Goal: Task Accomplishment & Management: Manage account settings

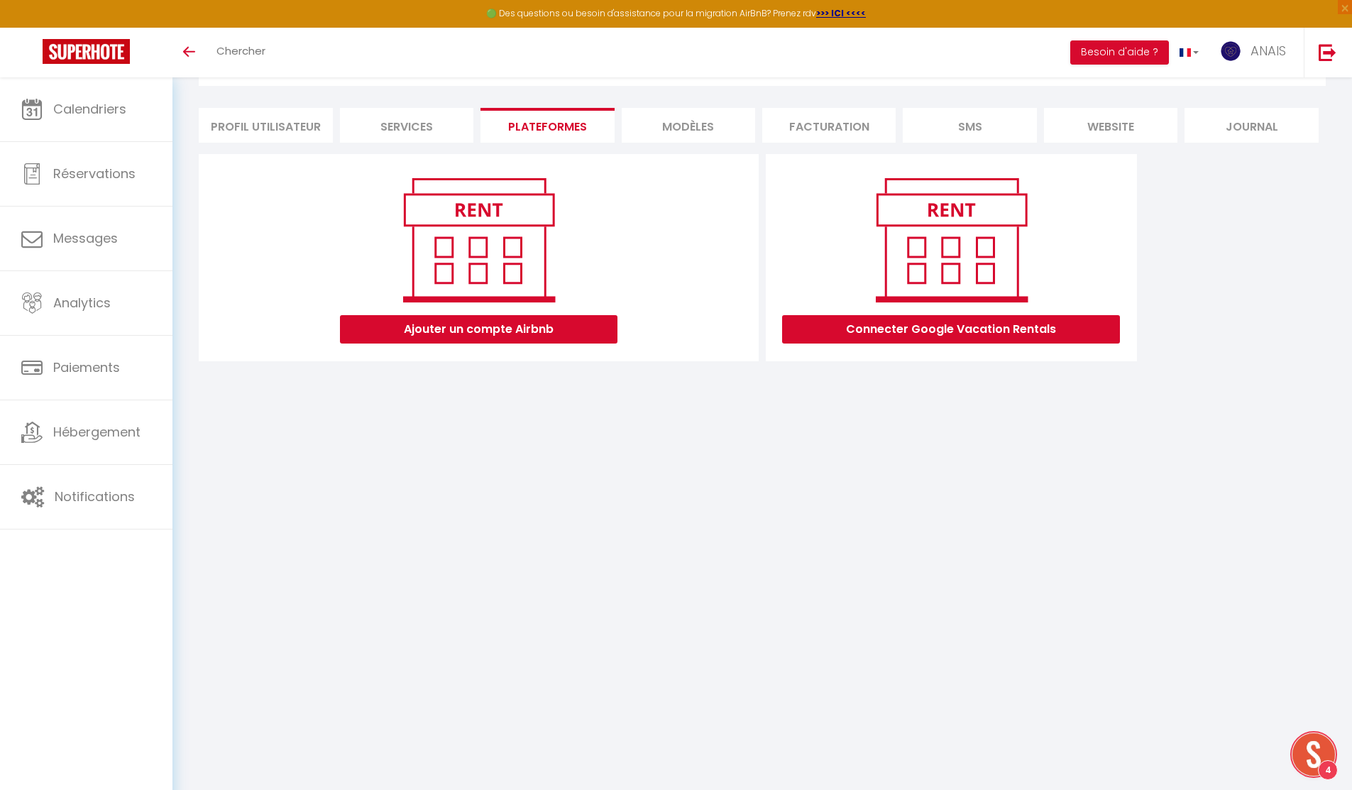
scroll to position [2133, 0]
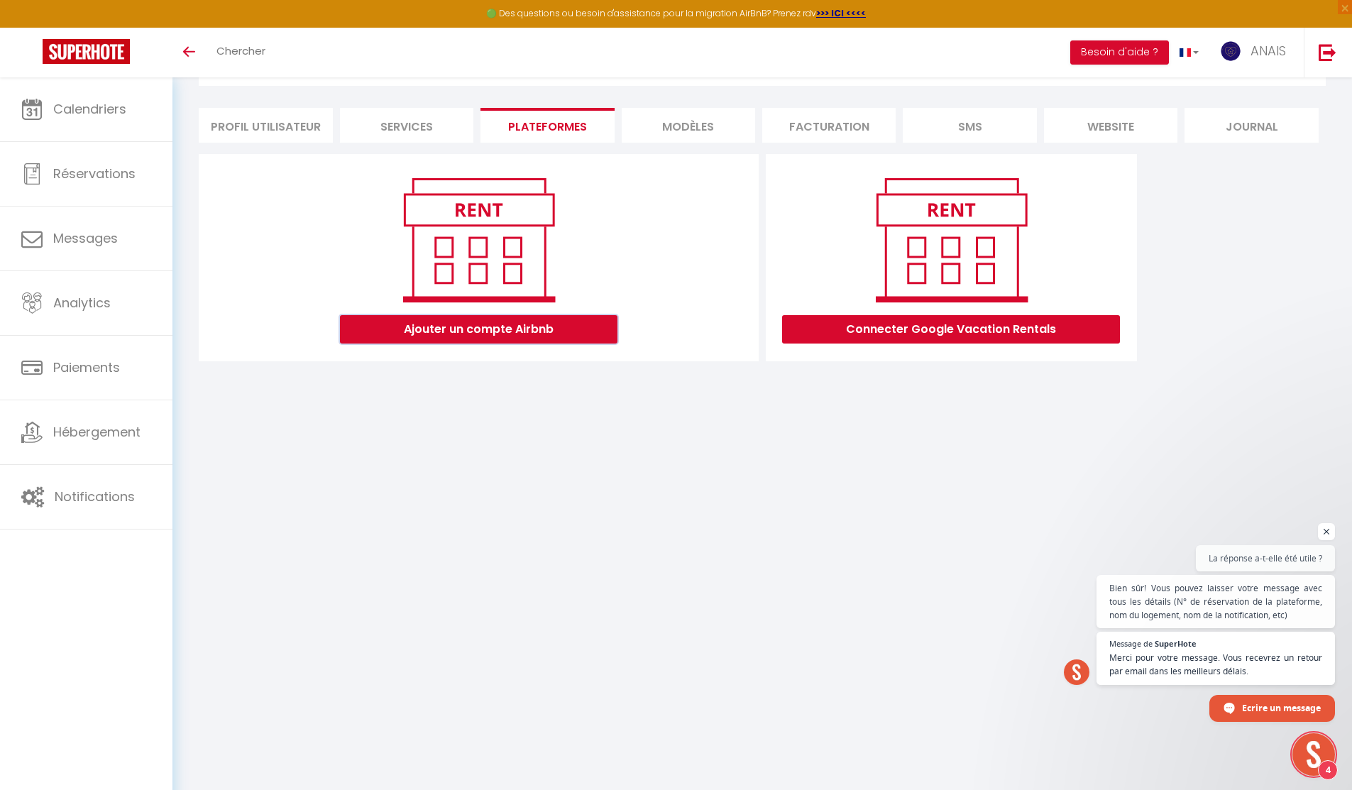
click at [451, 331] on button "Ajouter un compte Airbnb" at bounding box center [478, 329] width 277 height 28
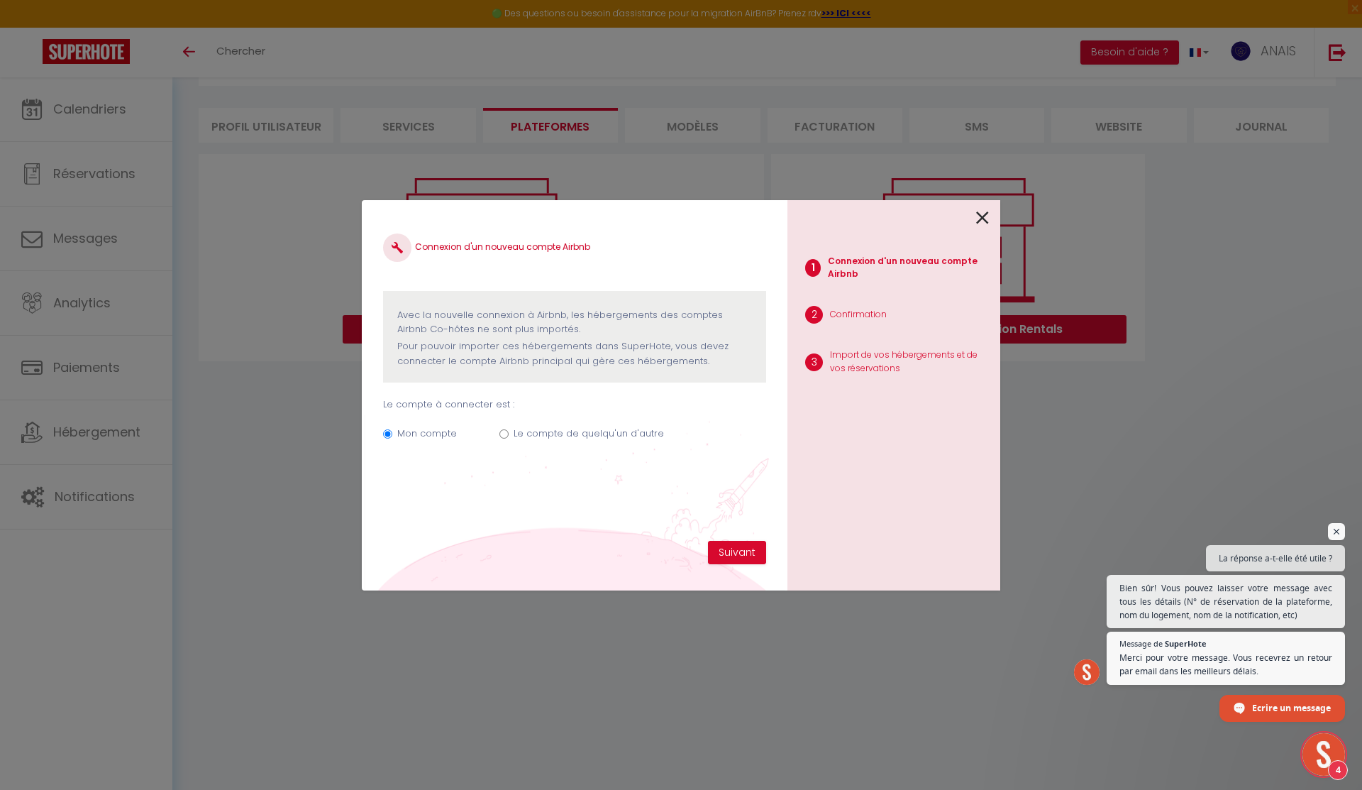
click at [983, 212] on icon at bounding box center [982, 217] width 13 height 21
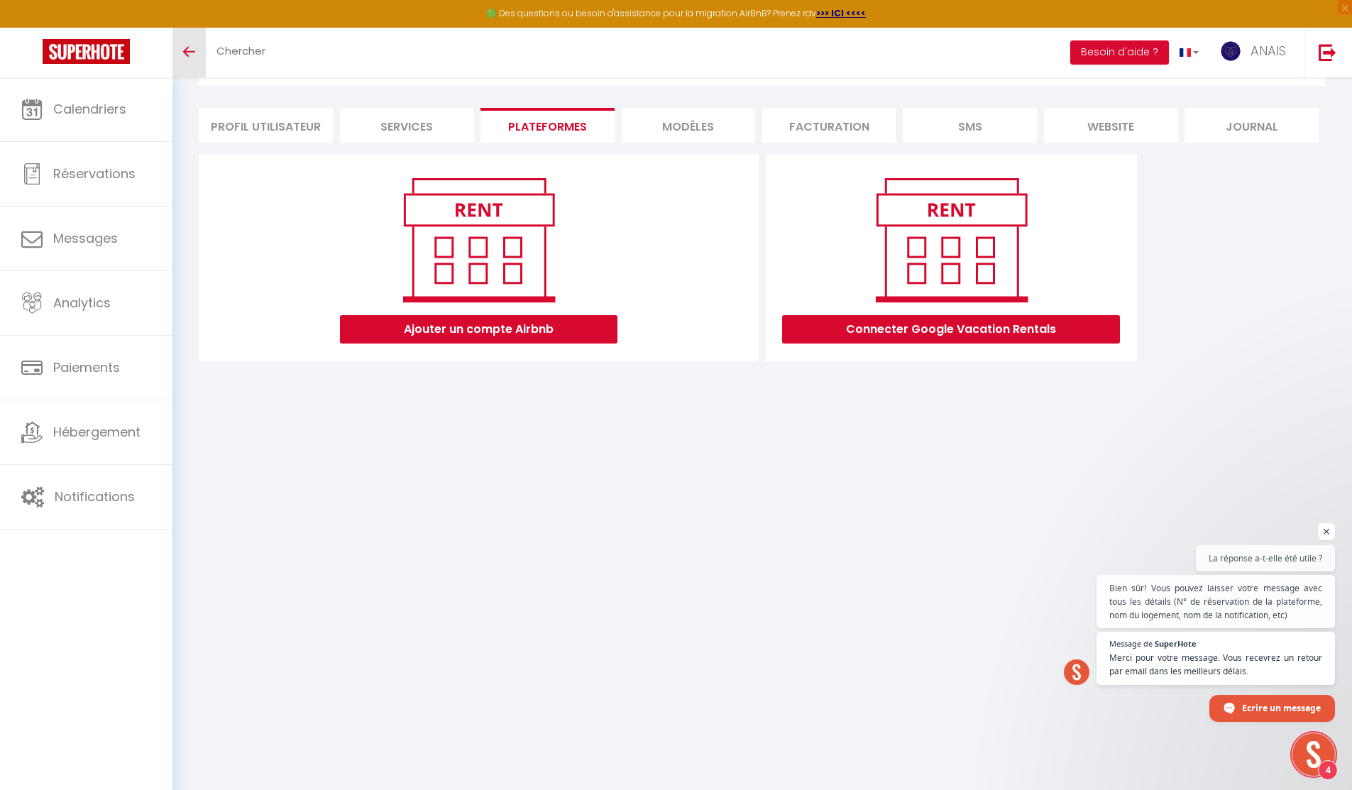
click at [187, 43] on link "Toggle menubar" at bounding box center [188, 53] width 33 height 50
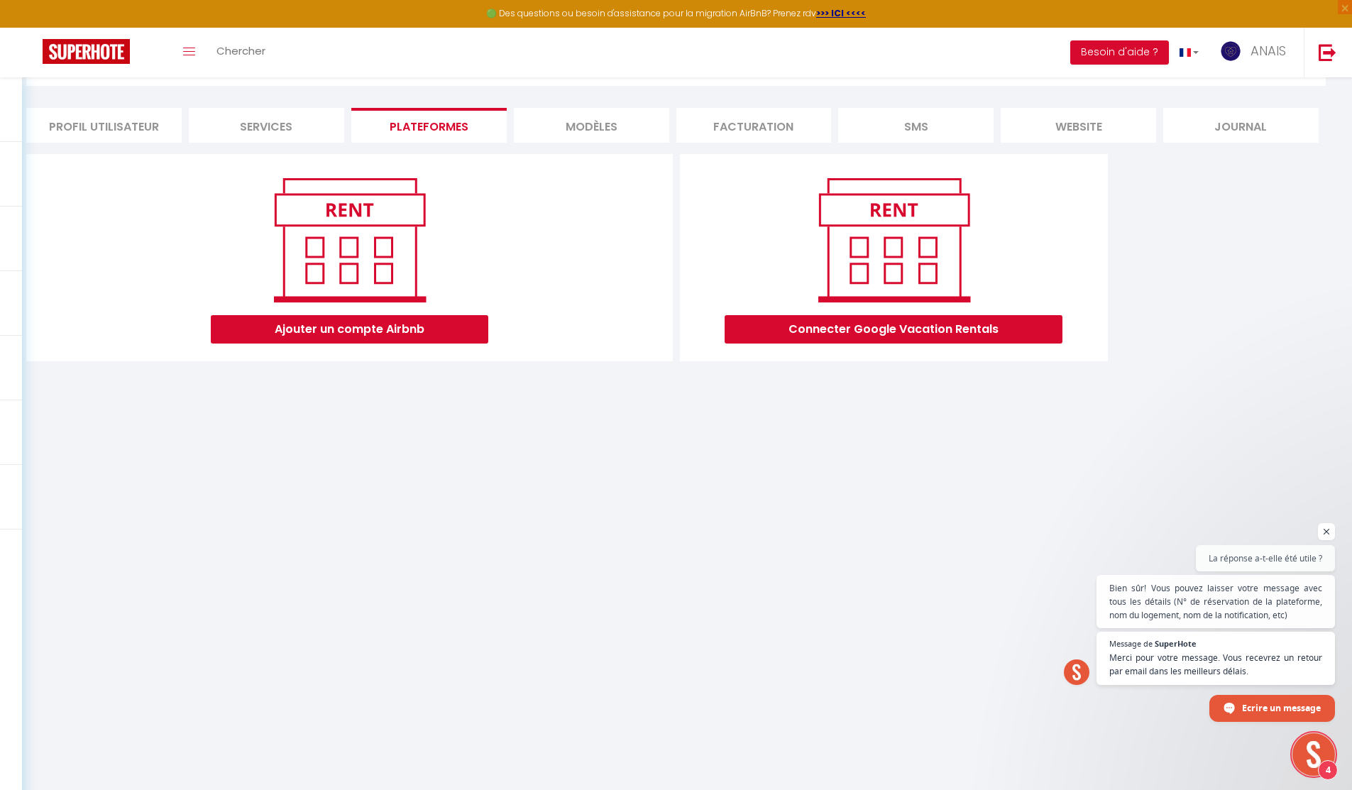
click at [413, 122] on li "Plateformes" at bounding box center [428, 125] width 155 height 35
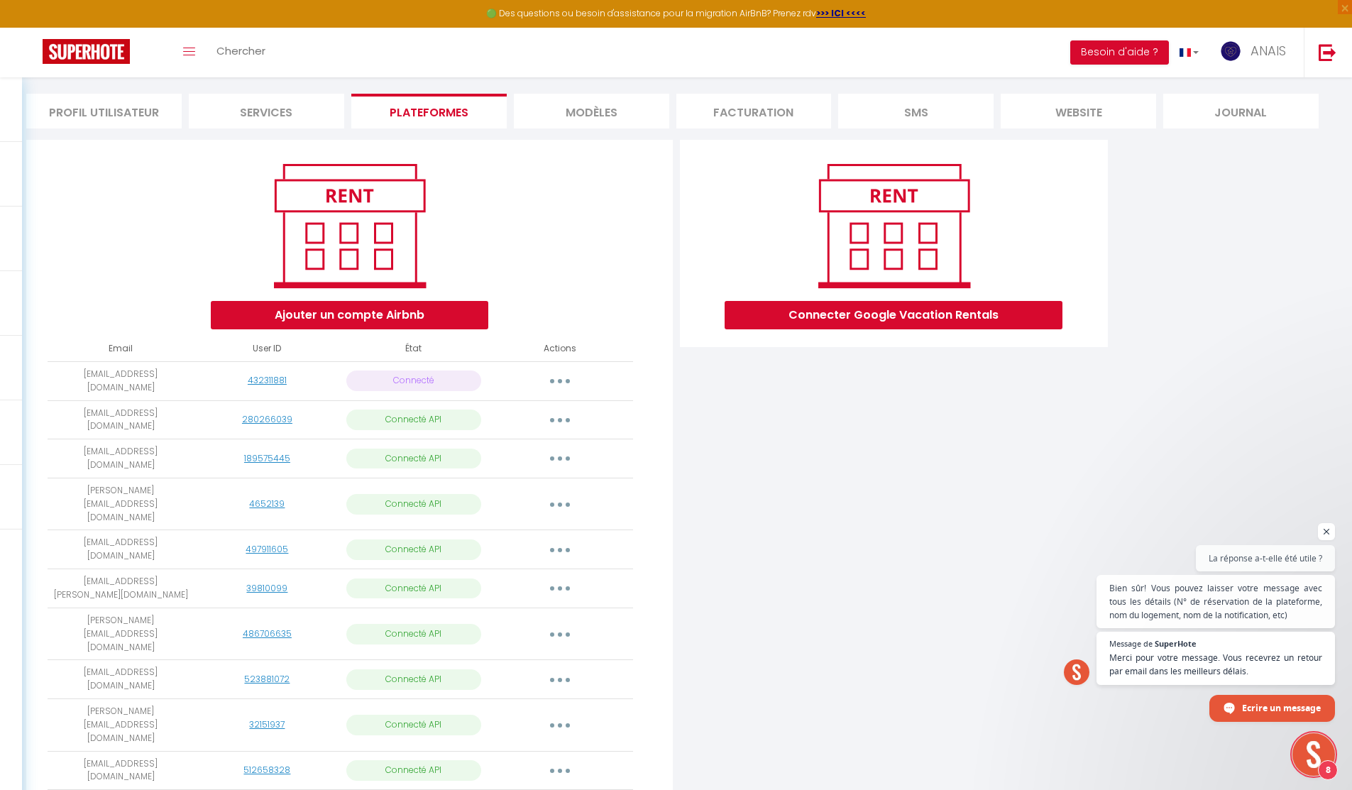
scroll to position [96, 0]
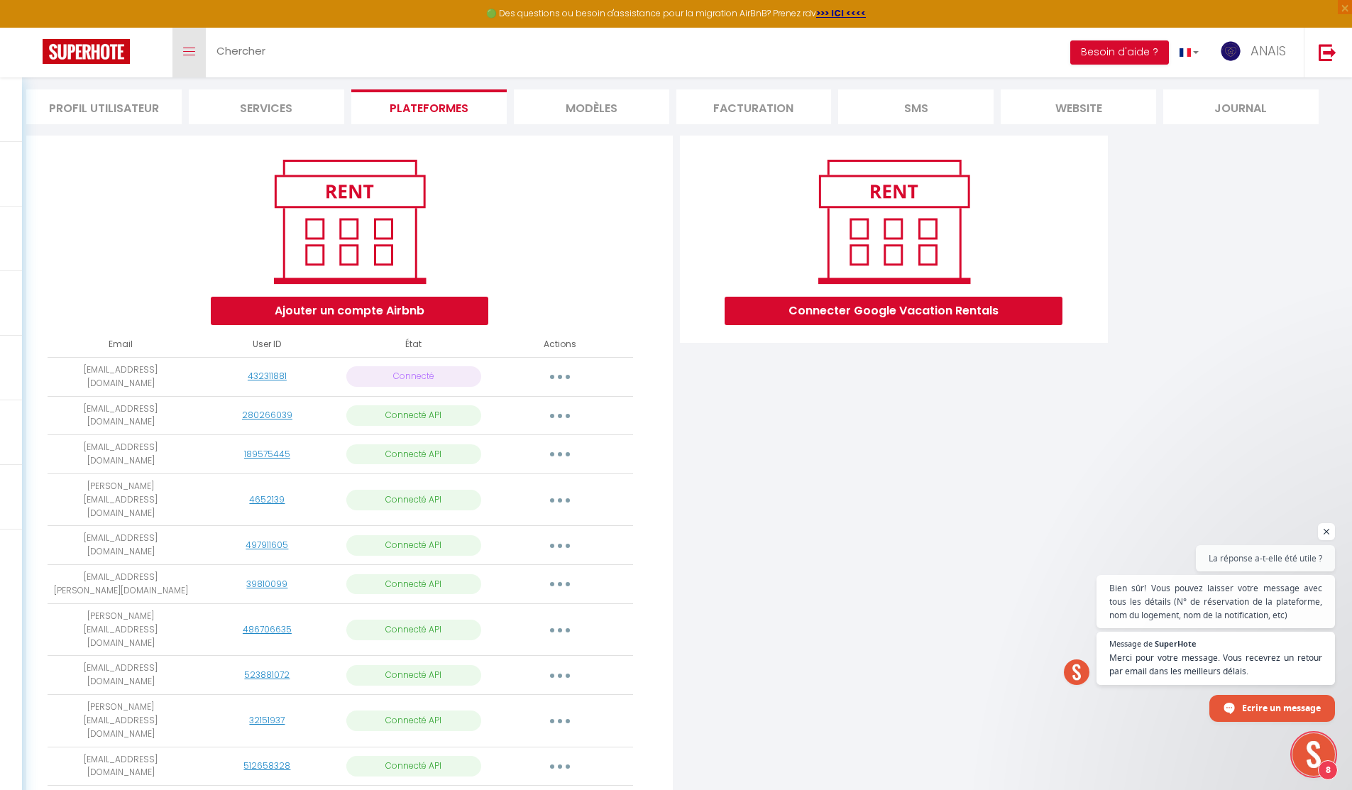
click at [191, 51] on span at bounding box center [189, 51] width 12 height 1
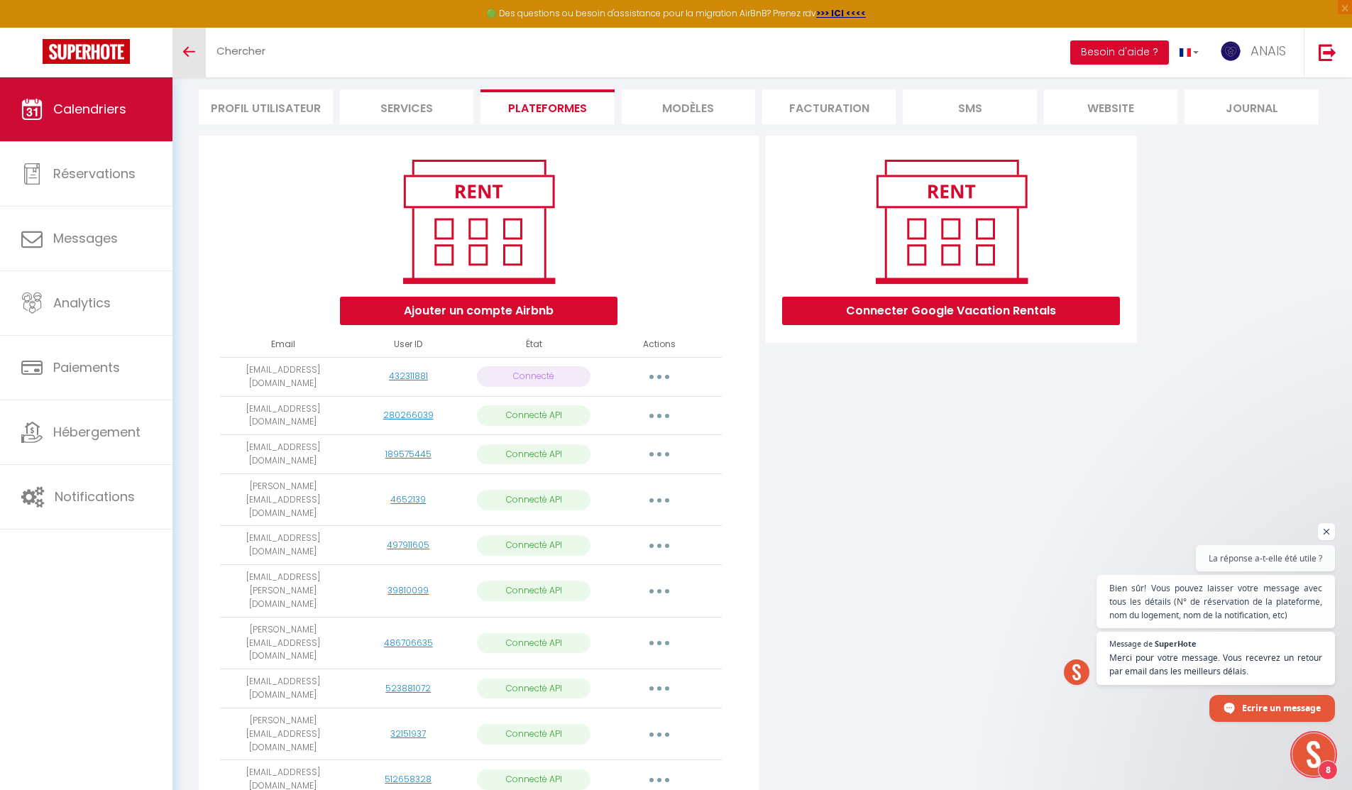
click at [101, 114] on span "Calendriers" at bounding box center [89, 109] width 73 height 18
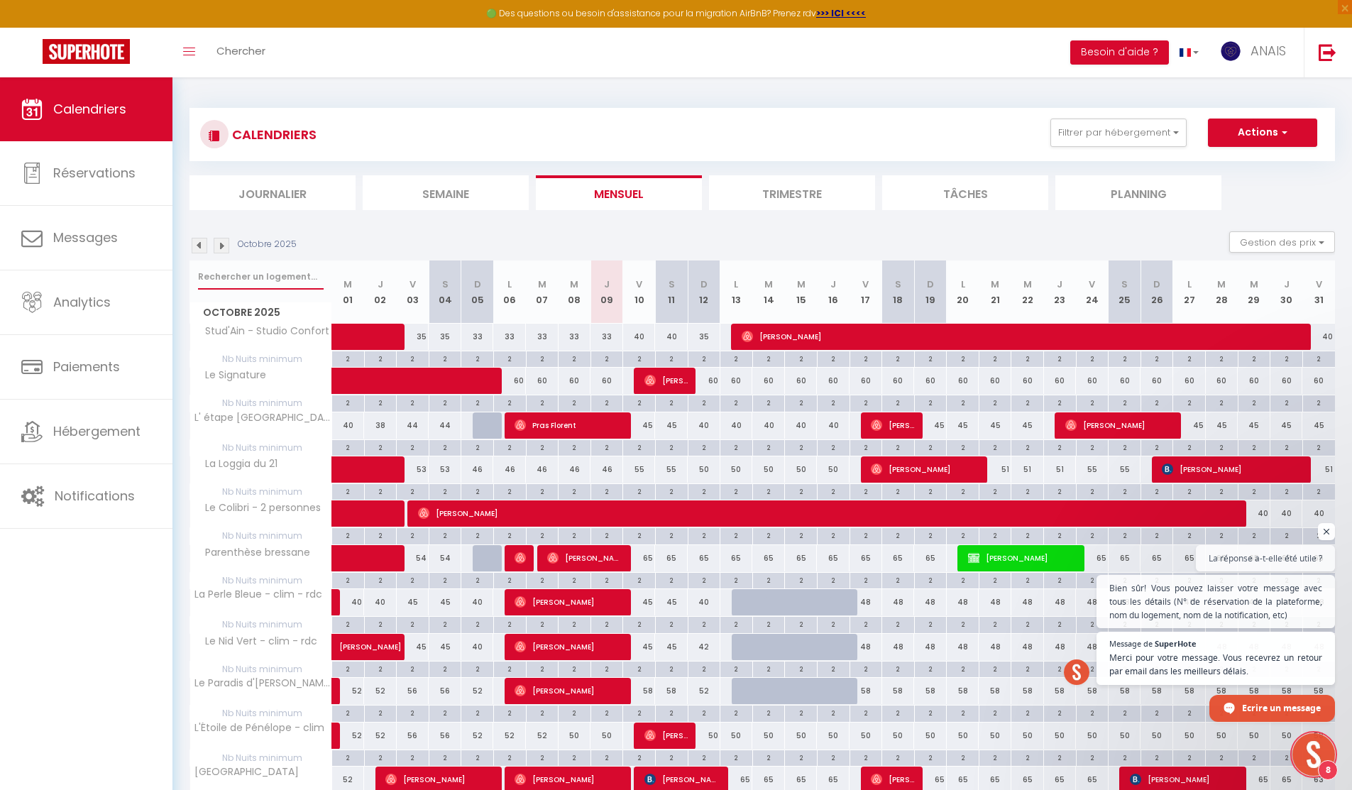
click at [272, 275] on input "text" at bounding box center [261, 277] width 126 height 26
type input "b"
checkbox input "false"
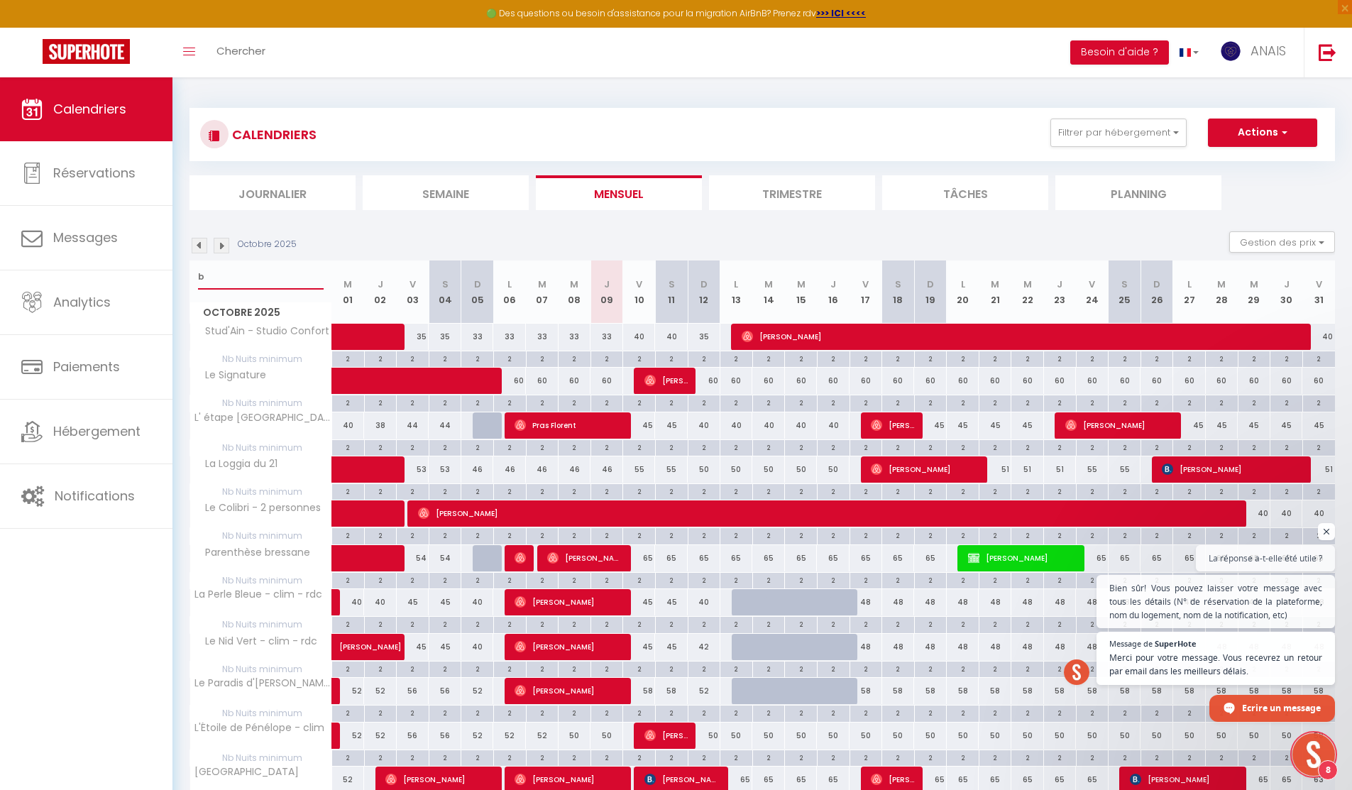
checkbox input "false"
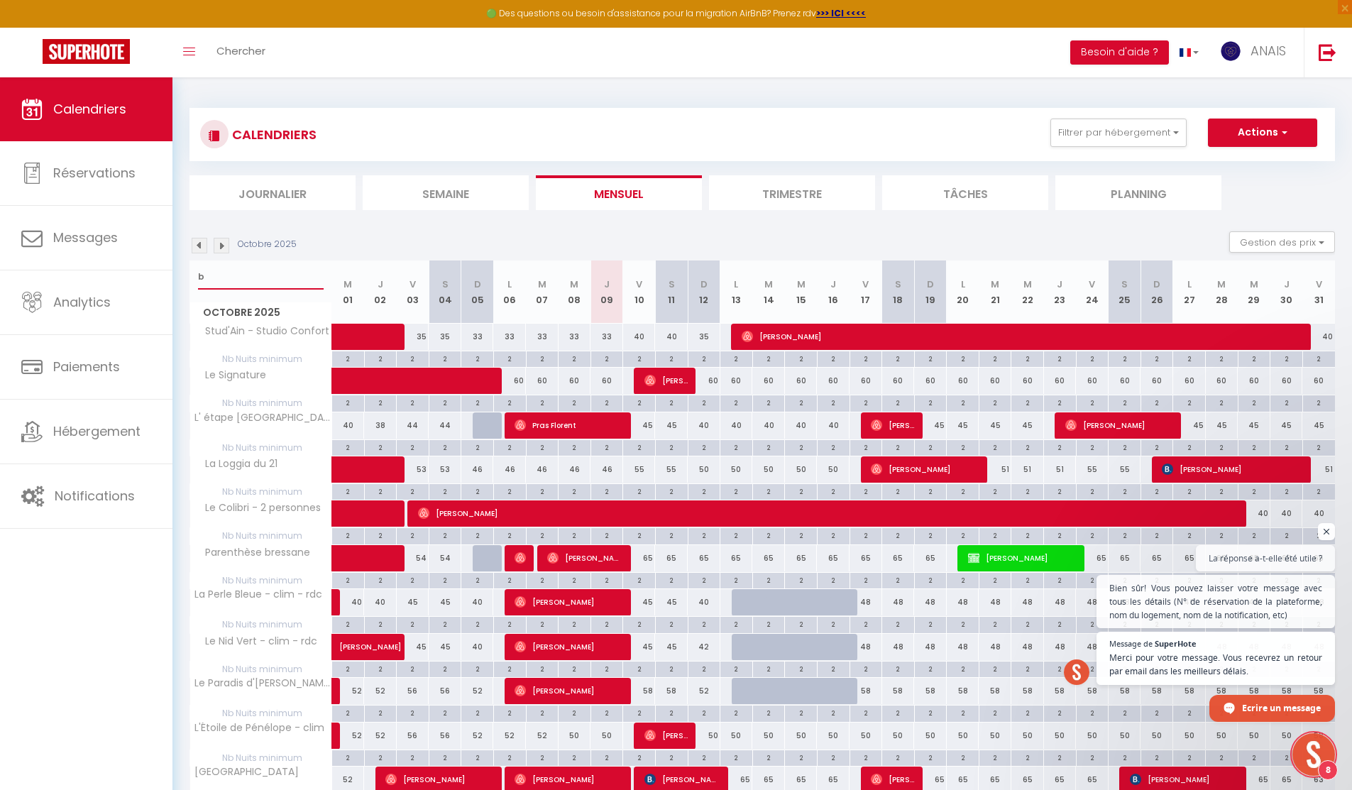
checkbox input "false"
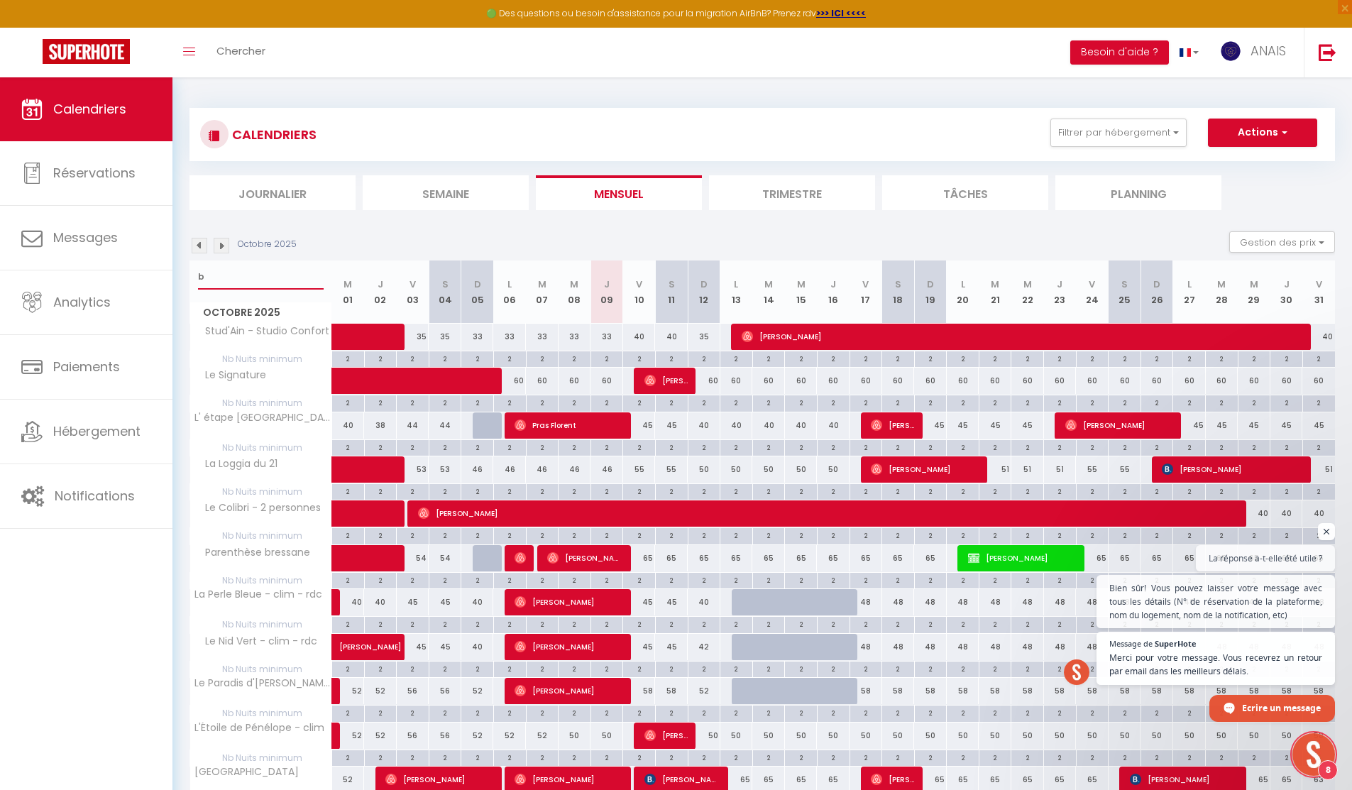
checkbox input "false"
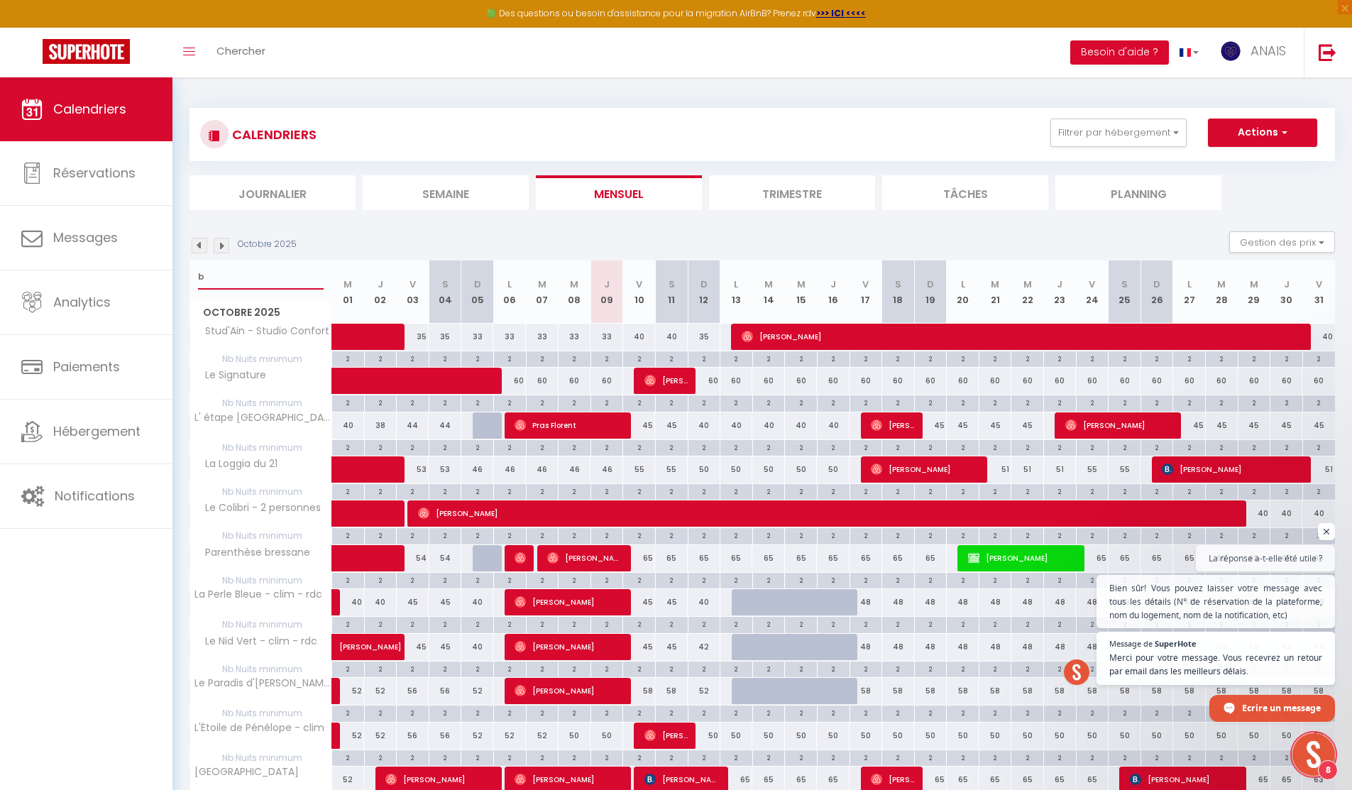
checkbox input "false"
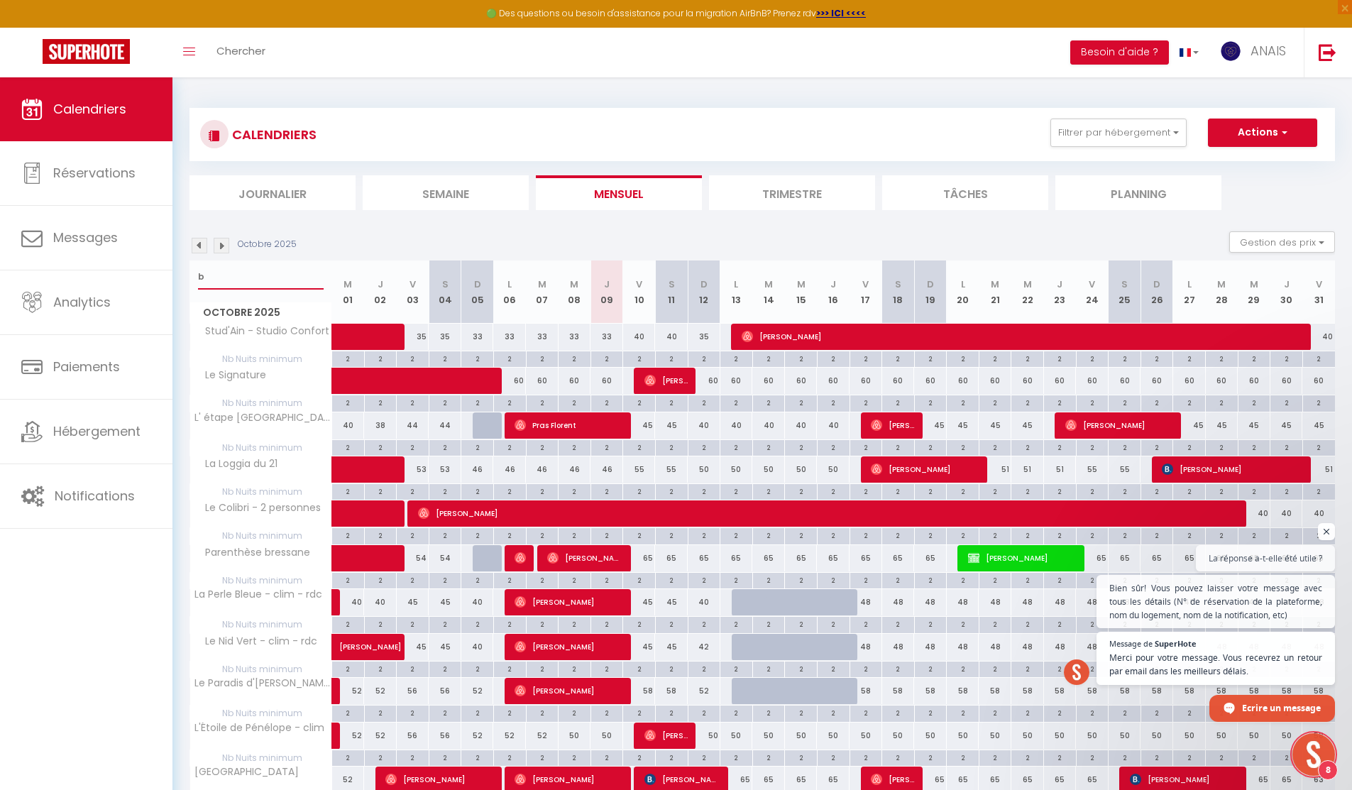
checkbox input "false"
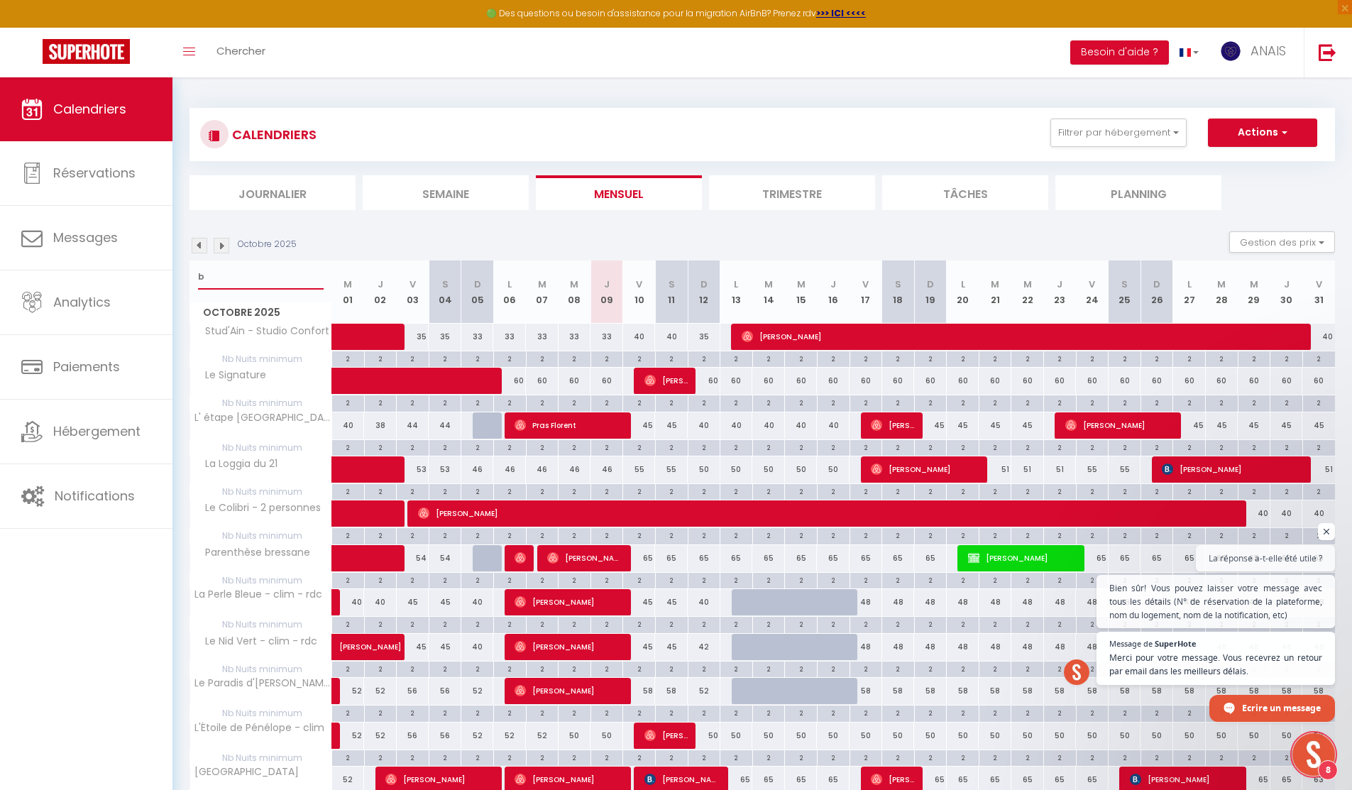
checkbox input "false"
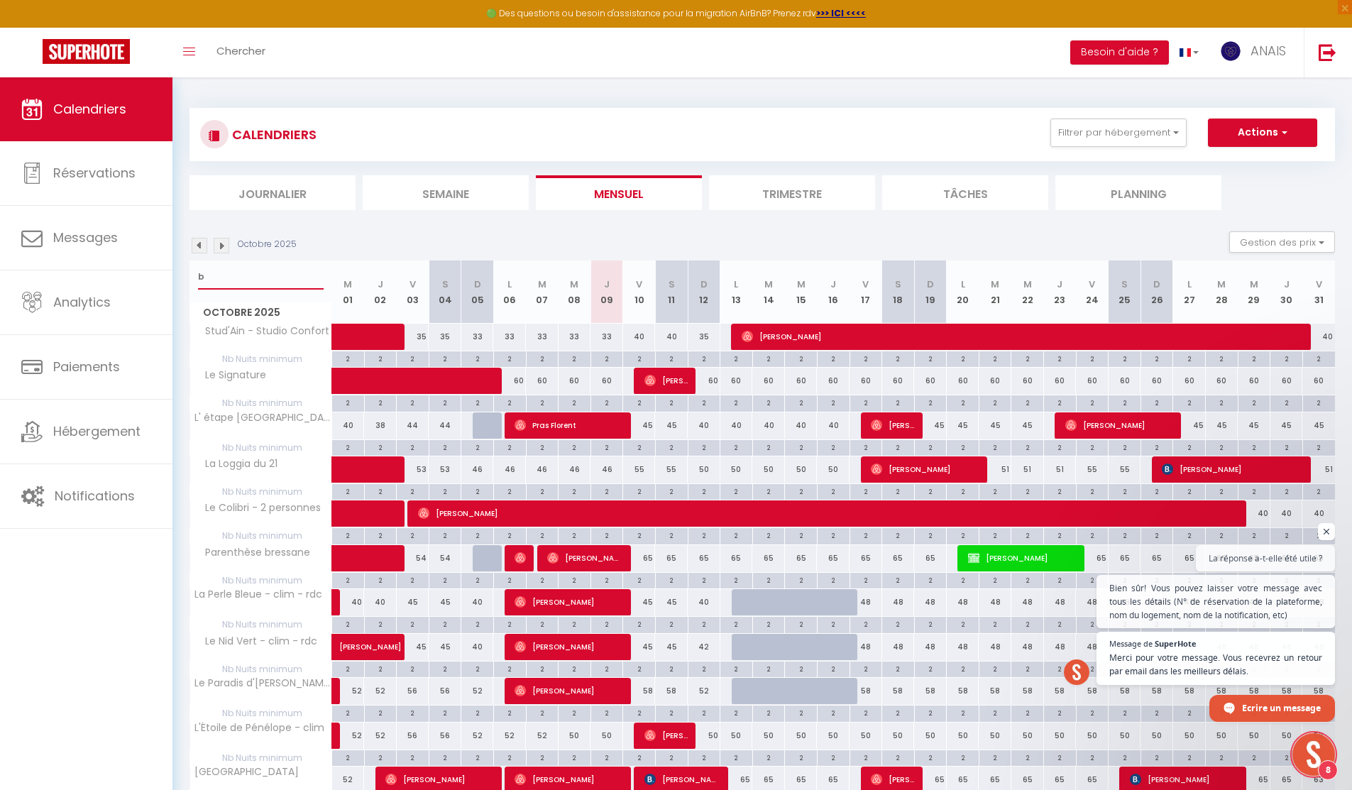
checkbox input "false"
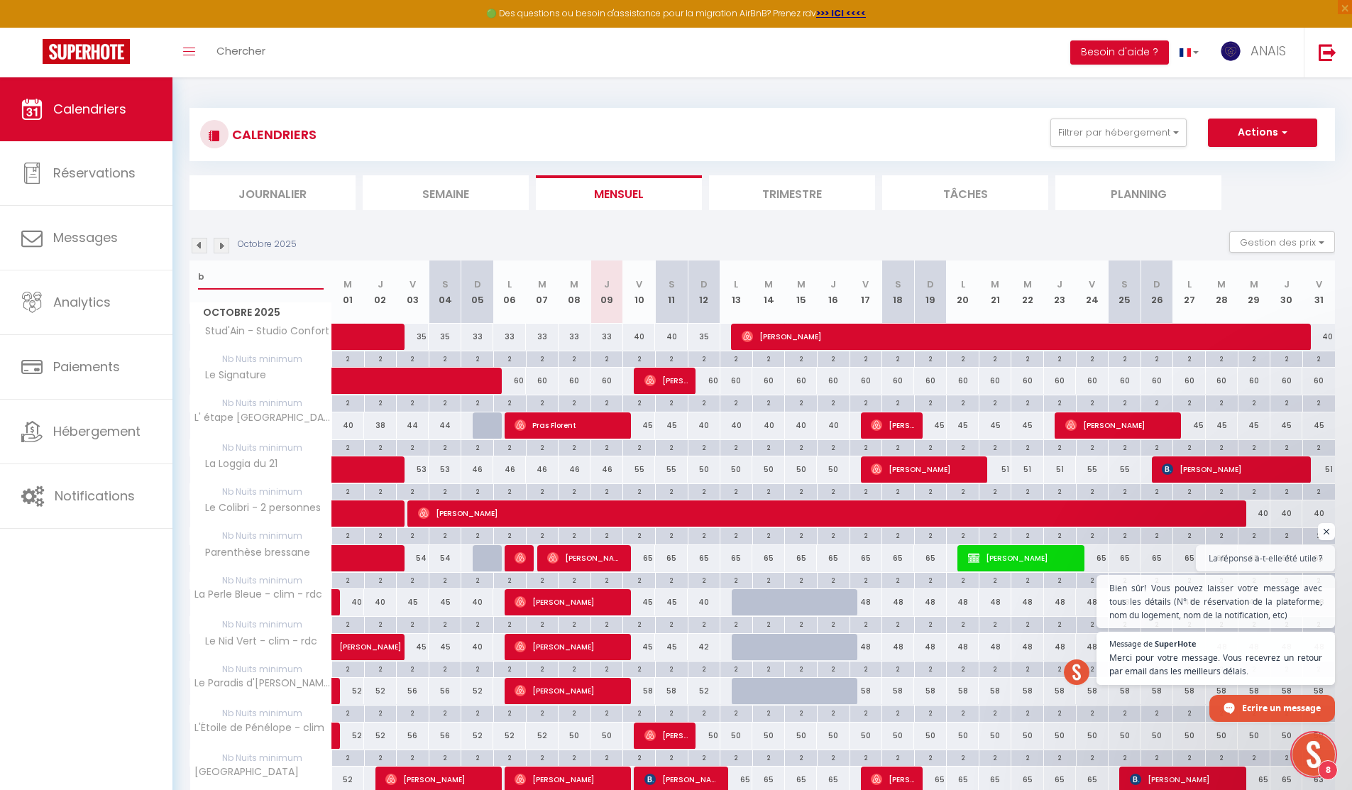
checkbox input "false"
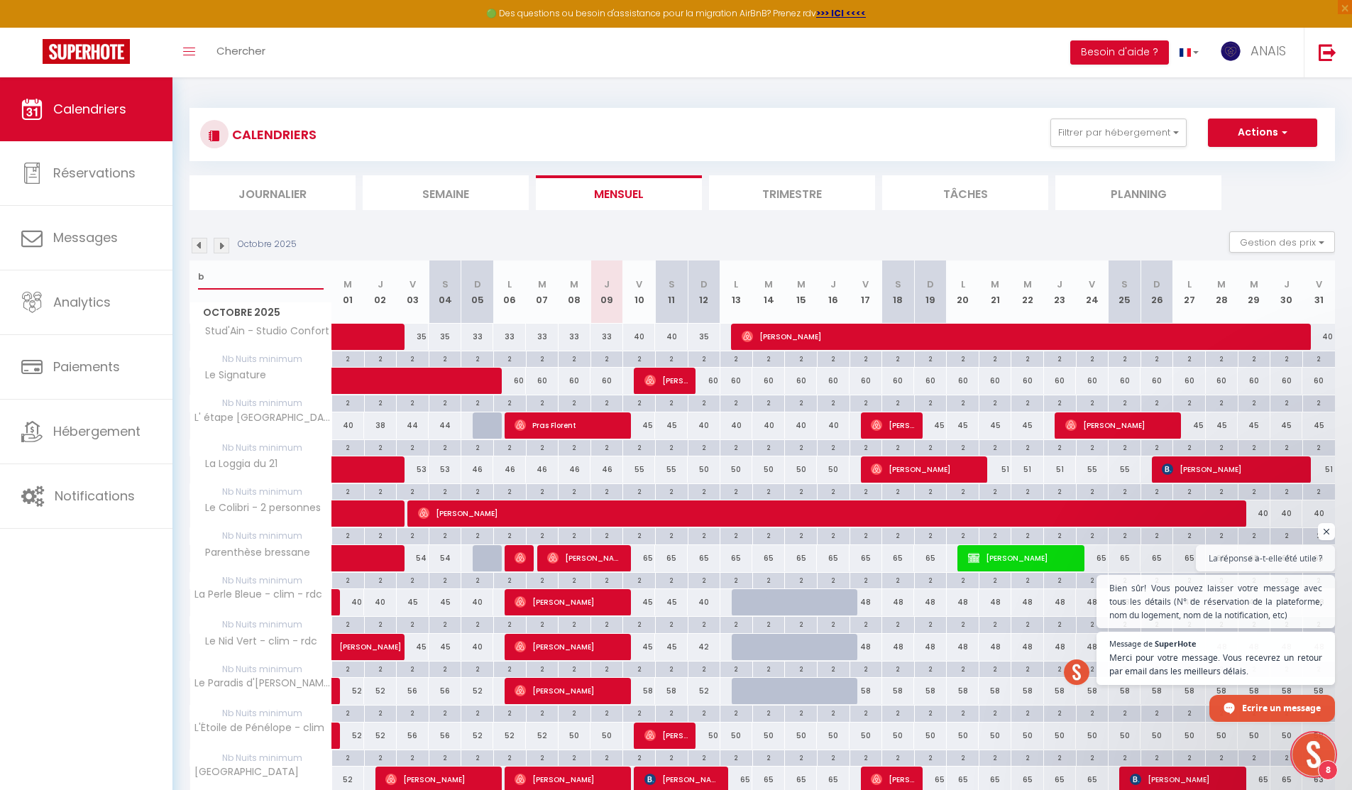
checkbox input "false"
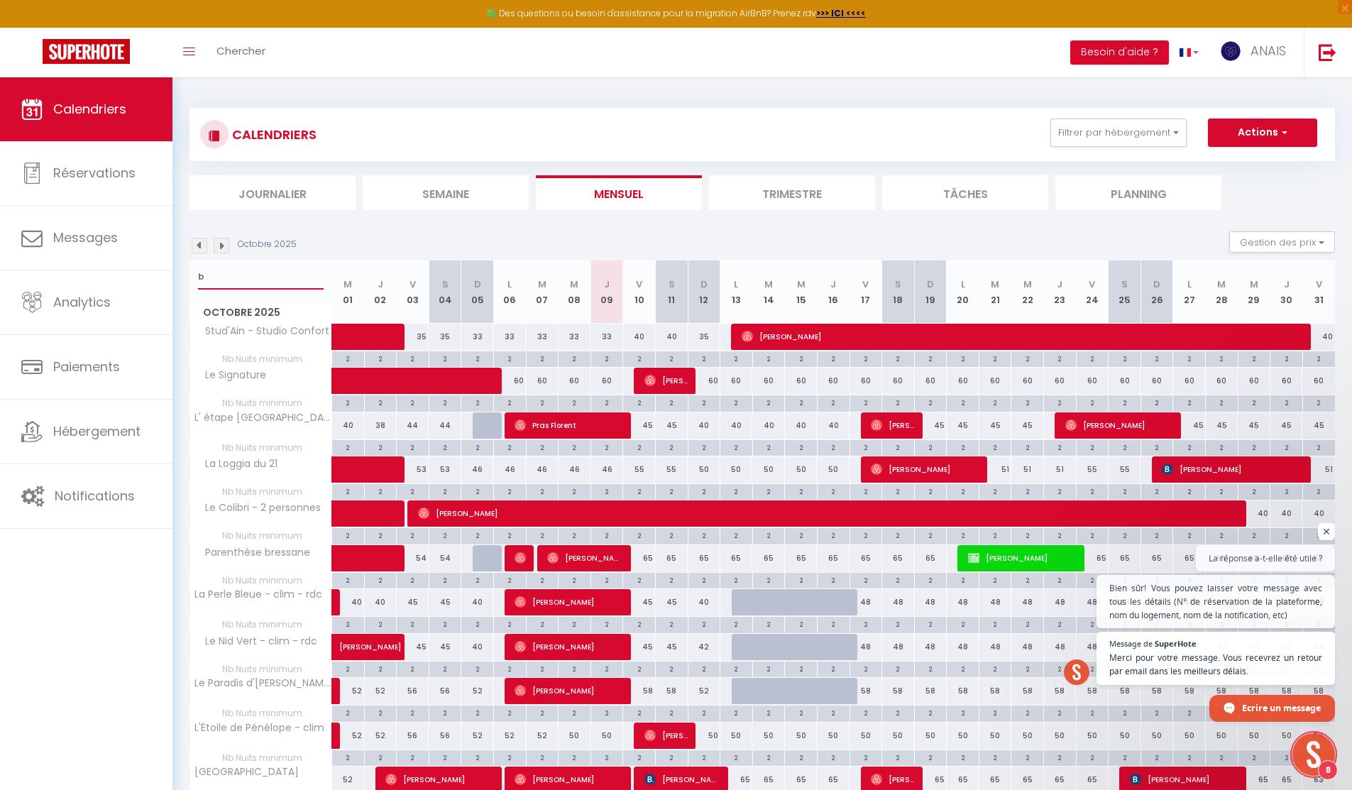
checkbox input "false"
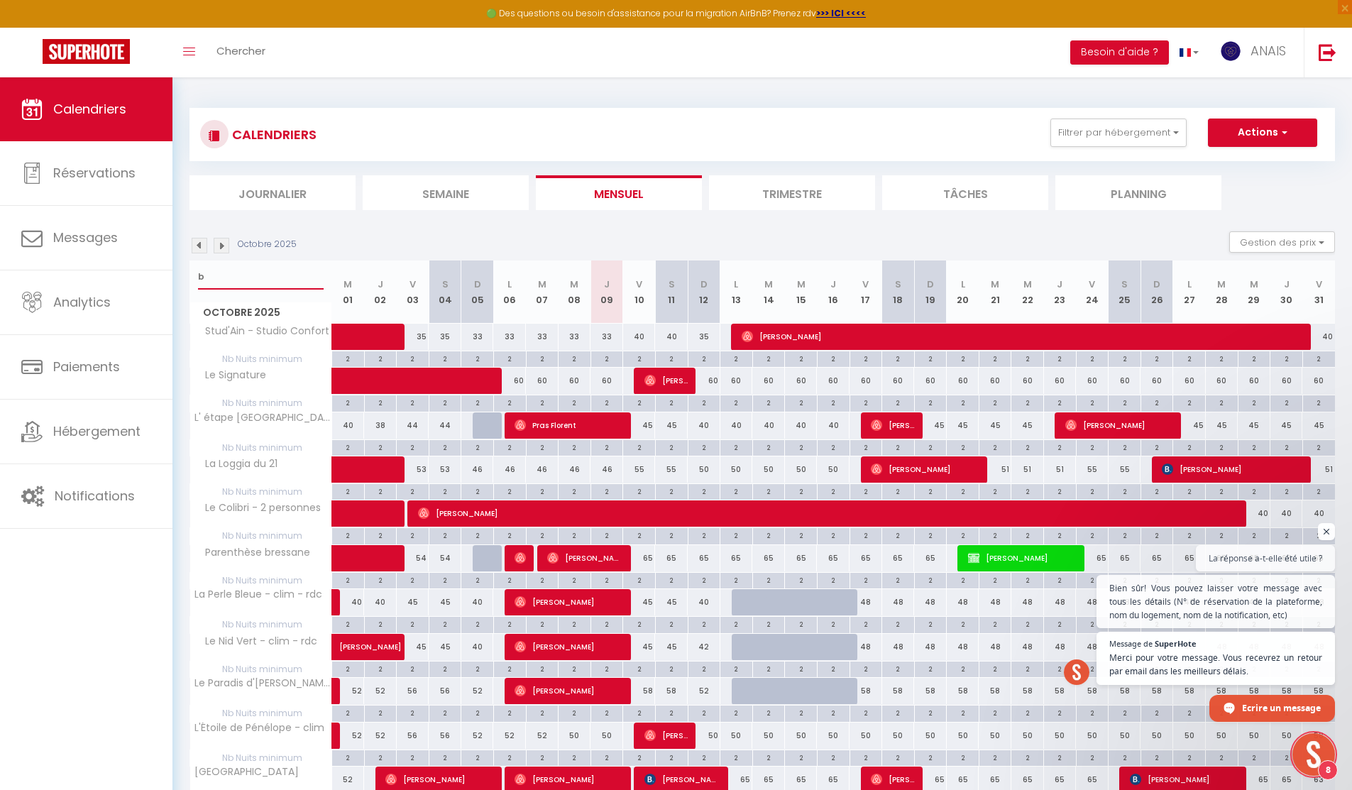
checkbox input "false"
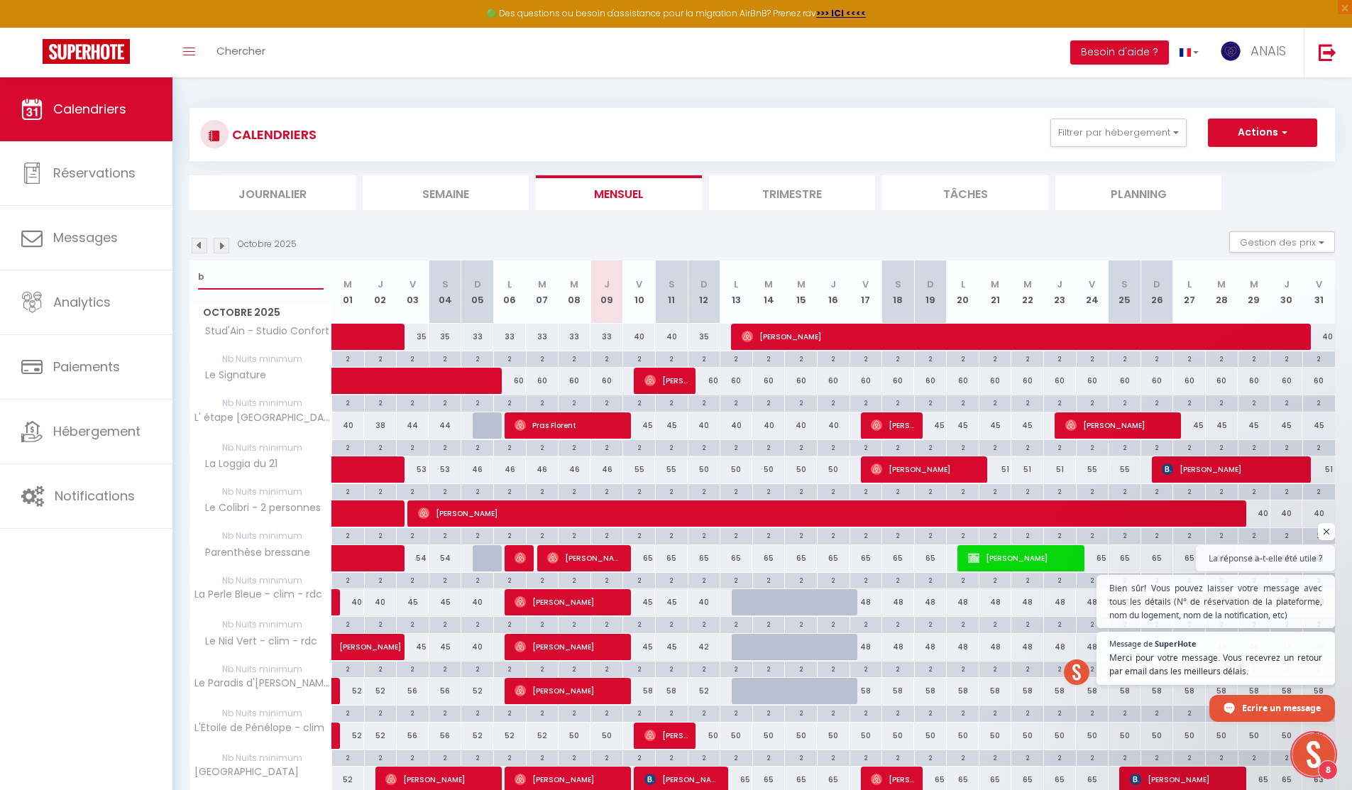
checkbox input "false"
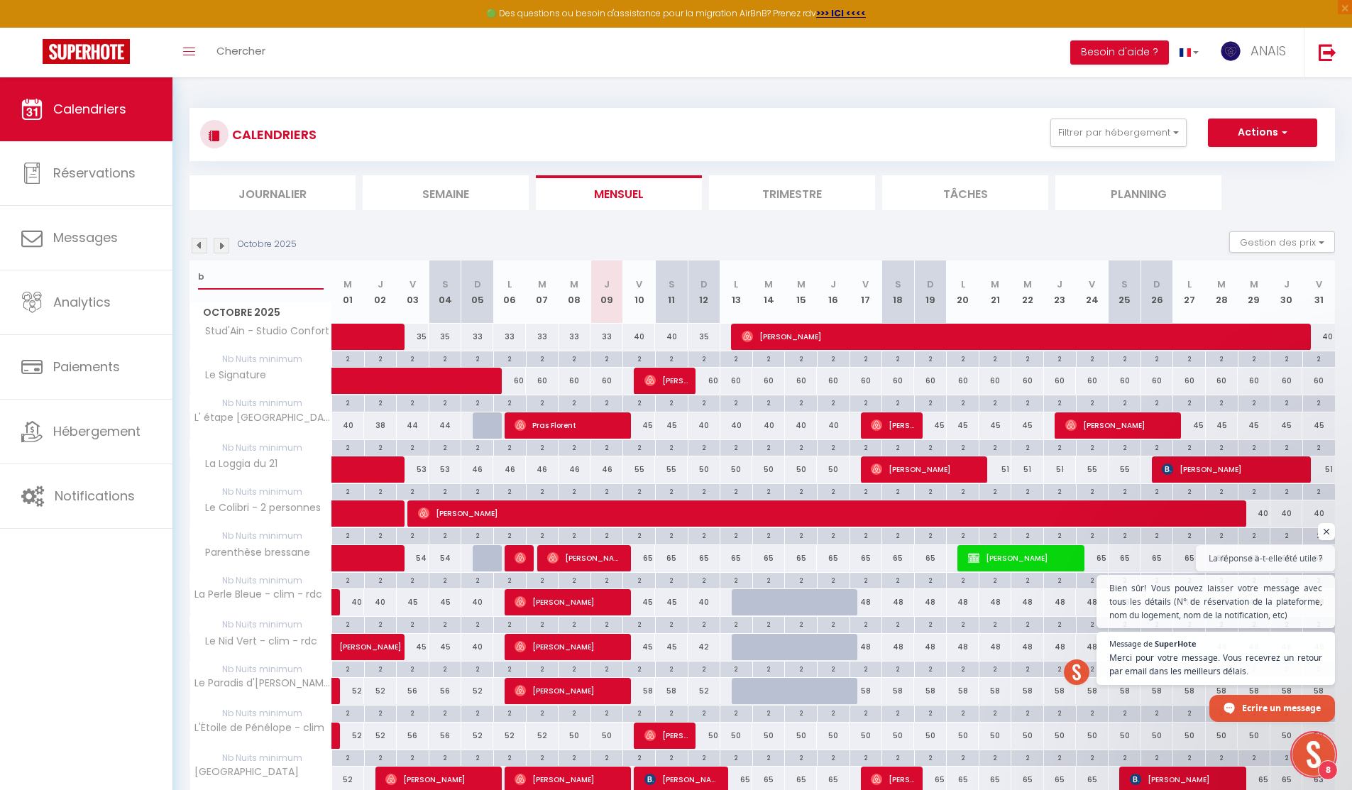
checkbox input "false"
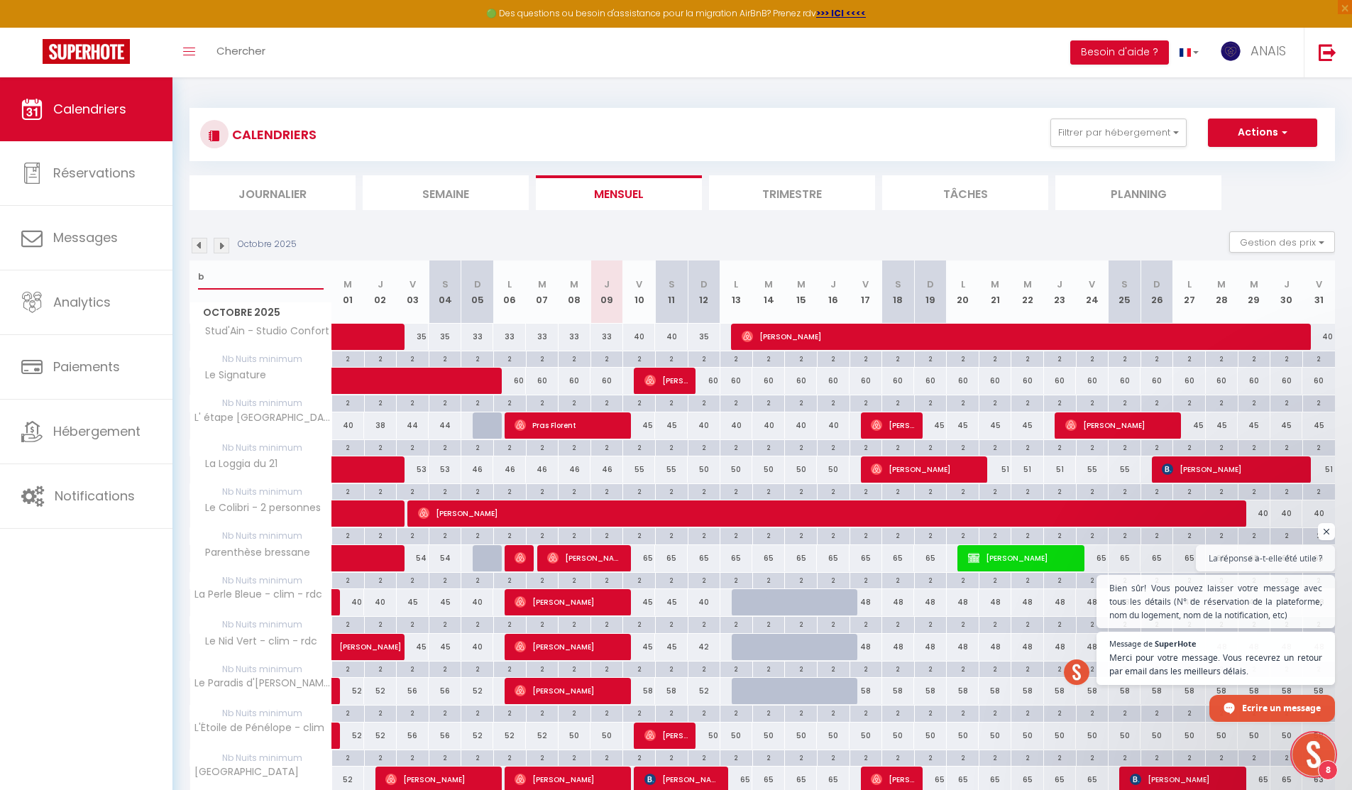
checkbox input "false"
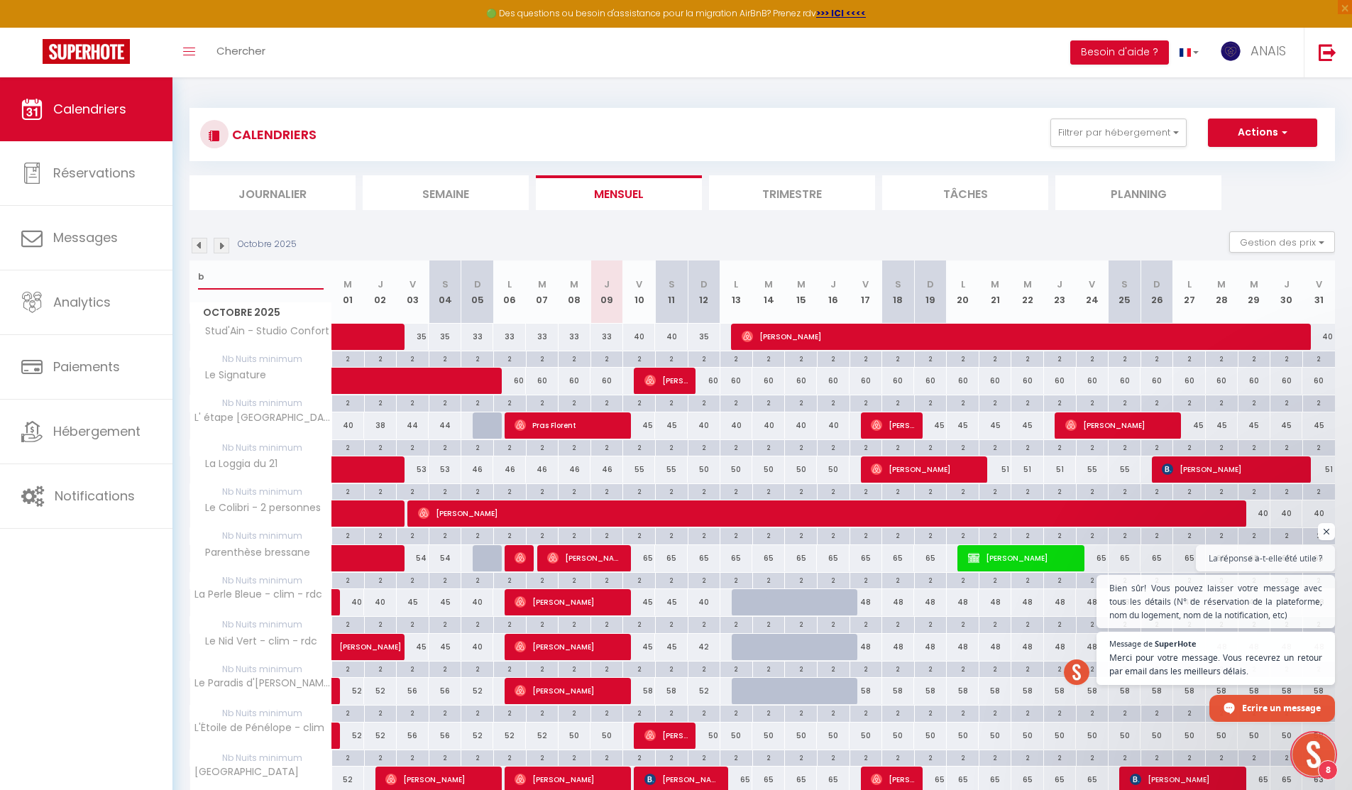
checkbox input "false"
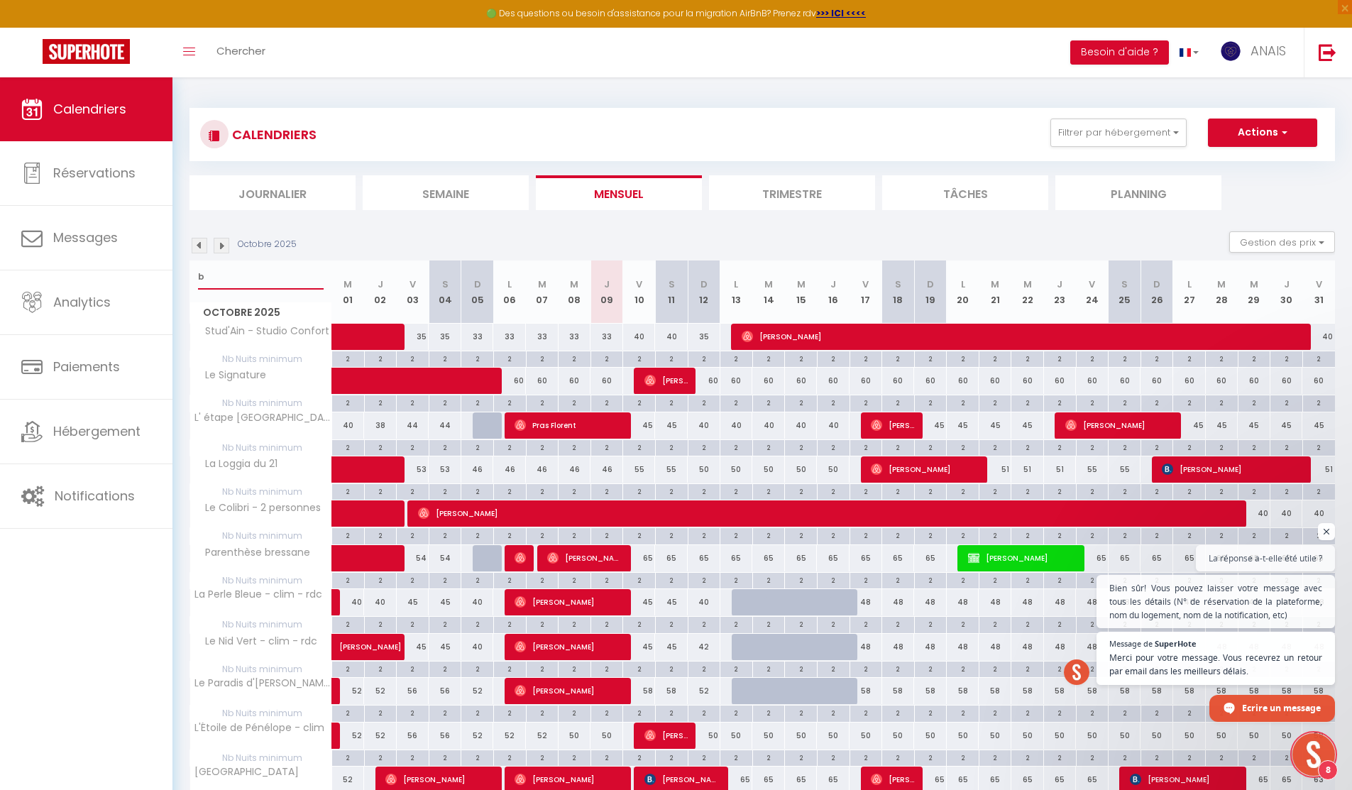
checkbox input "false"
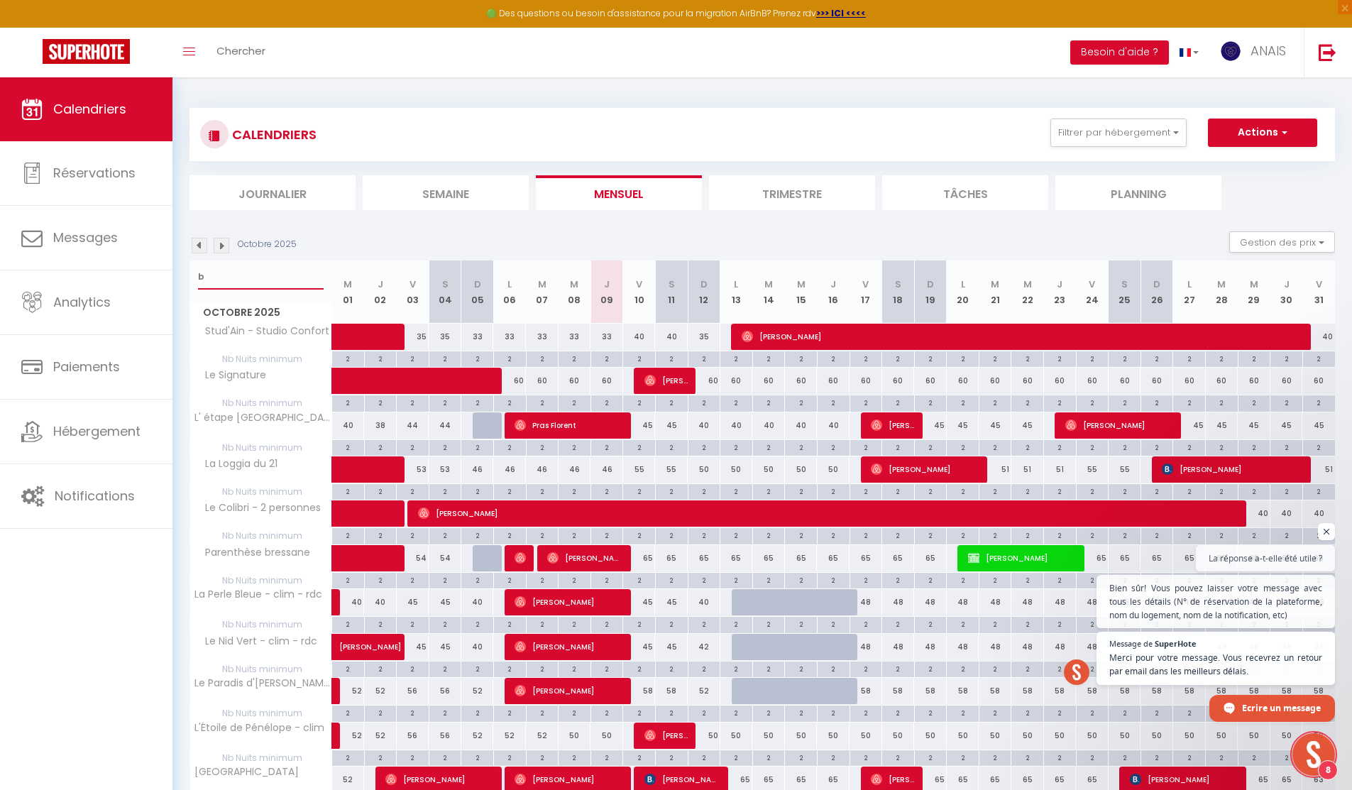
checkbox input "false"
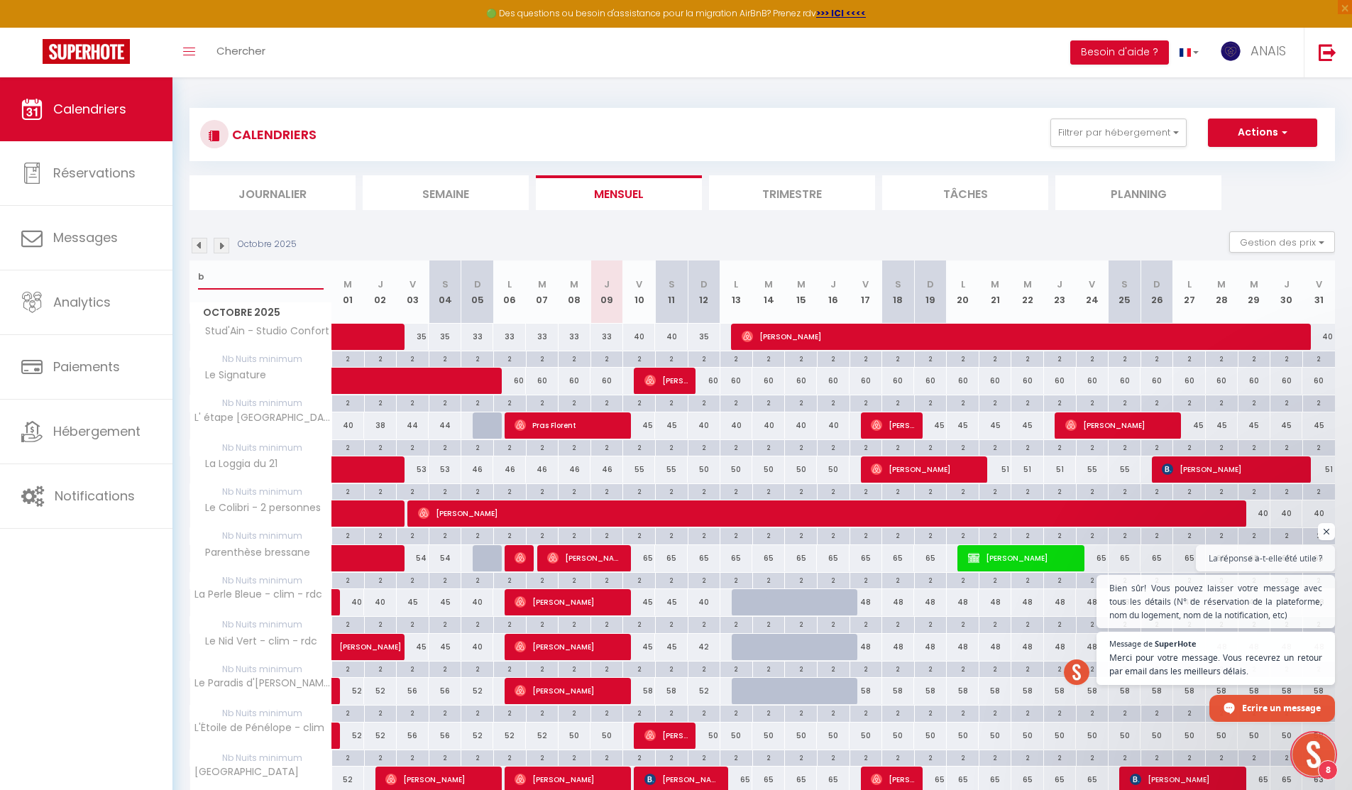
checkbox input "false"
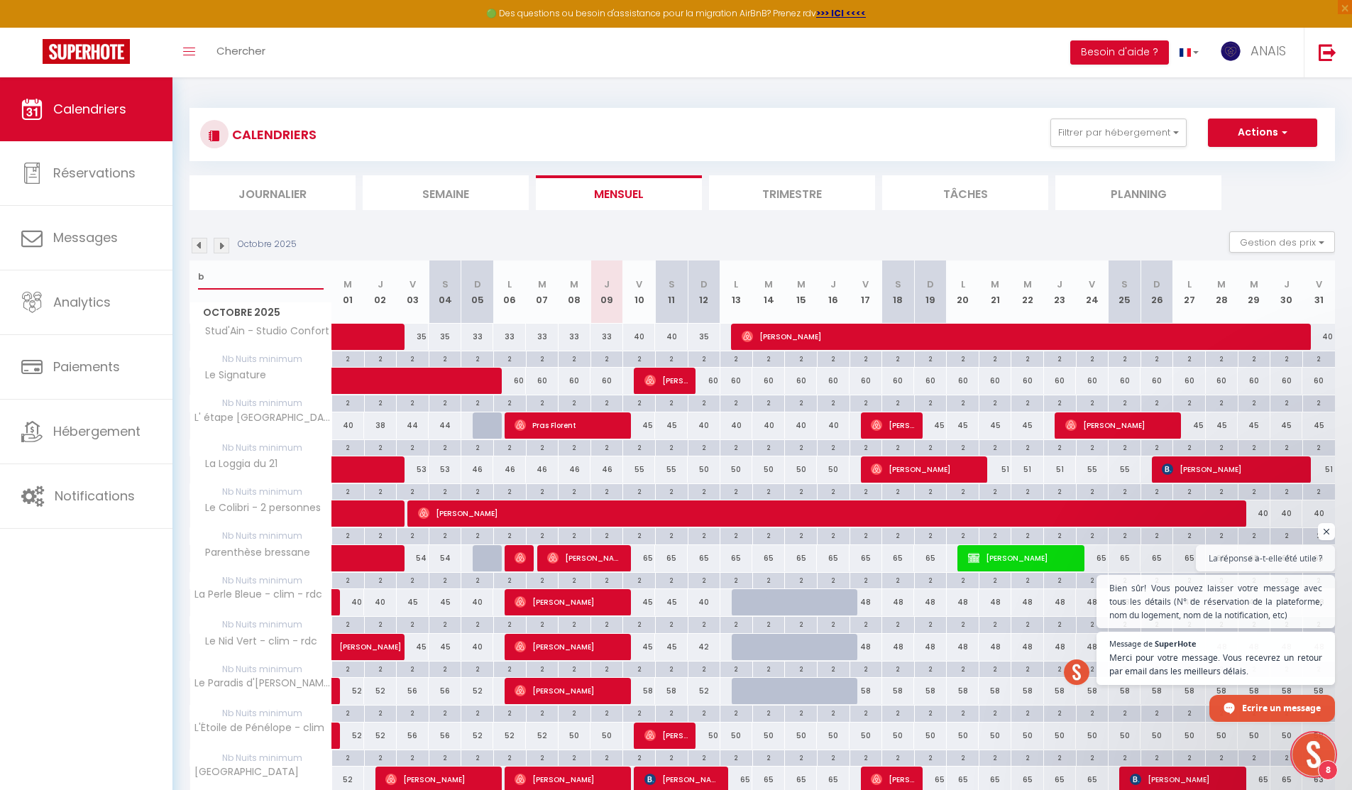
checkbox input "false"
type input "ba"
checkbox input "false"
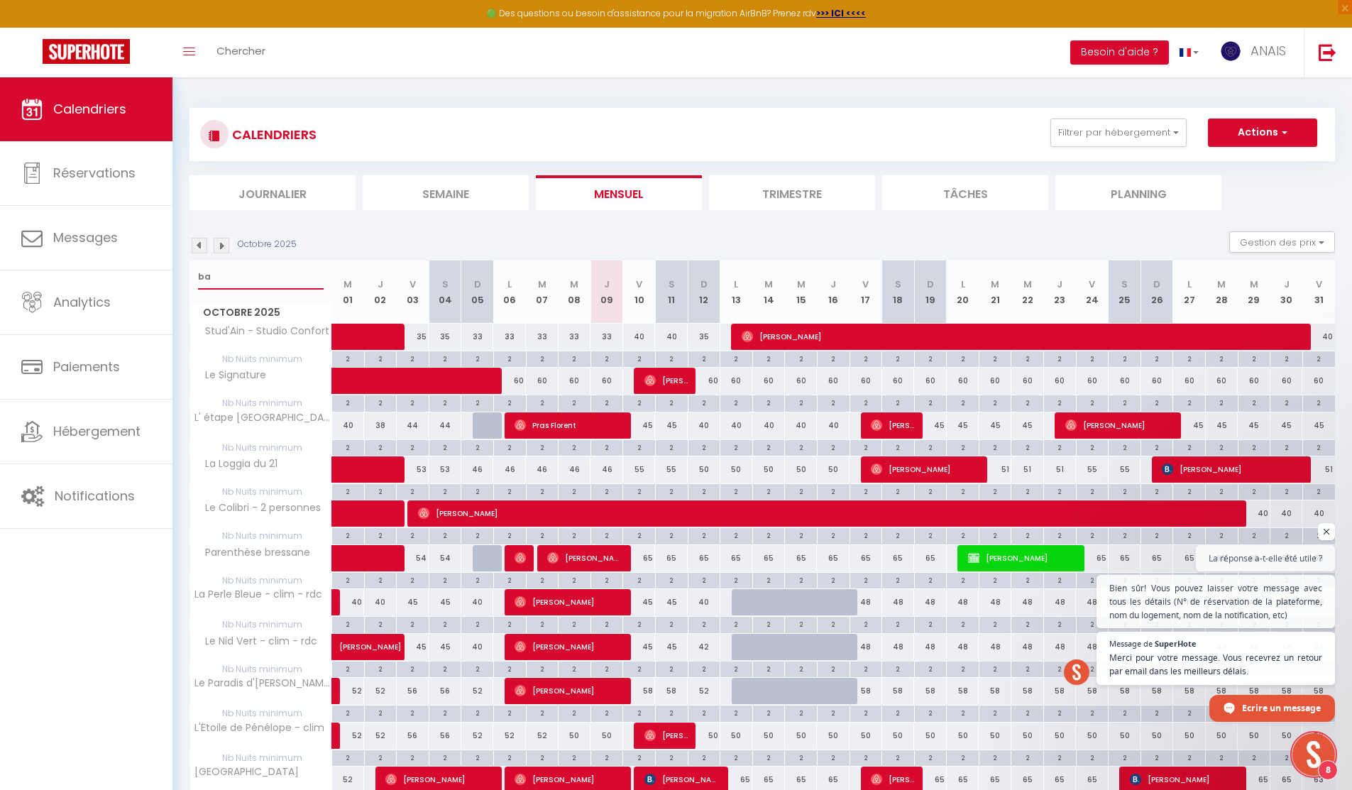
checkbox input "false"
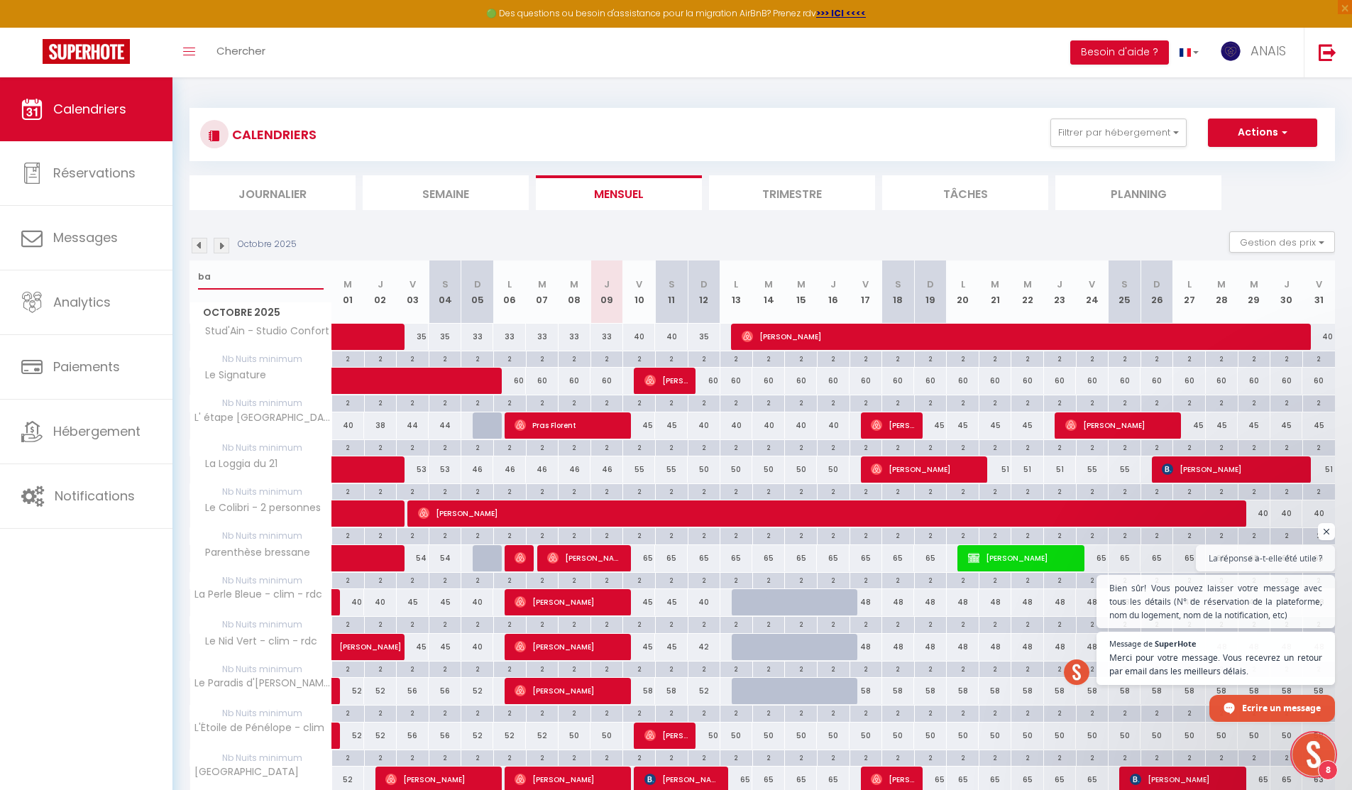
checkbox input "false"
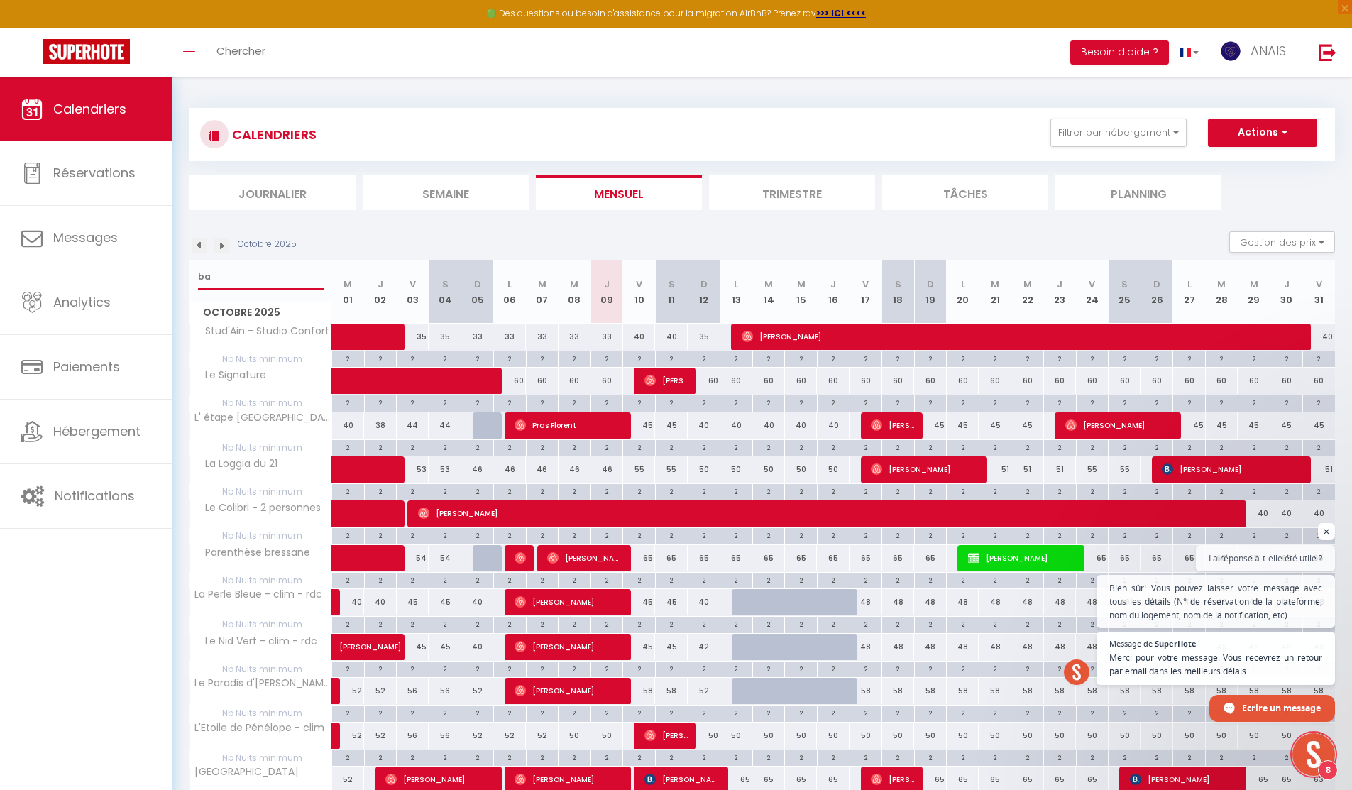
checkbox input "false"
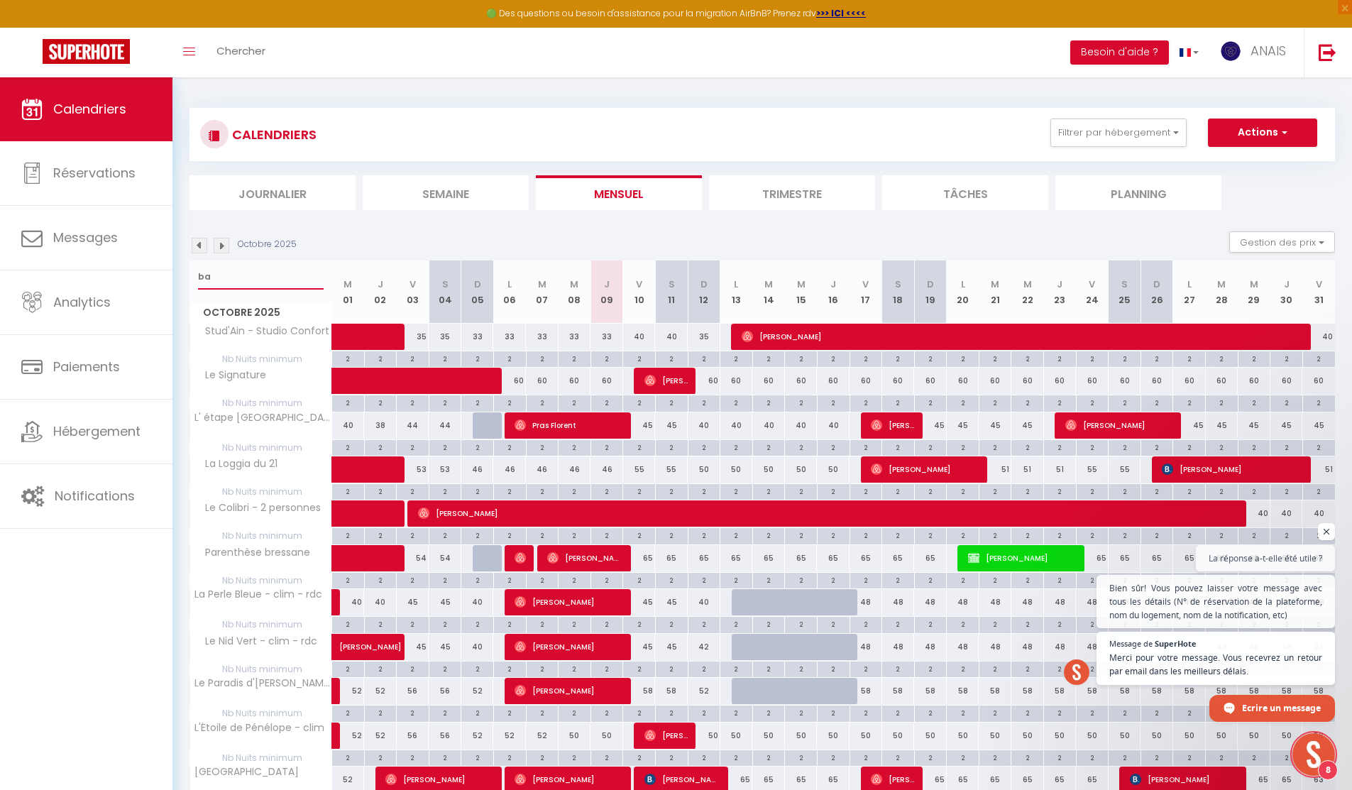
checkbox input "false"
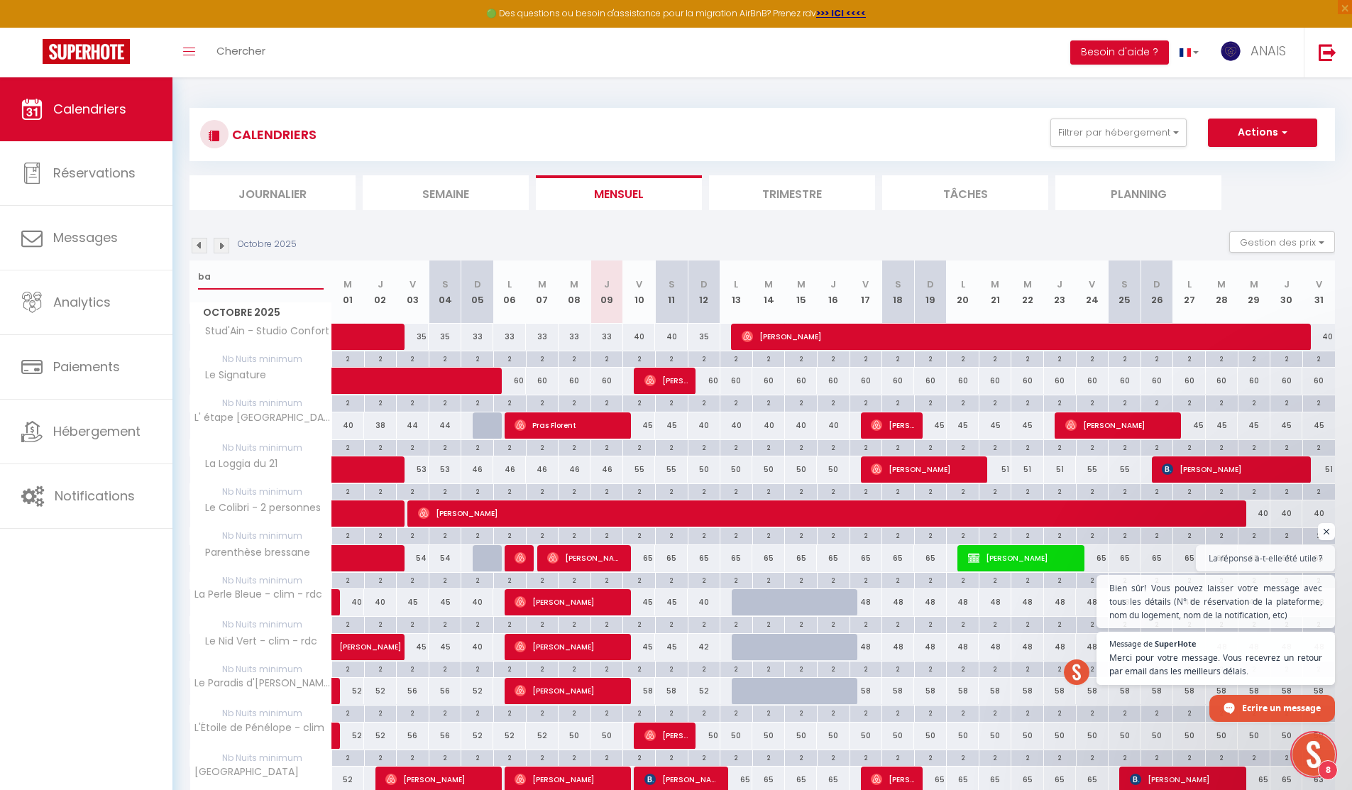
checkbox input "false"
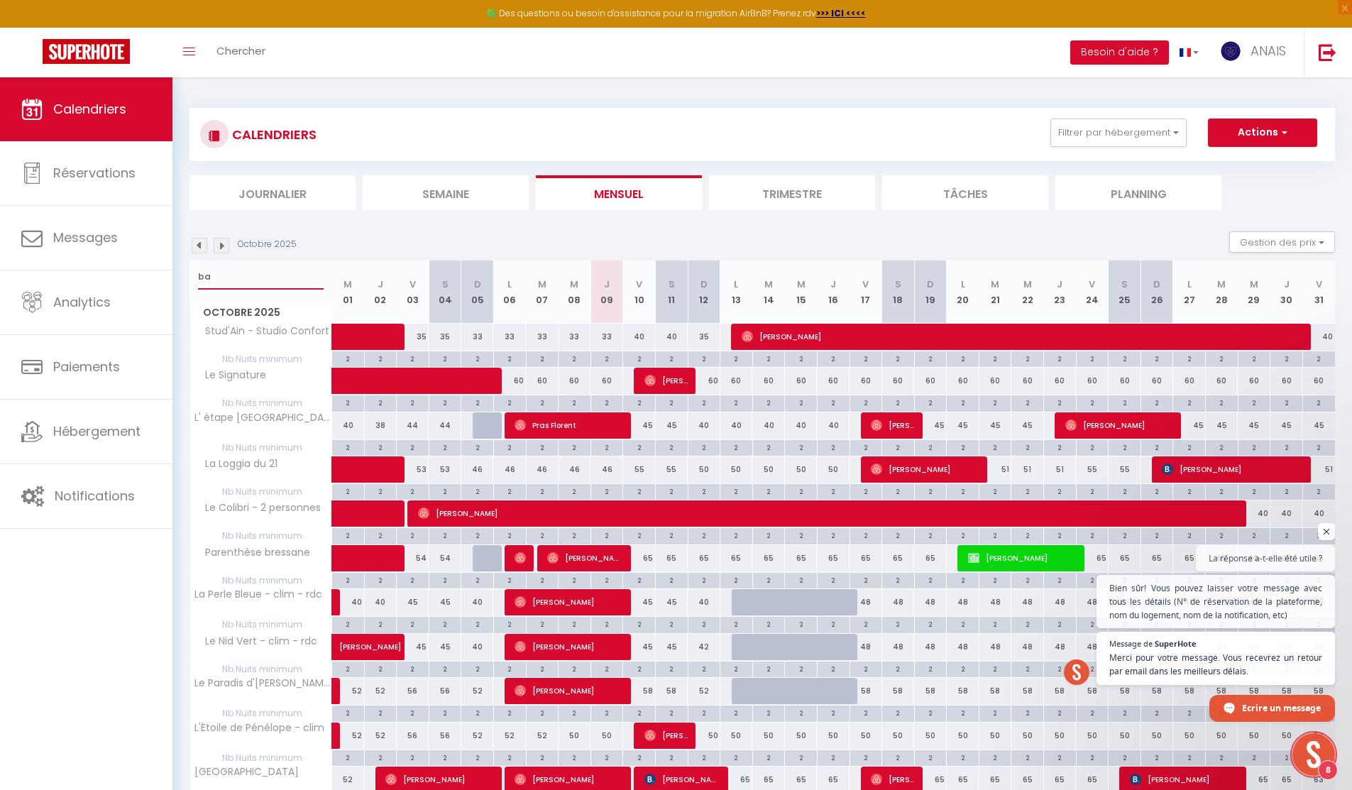
checkbox input "false"
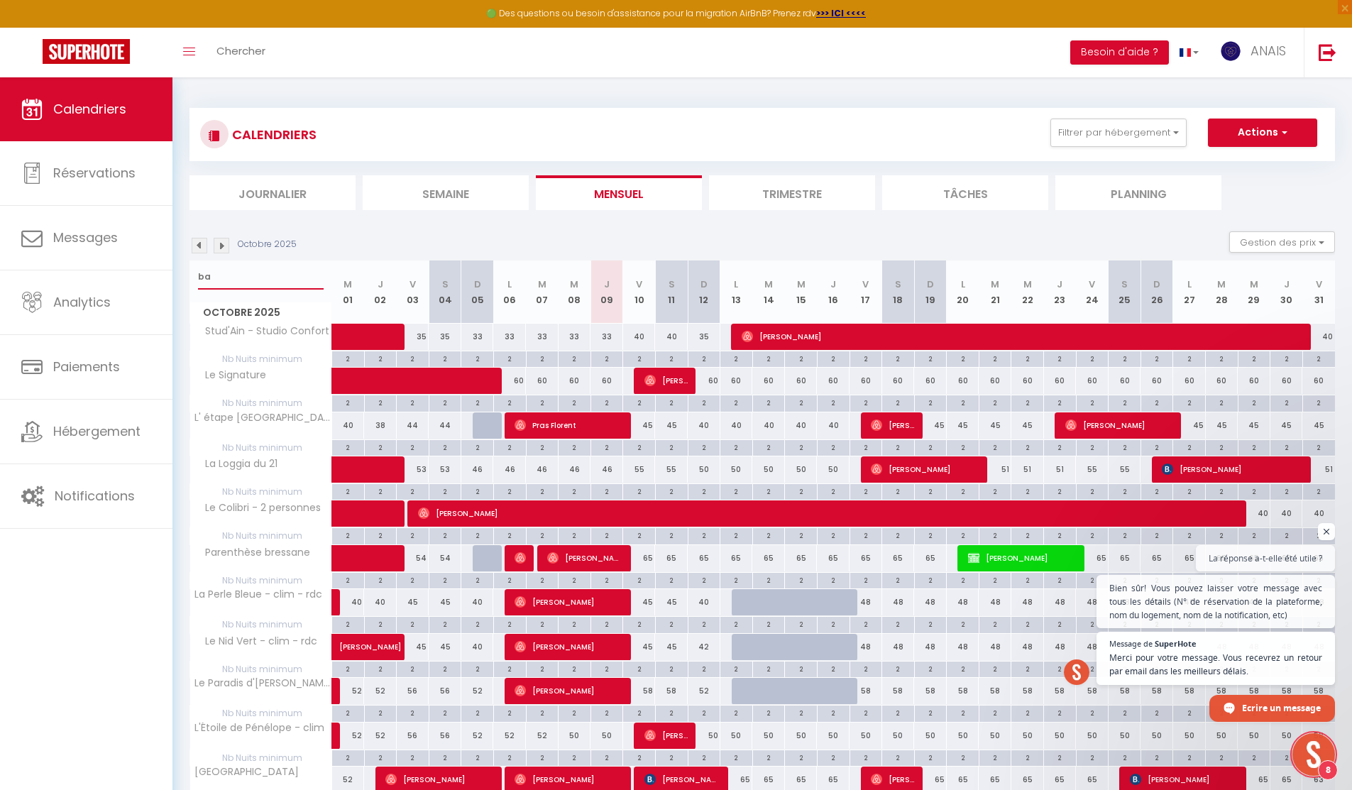
checkbox input "false"
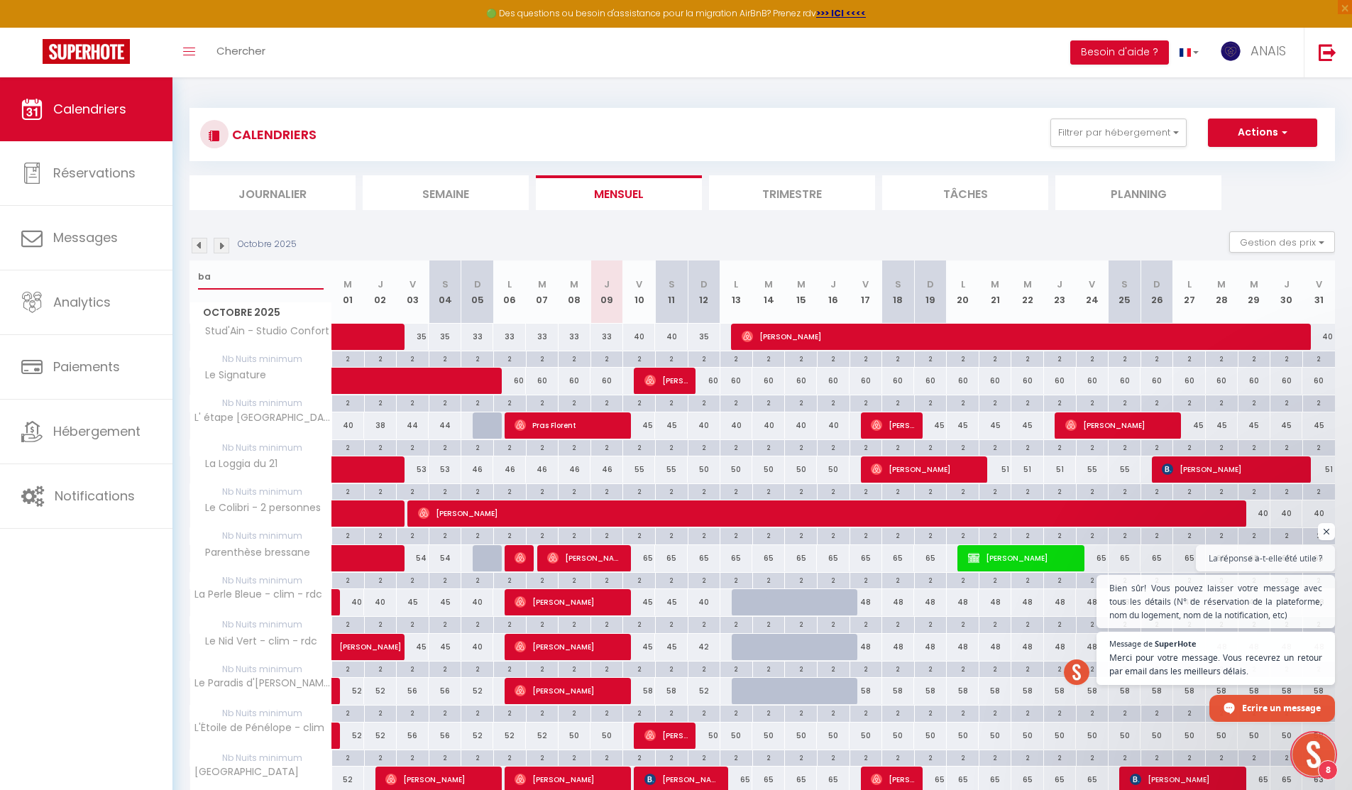
checkbox input "false"
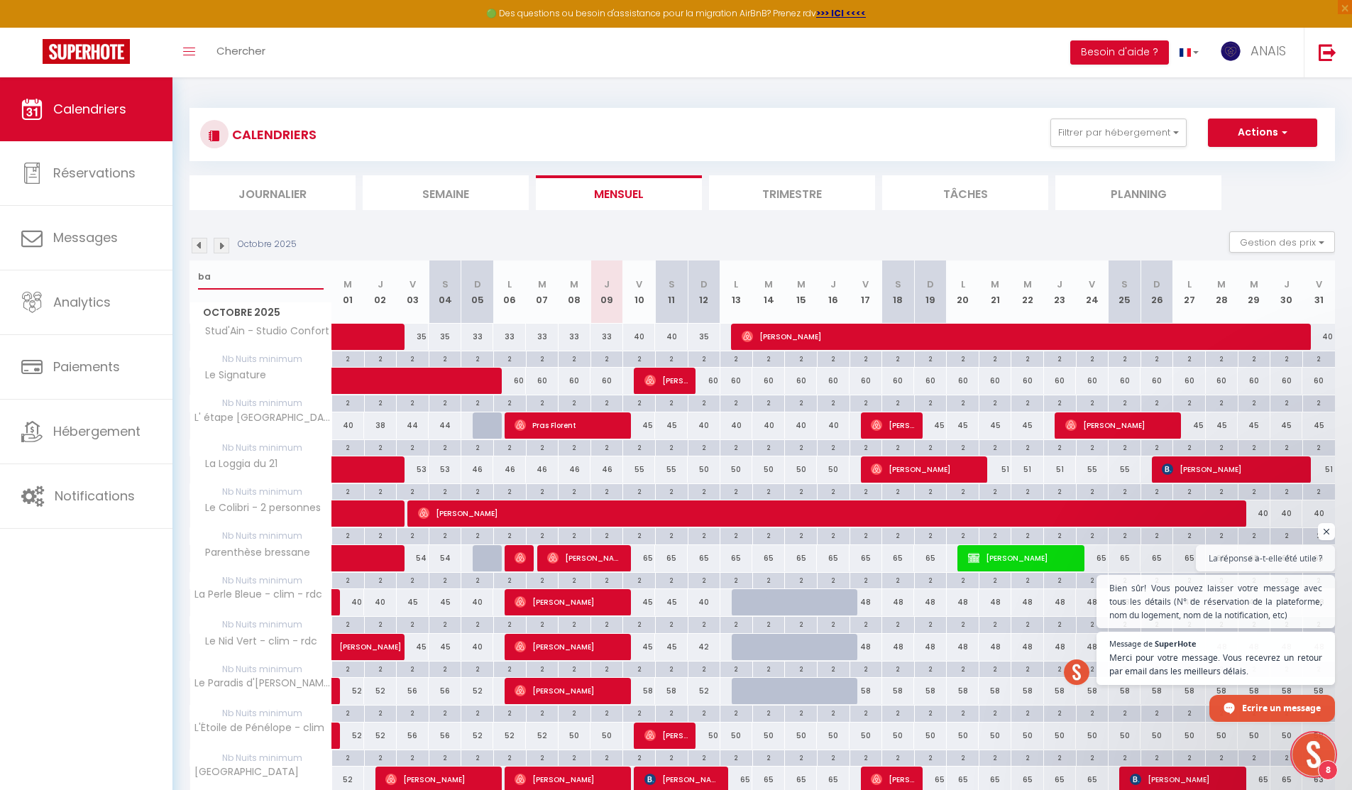
checkbox input "false"
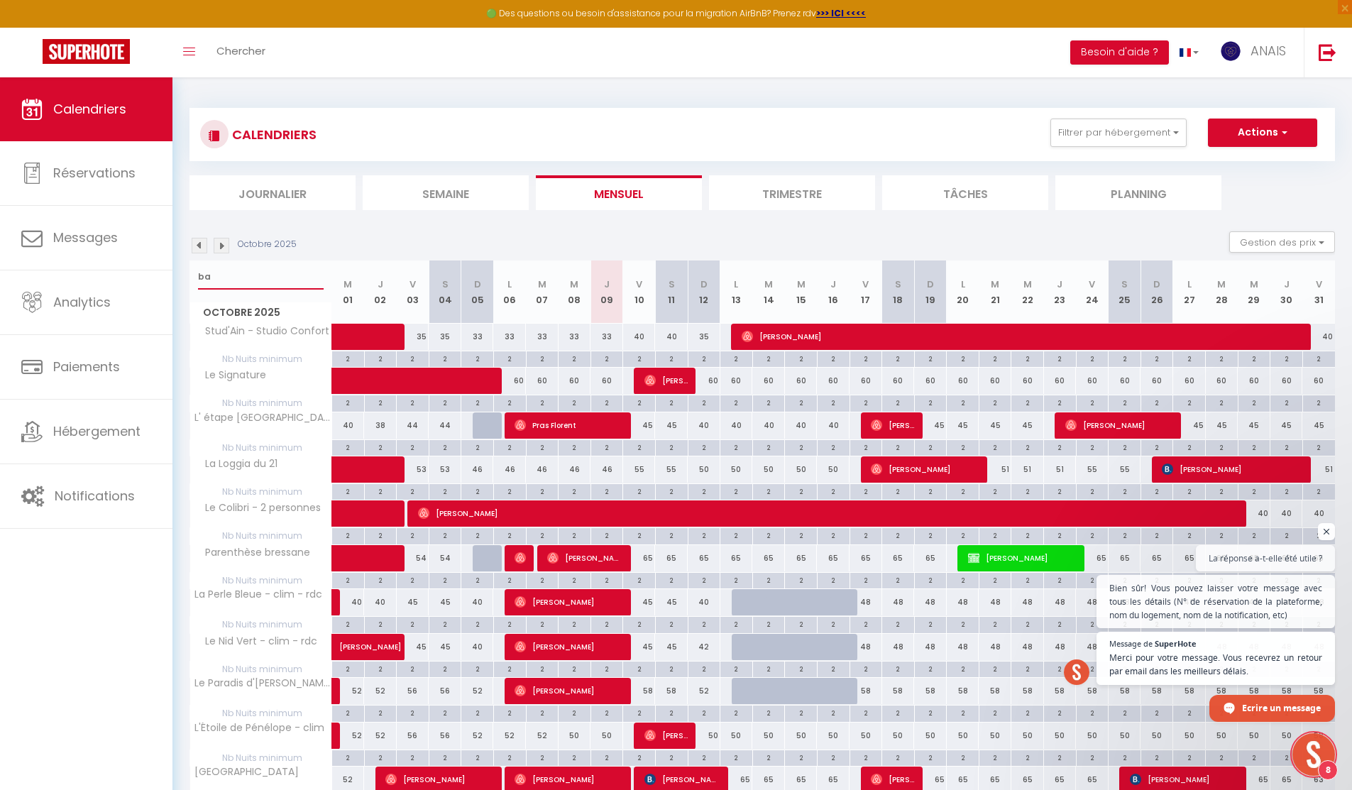
checkbox input "false"
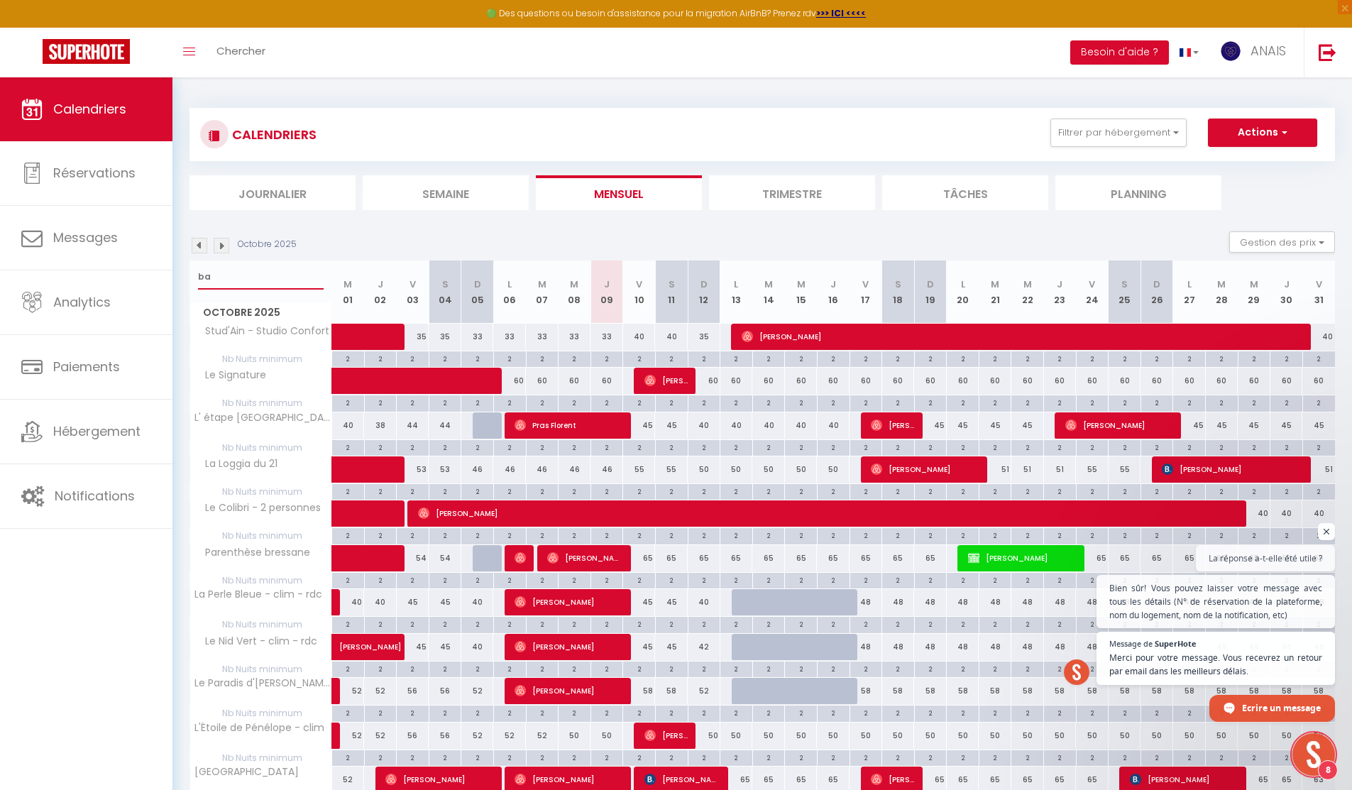
checkbox input "false"
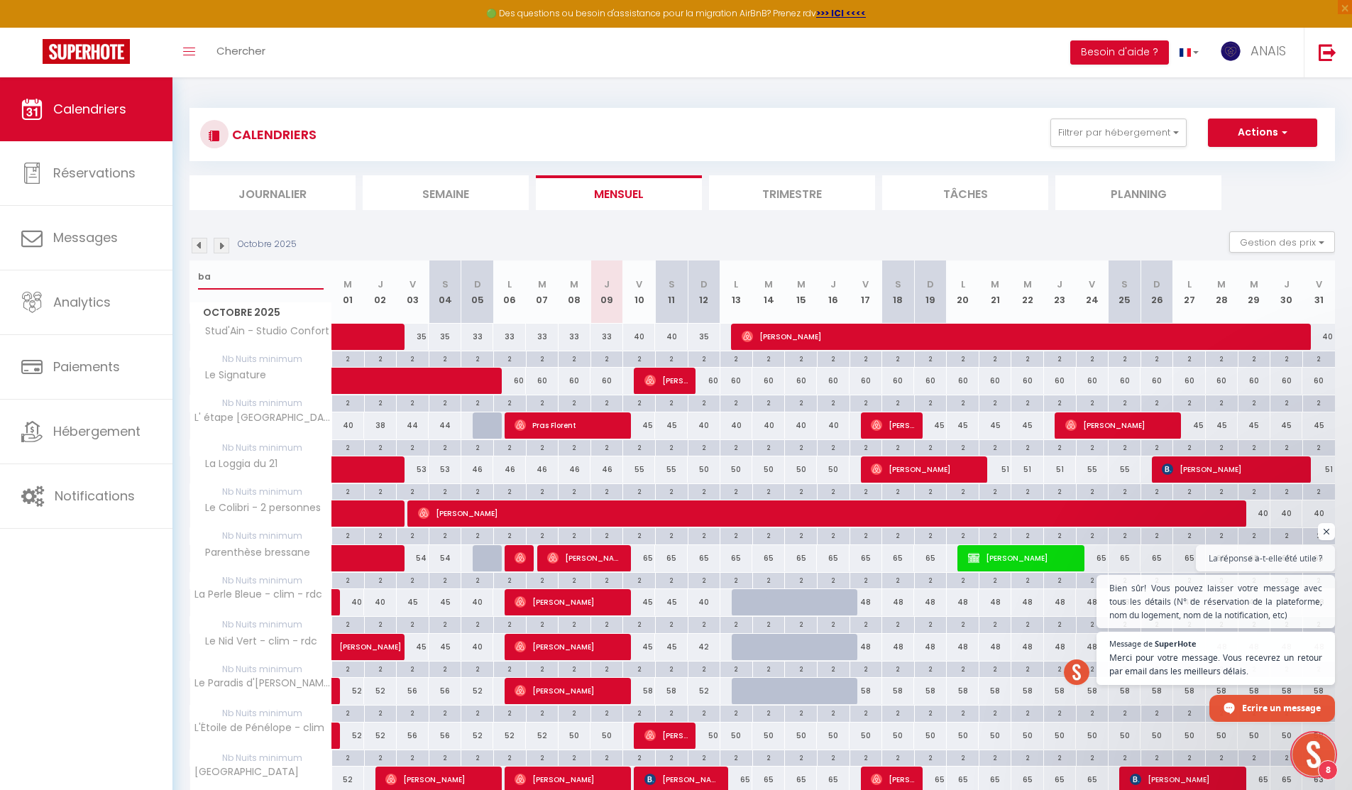
checkbox input "false"
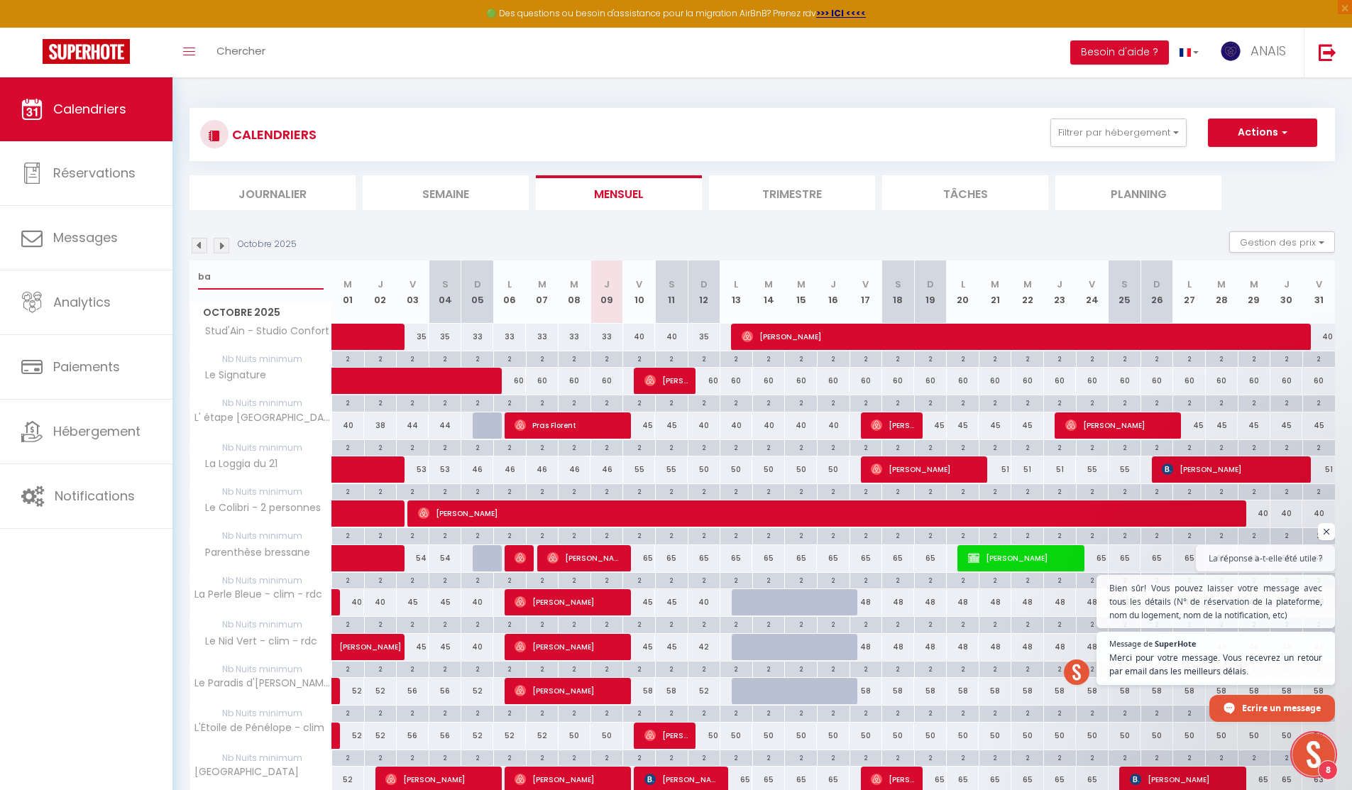
checkbox input "false"
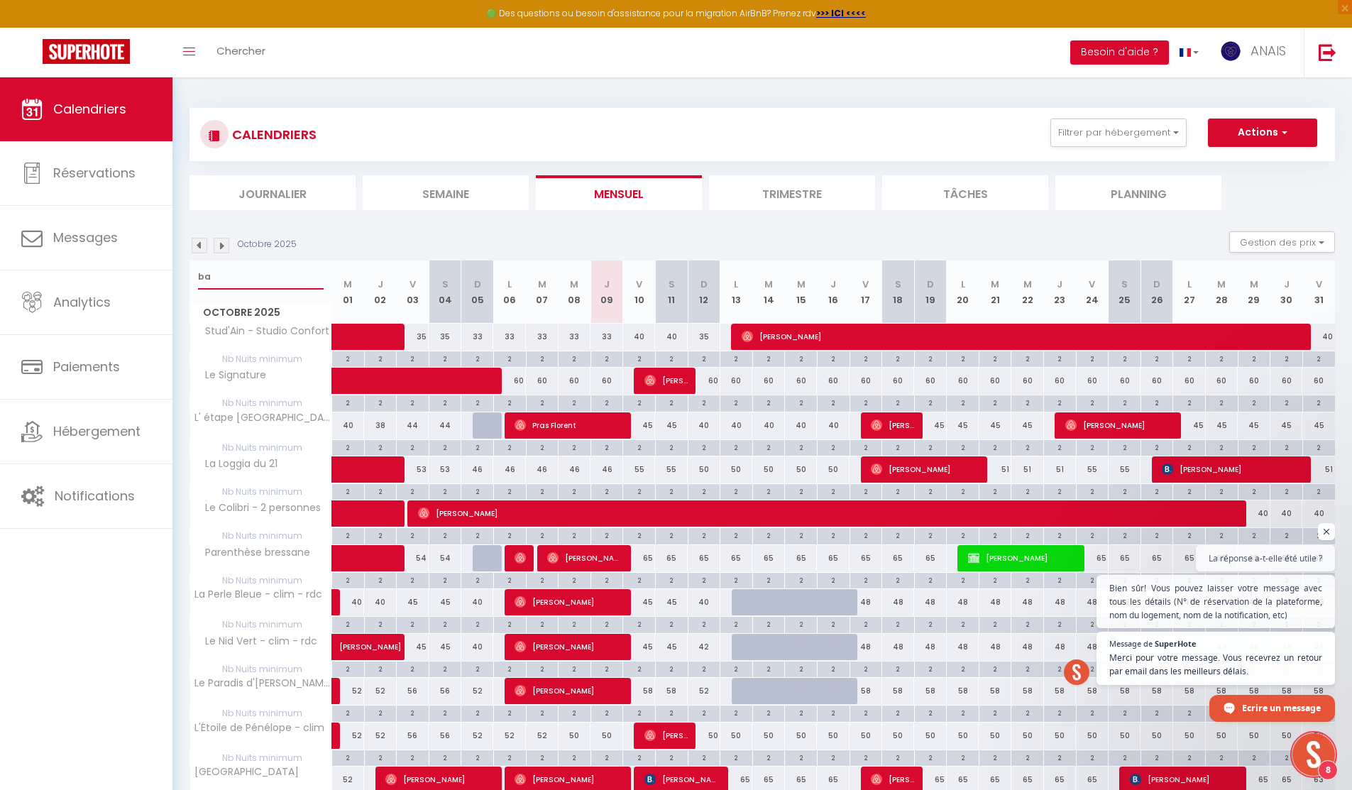
checkbox input "false"
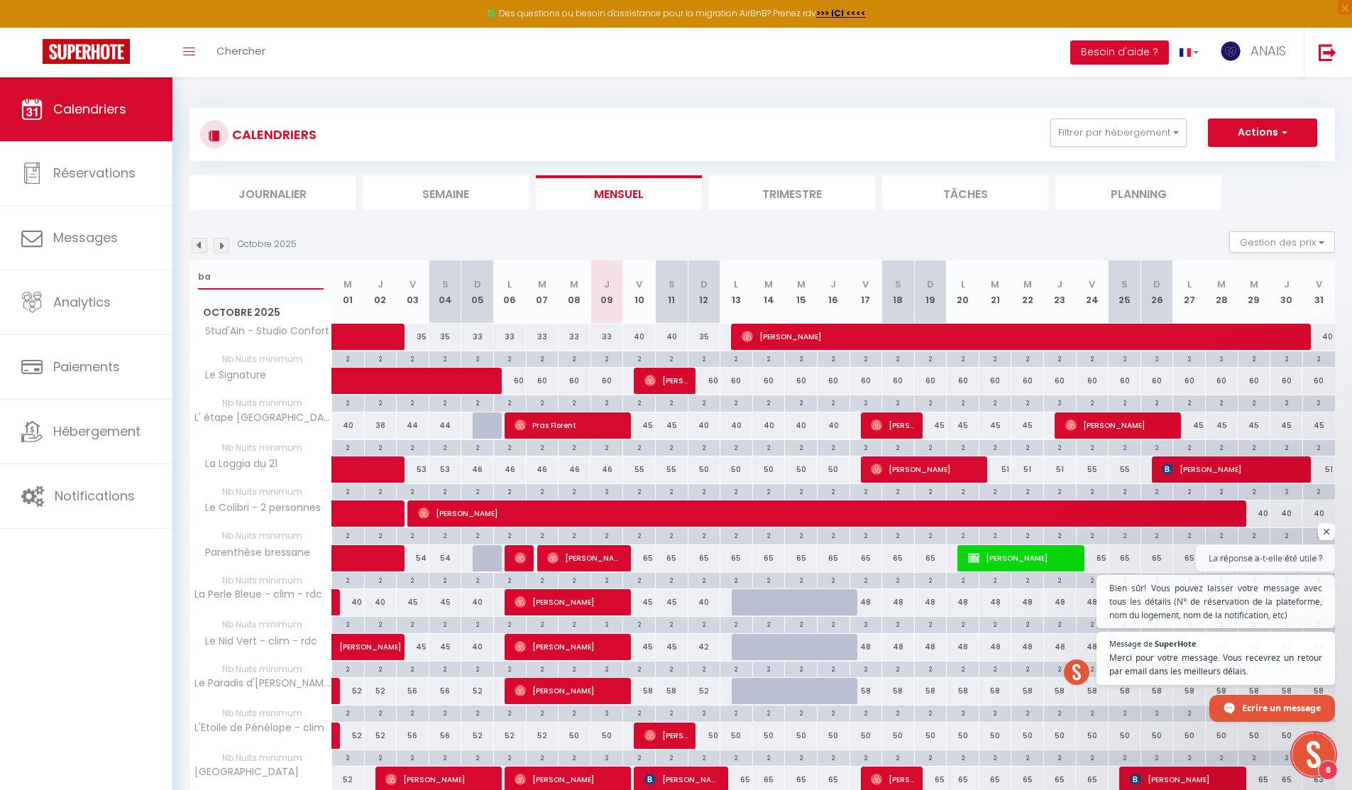
checkbox input "false"
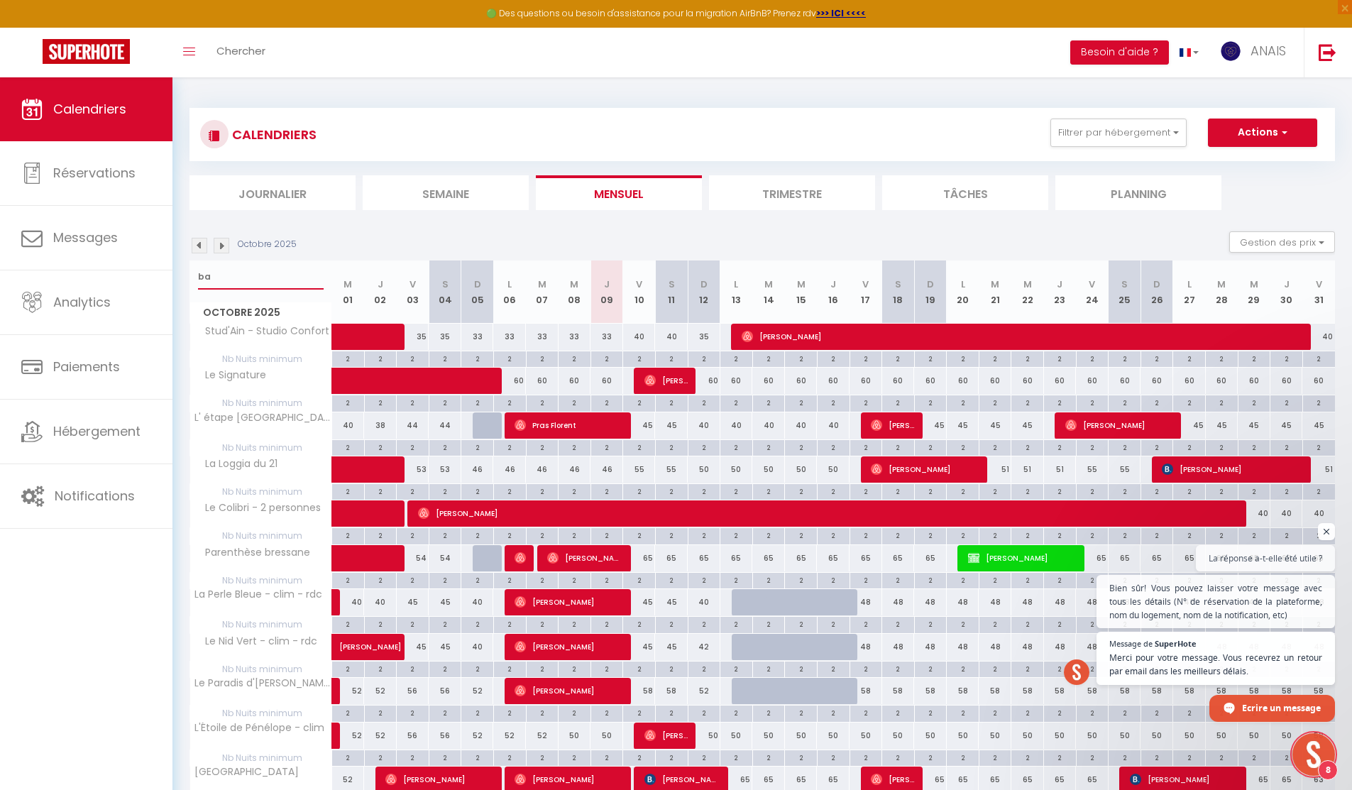
checkbox input "false"
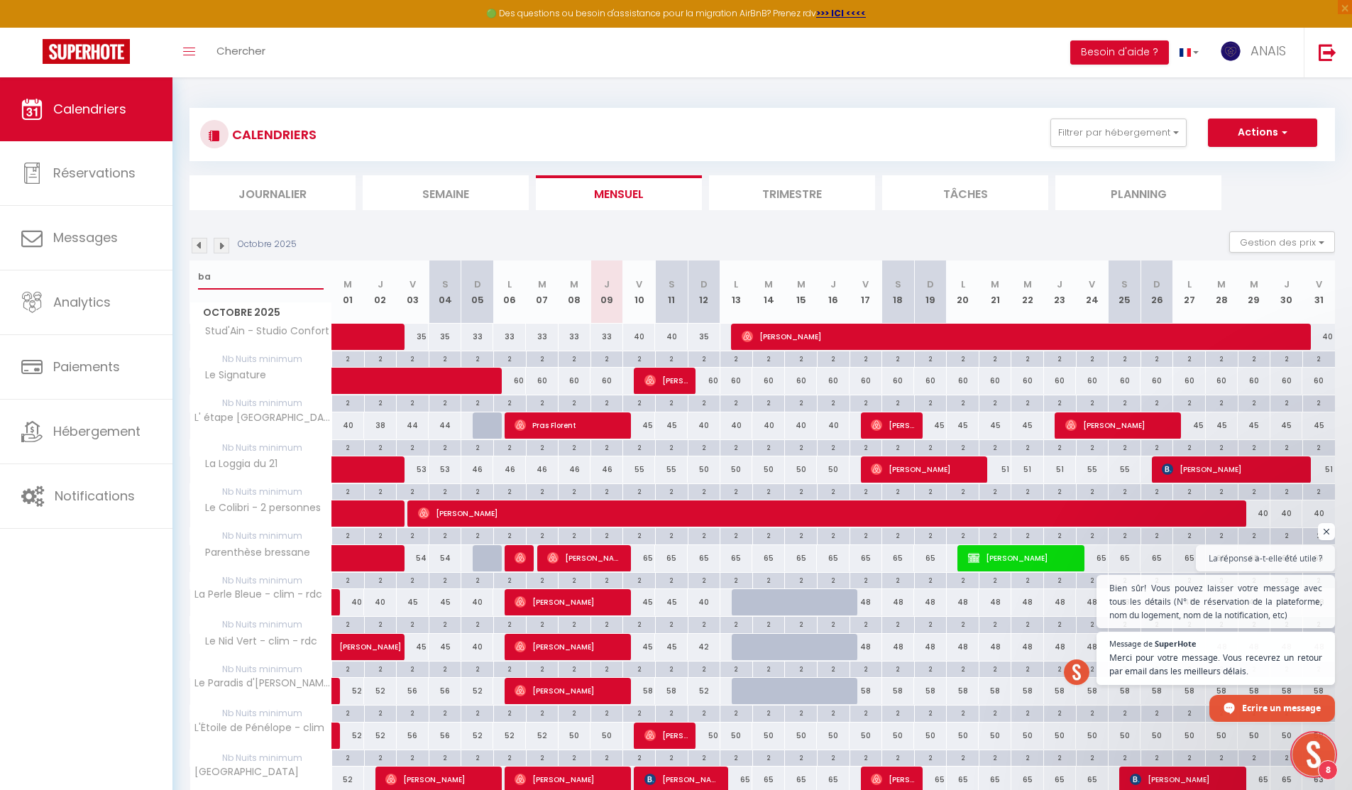
checkbox input "false"
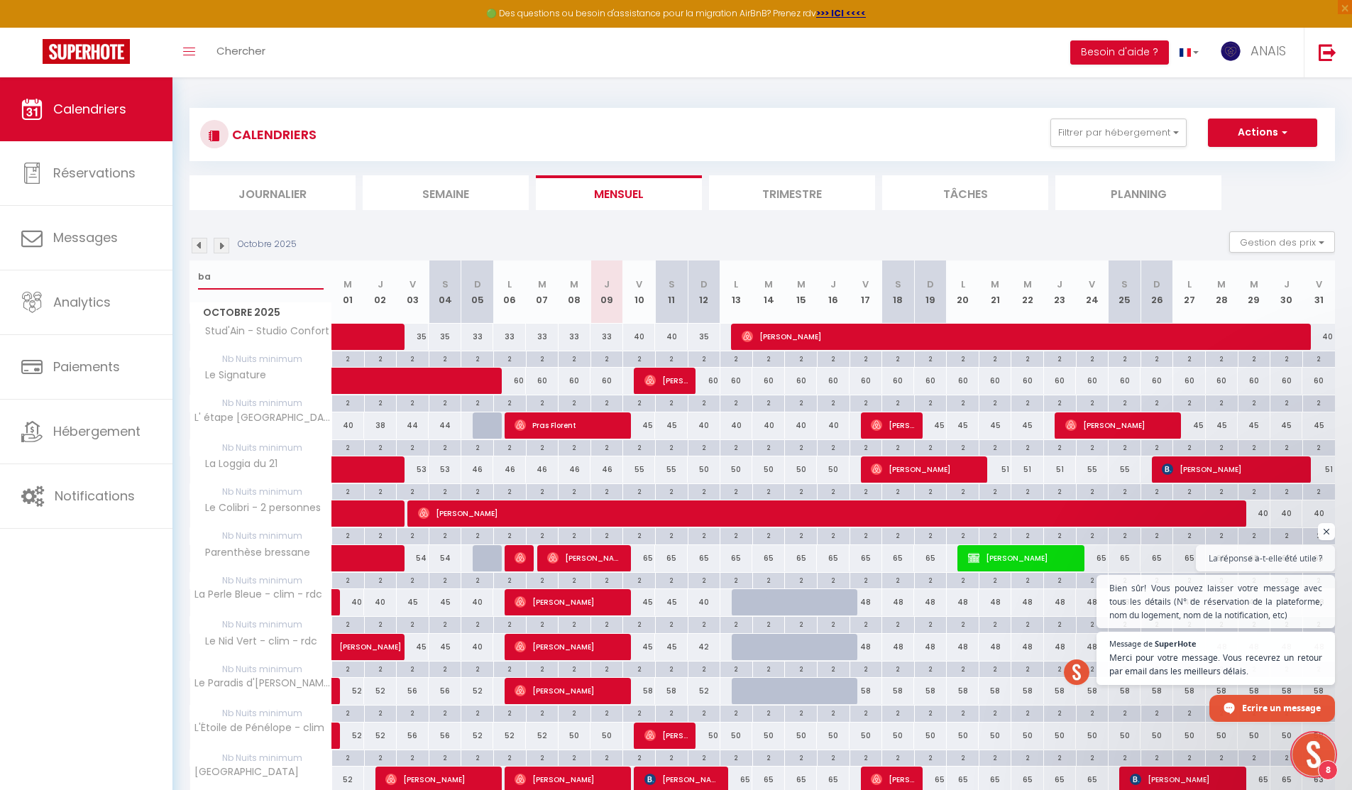
checkbox input "false"
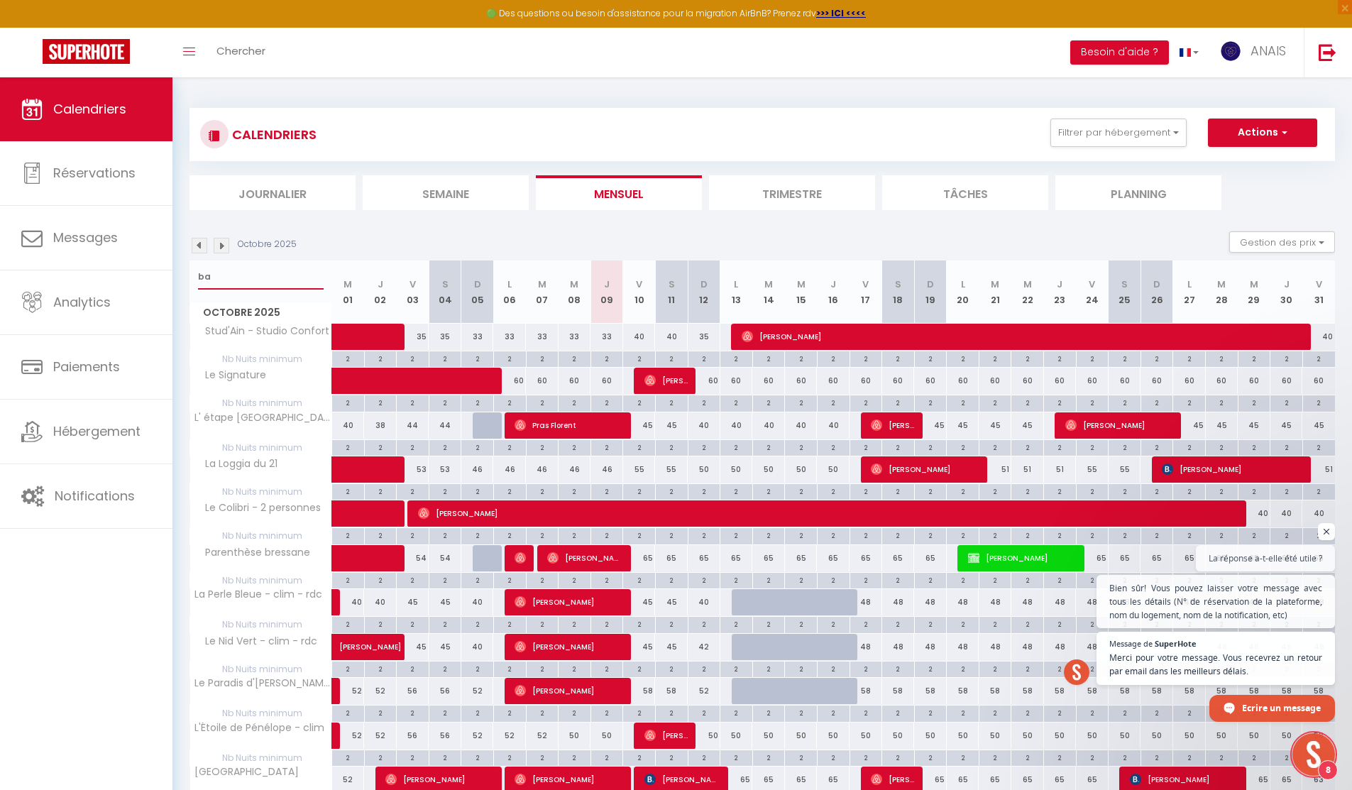
checkbox input "false"
type input "bay"
checkbox input "false"
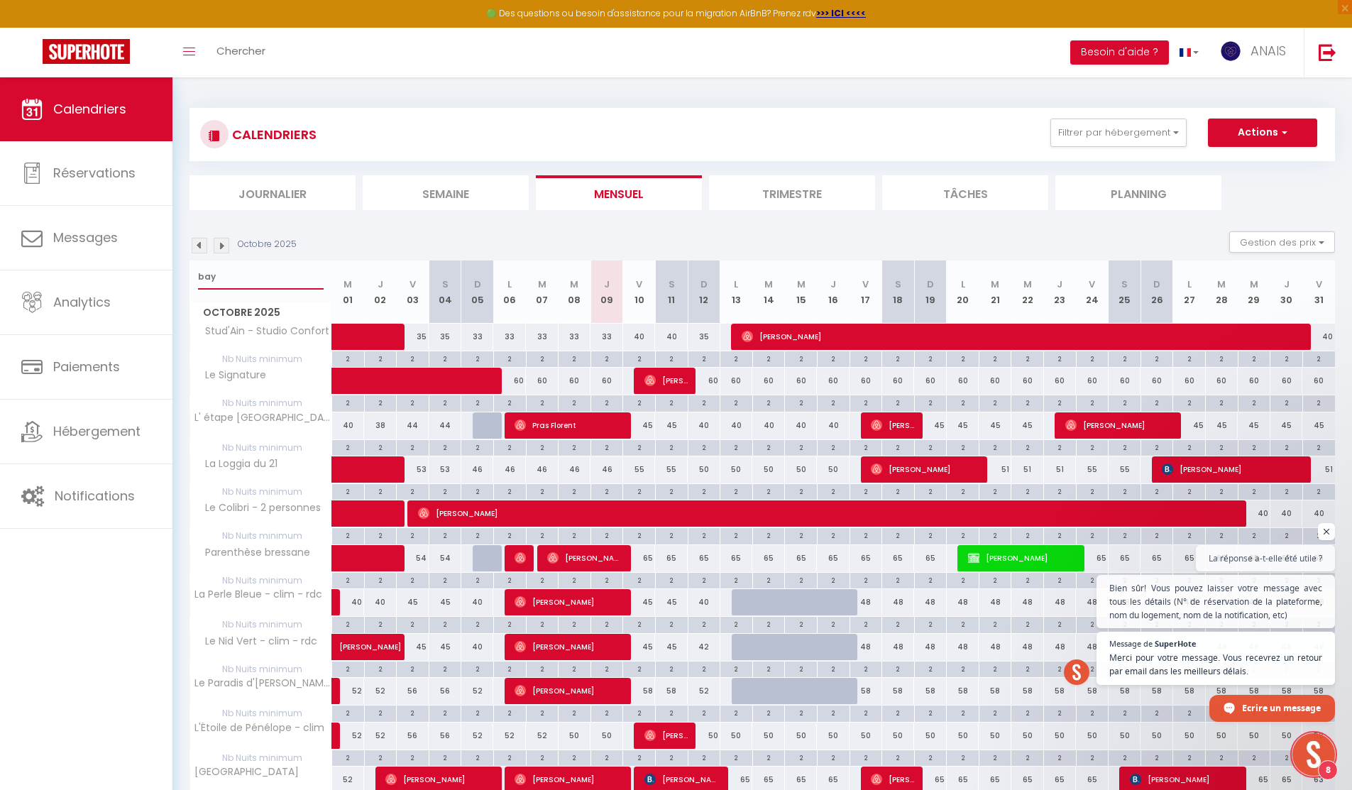
checkbox input "false"
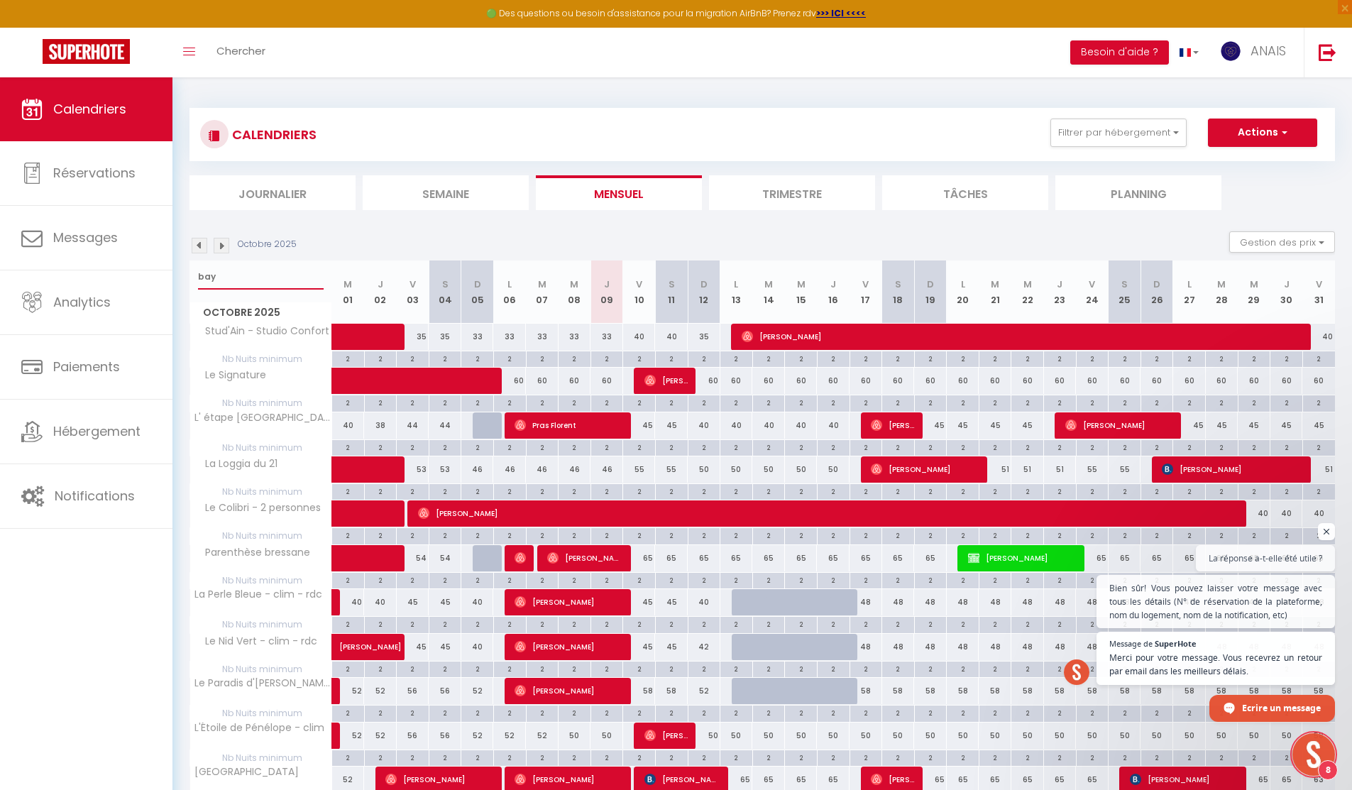
checkbox input "false"
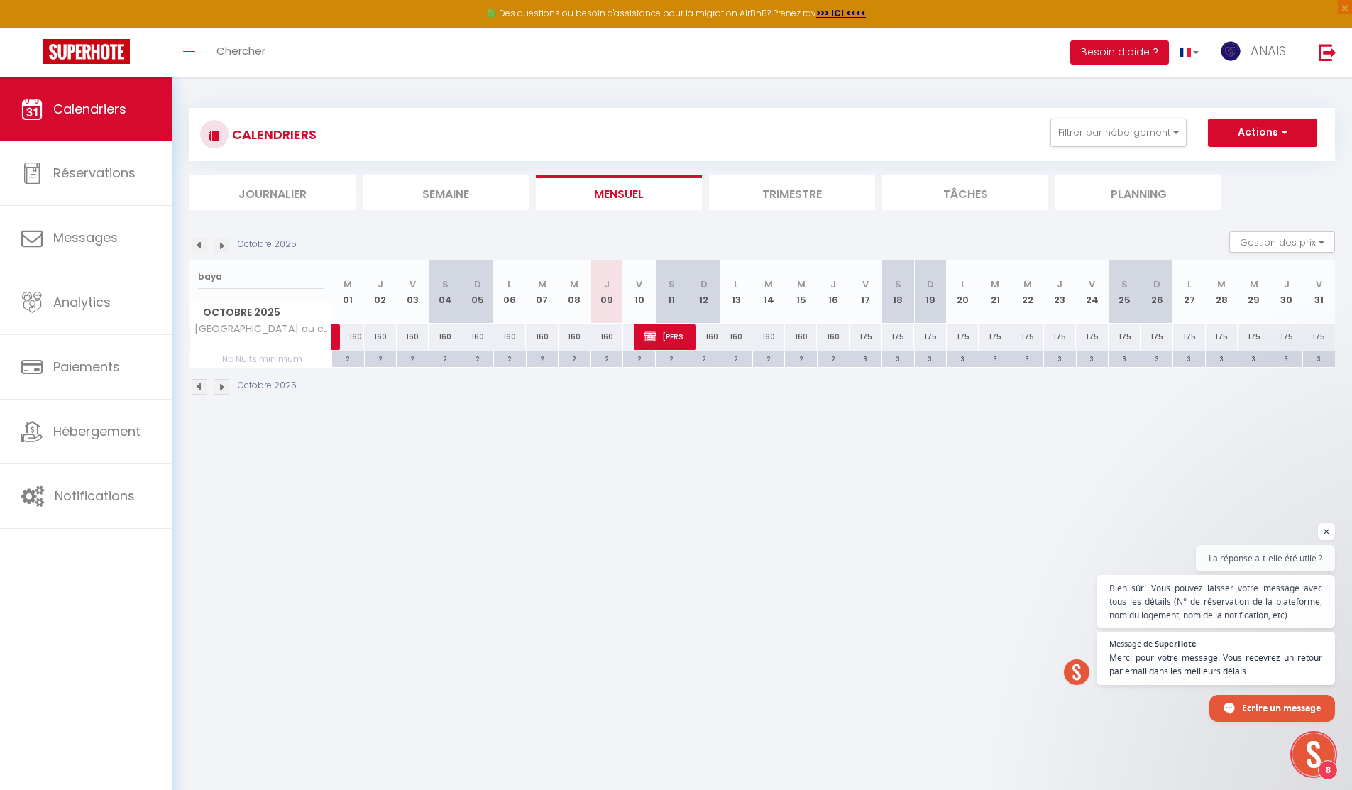
click at [711, 340] on div "160" at bounding box center [704, 337] width 33 height 26
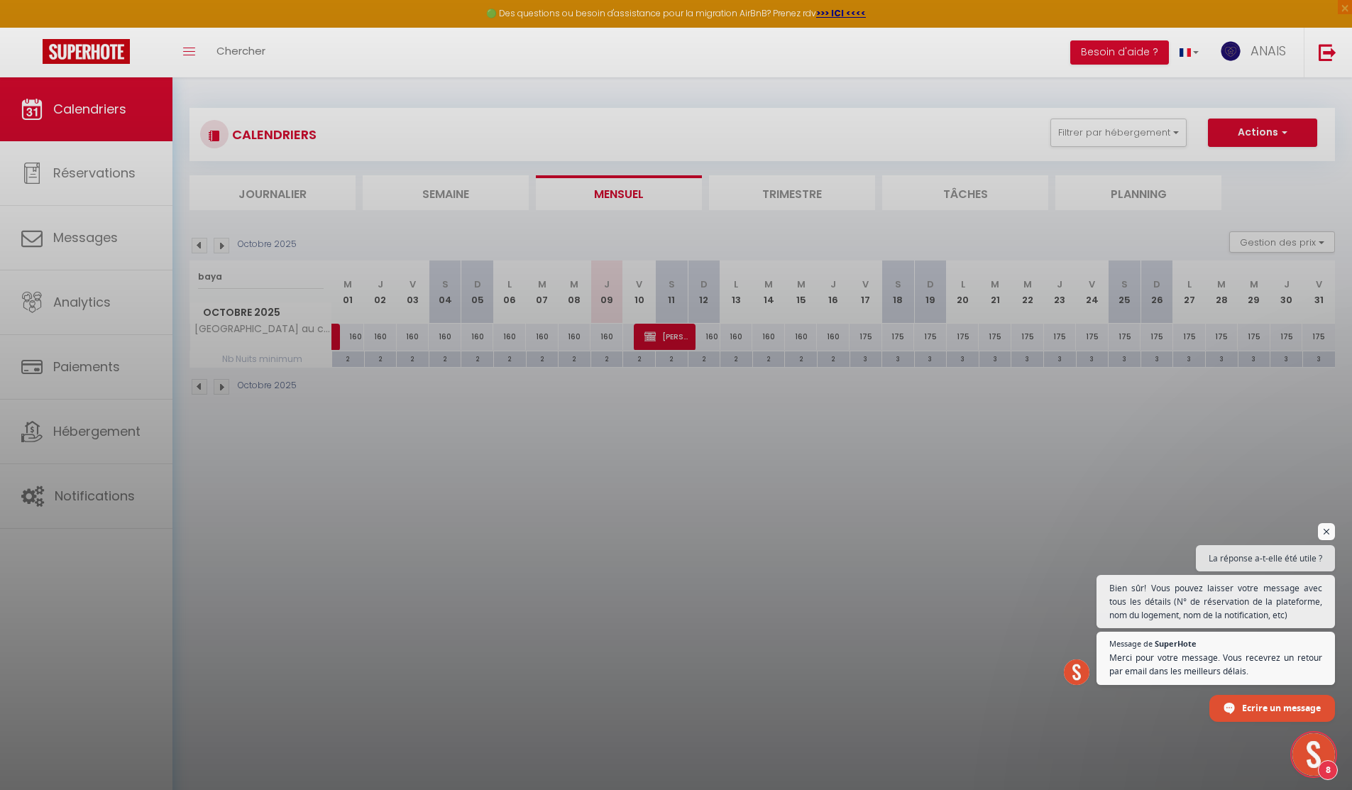
click at [719, 336] on div at bounding box center [676, 395] width 1352 height 790
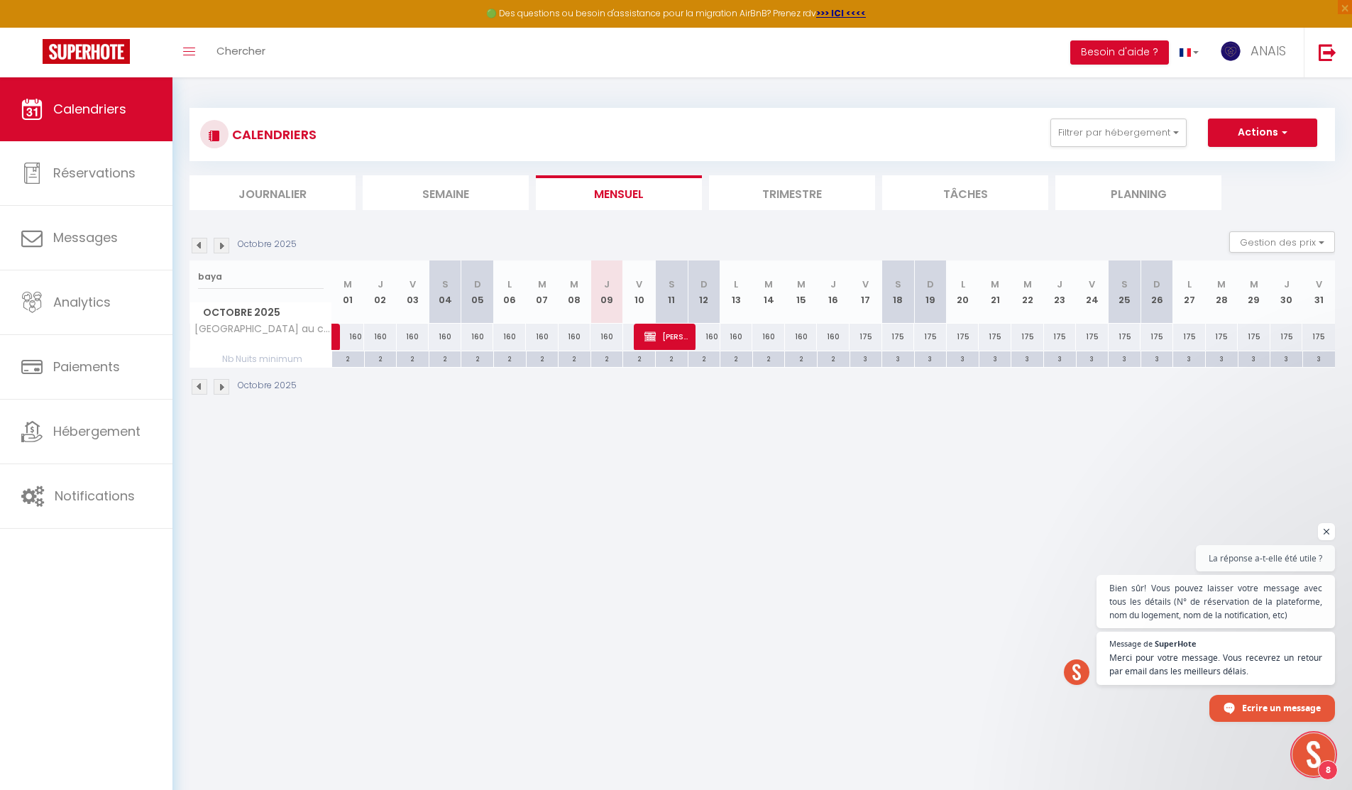
click at [1093, 148] on div "CALENDRIERS Filtrer par hébergement Jasseron Le 101 jasseron · Le 101 - 2 chamb…" at bounding box center [762, 134] width 1124 height 32
click at [1094, 136] on button "Filtrer par hébergement" at bounding box center [1118, 132] width 136 height 28
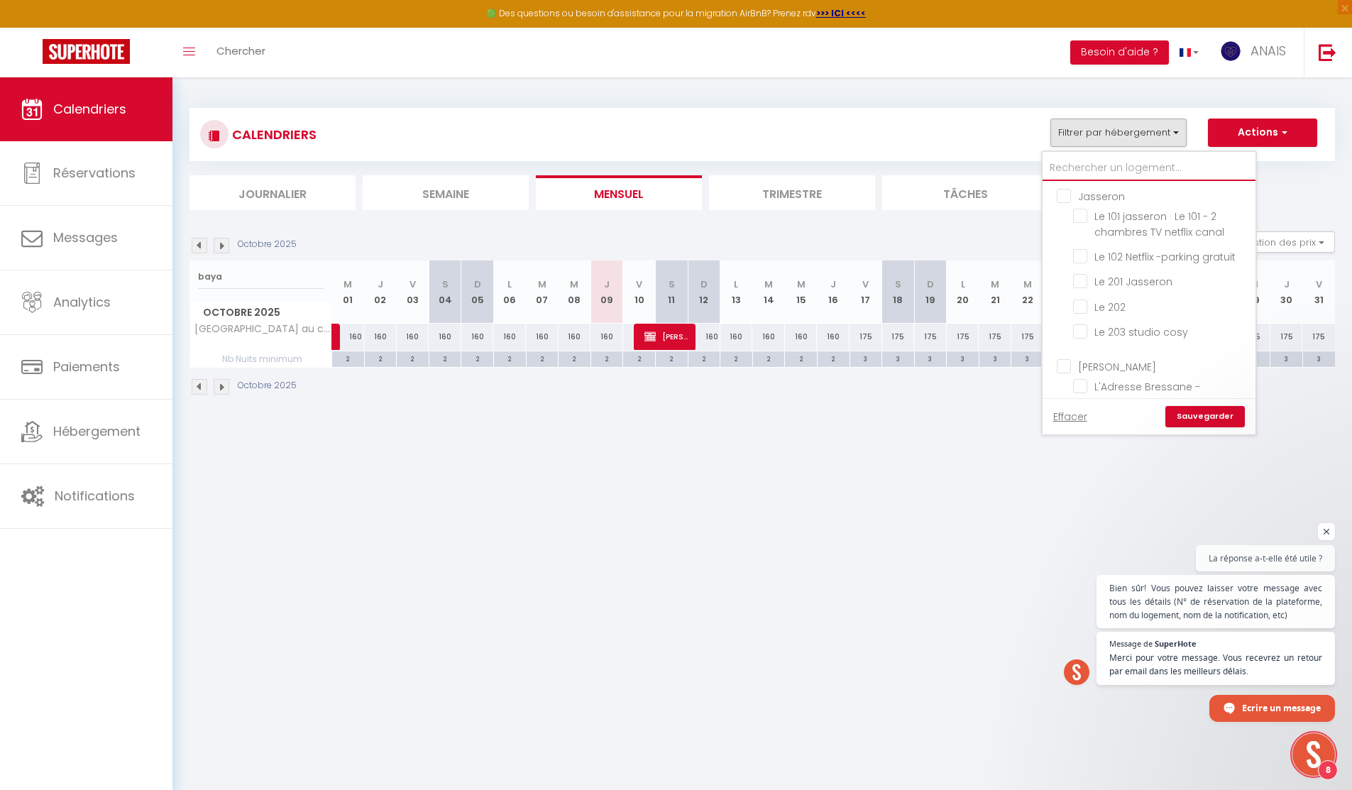
click at [1086, 167] on input "text" at bounding box center [1148, 168] width 213 height 26
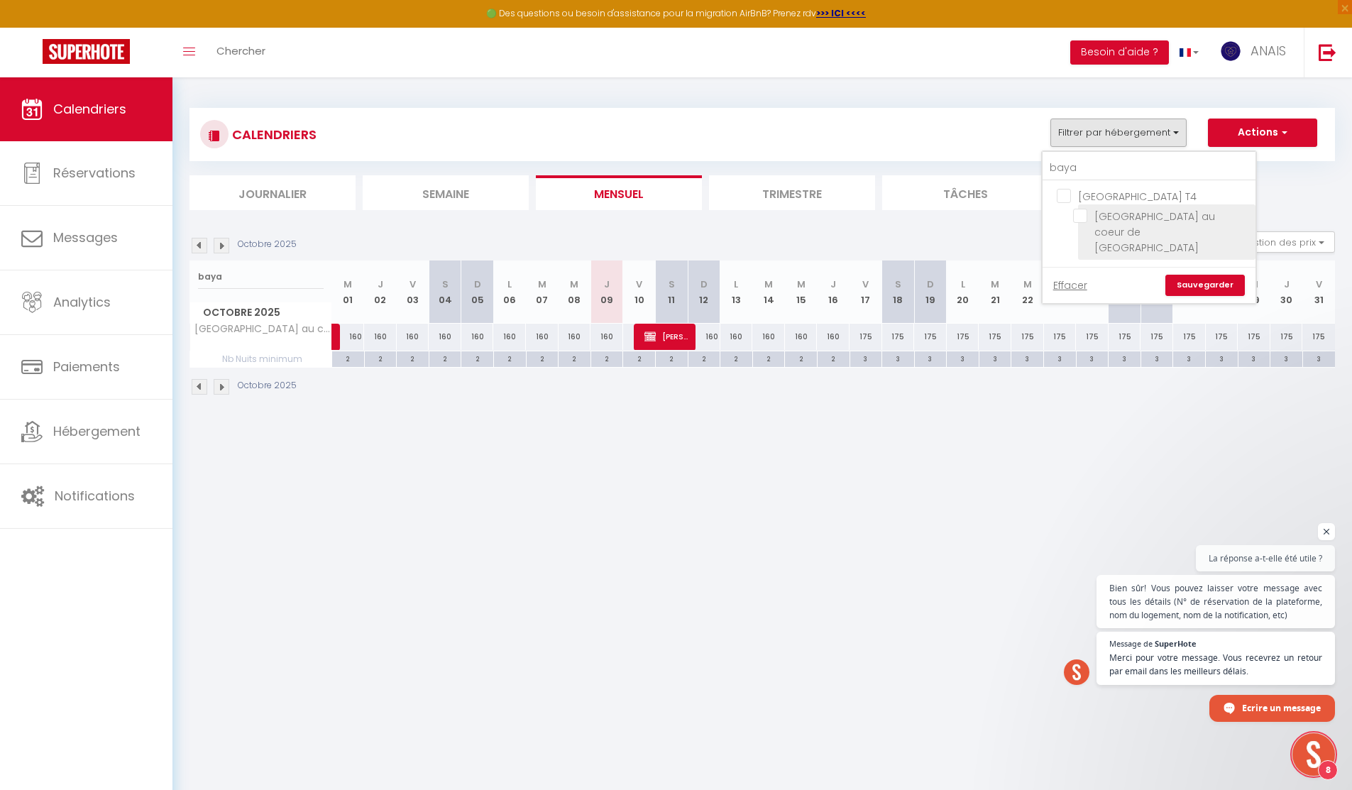
click at [1082, 218] on input "Villa Bayard au coeur de Mézériat" at bounding box center [1161, 216] width 177 height 14
click at [1208, 276] on link "Sauvegarder" at bounding box center [1204, 285] width 79 height 21
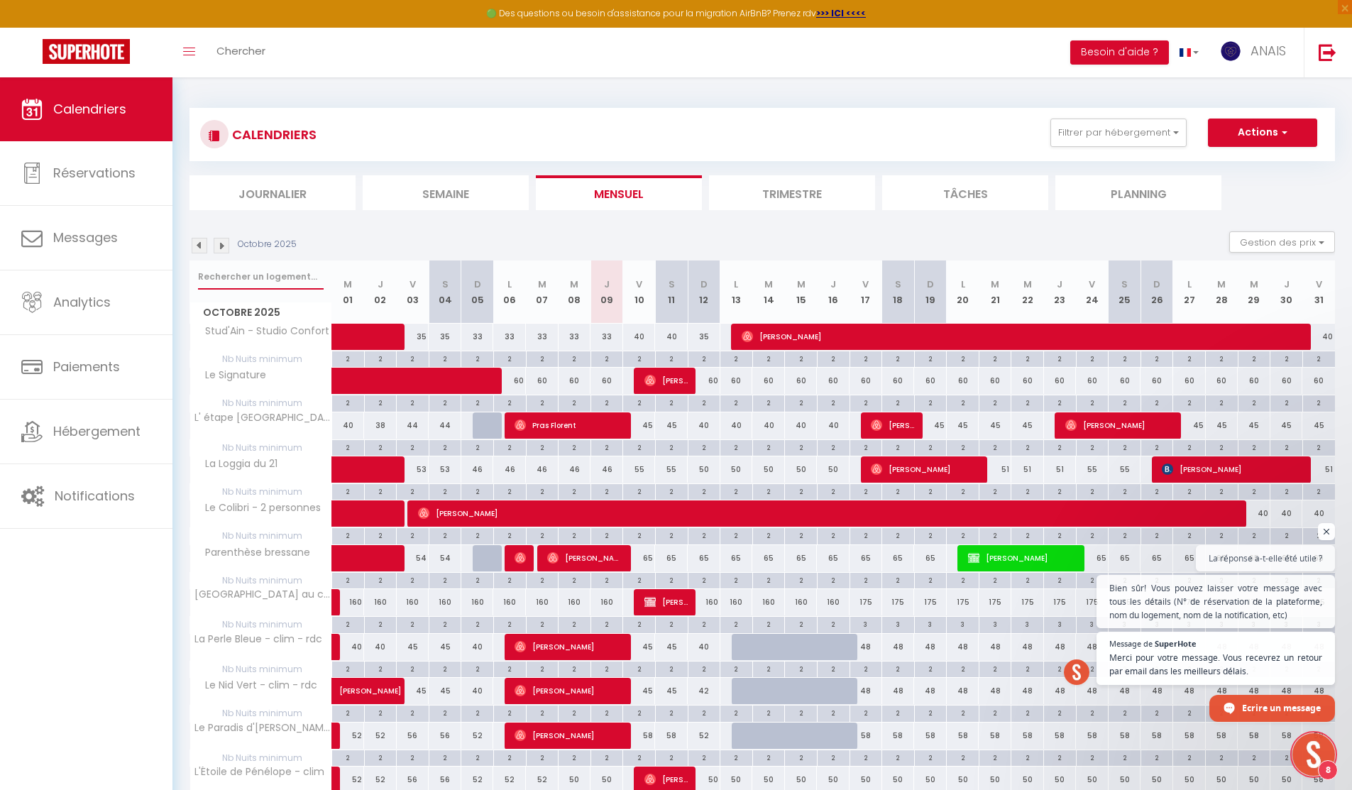
click at [288, 270] on input "text" at bounding box center [261, 277] width 126 height 26
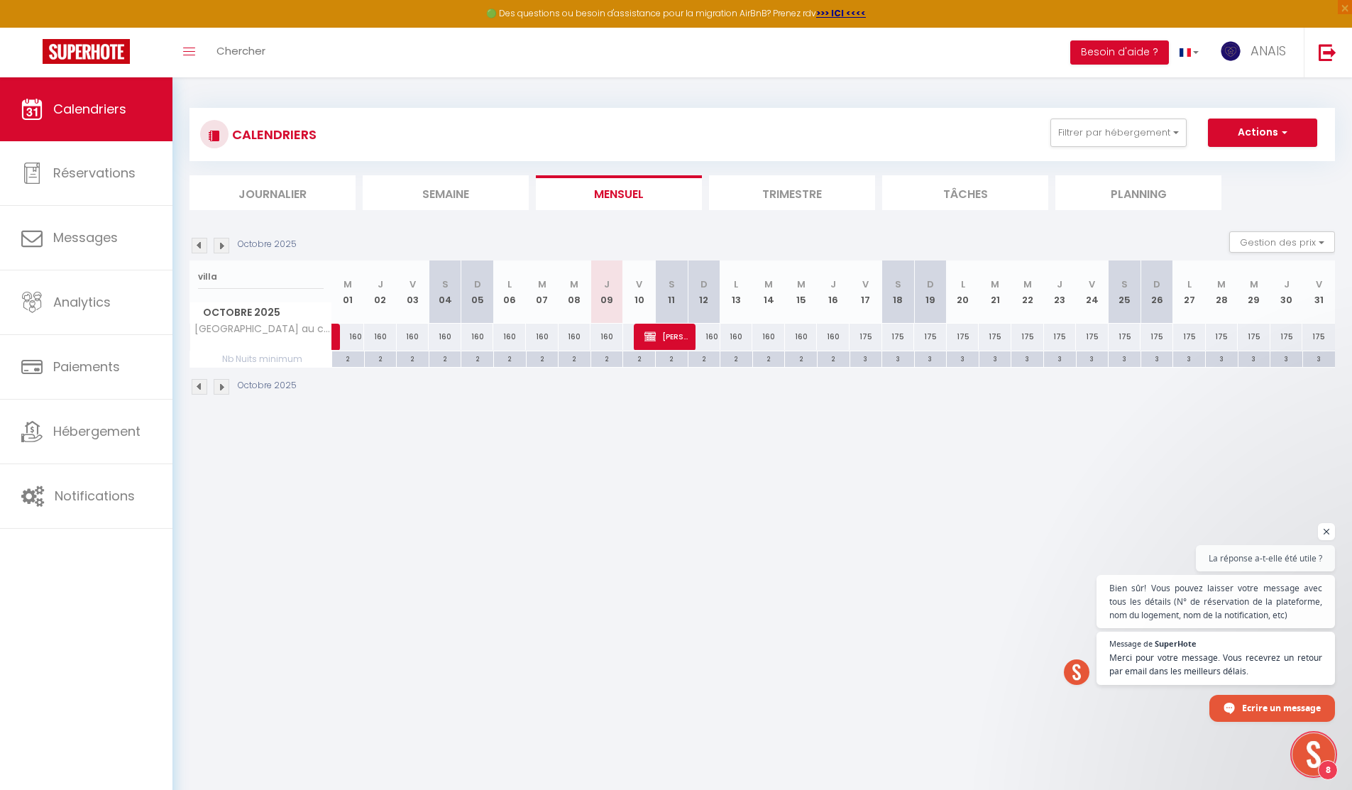
click at [734, 338] on div "160" at bounding box center [736, 337] width 33 height 26
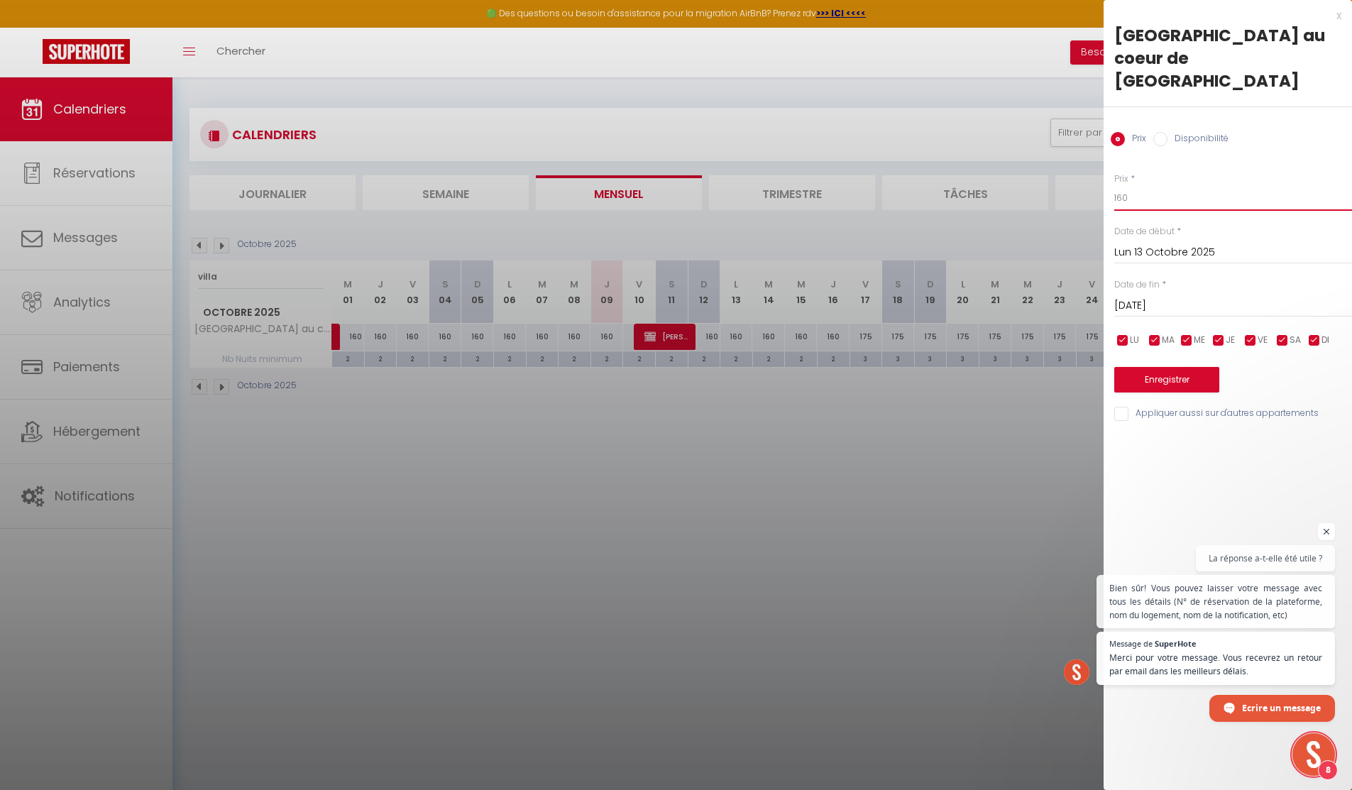
click at [1140, 185] on input "160" at bounding box center [1233, 198] width 238 height 26
click at [957, 424] on div at bounding box center [676, 395] width 1352 height 790
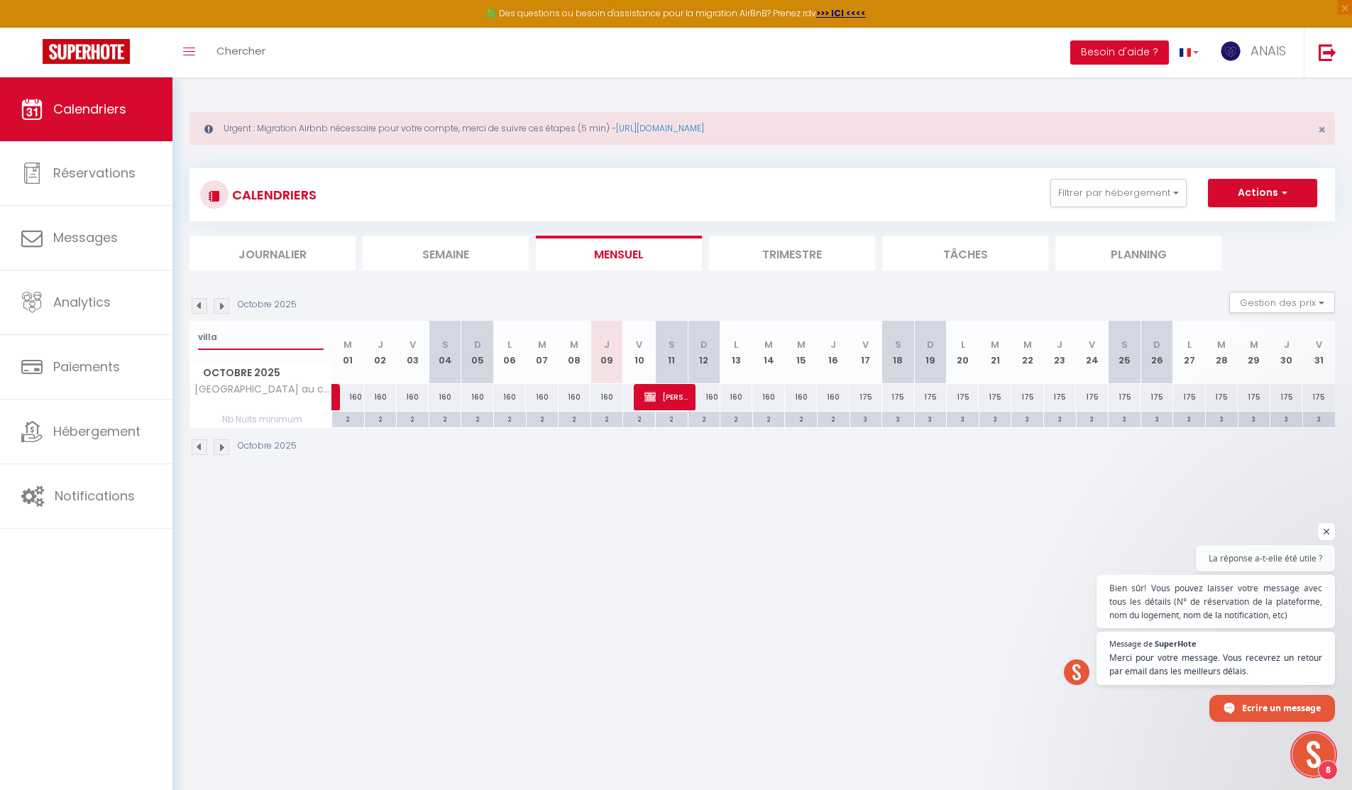
drag, startPoint x: 221, startPoint y: 339, endPoint x: 192, endPoint y: 339, distance: 28.4
click at [192, 339] on div "villa" at bounding box center [260, 337] width 141 height 33
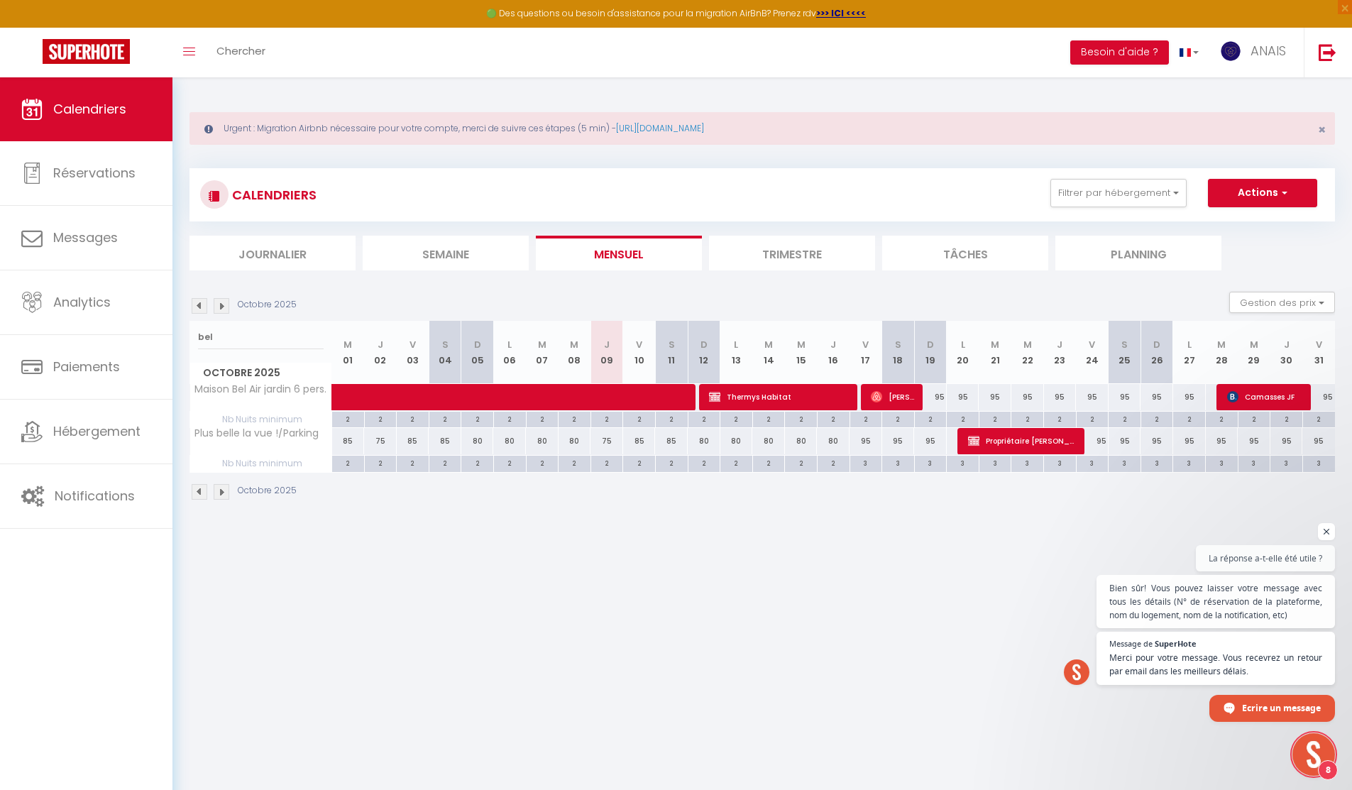
click at [936, 399] on div "95" at bounding box center [930, 397] width 33 height 26
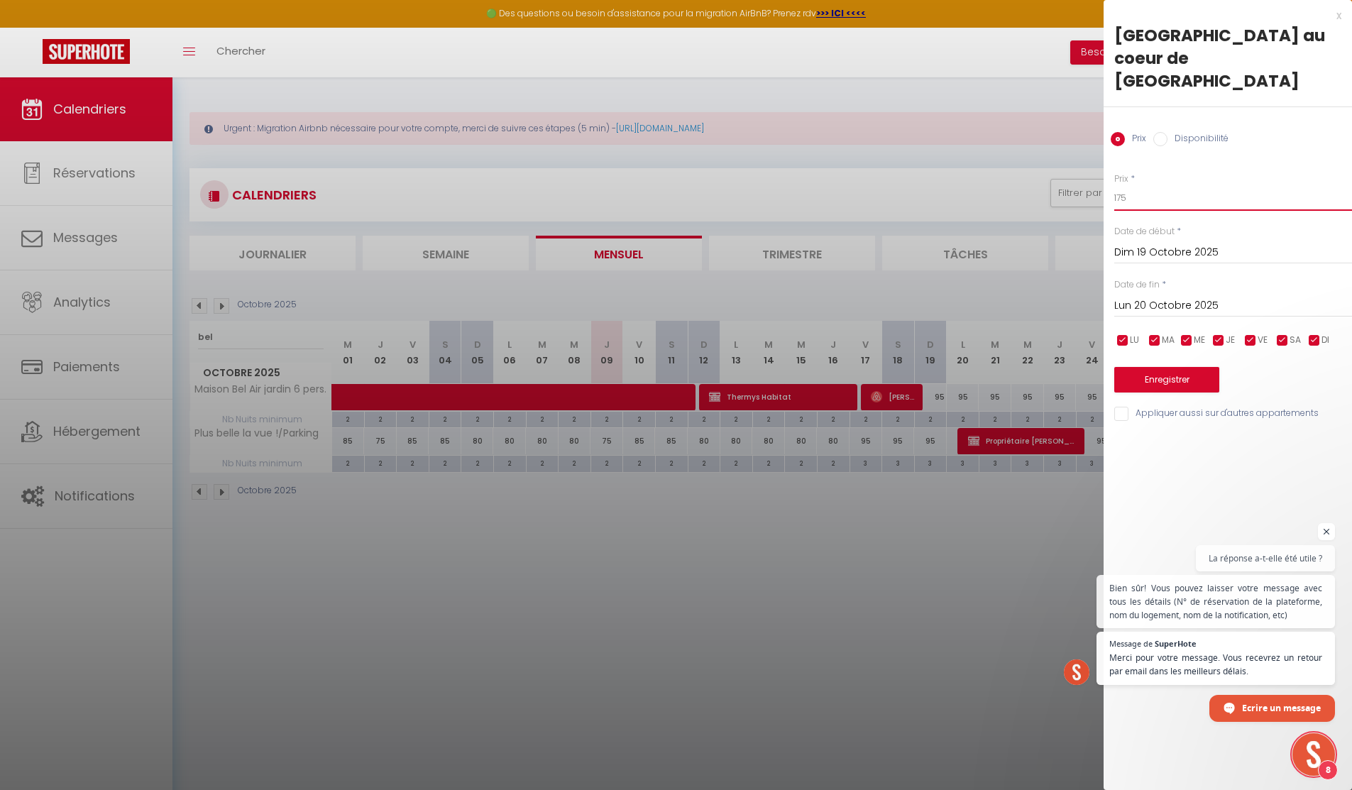
drag, startPoint x: 1143, startPoint y: 177, endPoint x: 1090, endPoint y: 175, distance: 53.3
click at [1090, 175] on body "🟢 Des questions ou besoin d'assistance pour la migration AirBnB? Prenez rdv >>>…" at bounding box center [676, 472] width 1352 height 790
click at [1132, 297] on input "Lun 20 Octobre 2025" at bounding box center [1233, 306] width 238 height 18
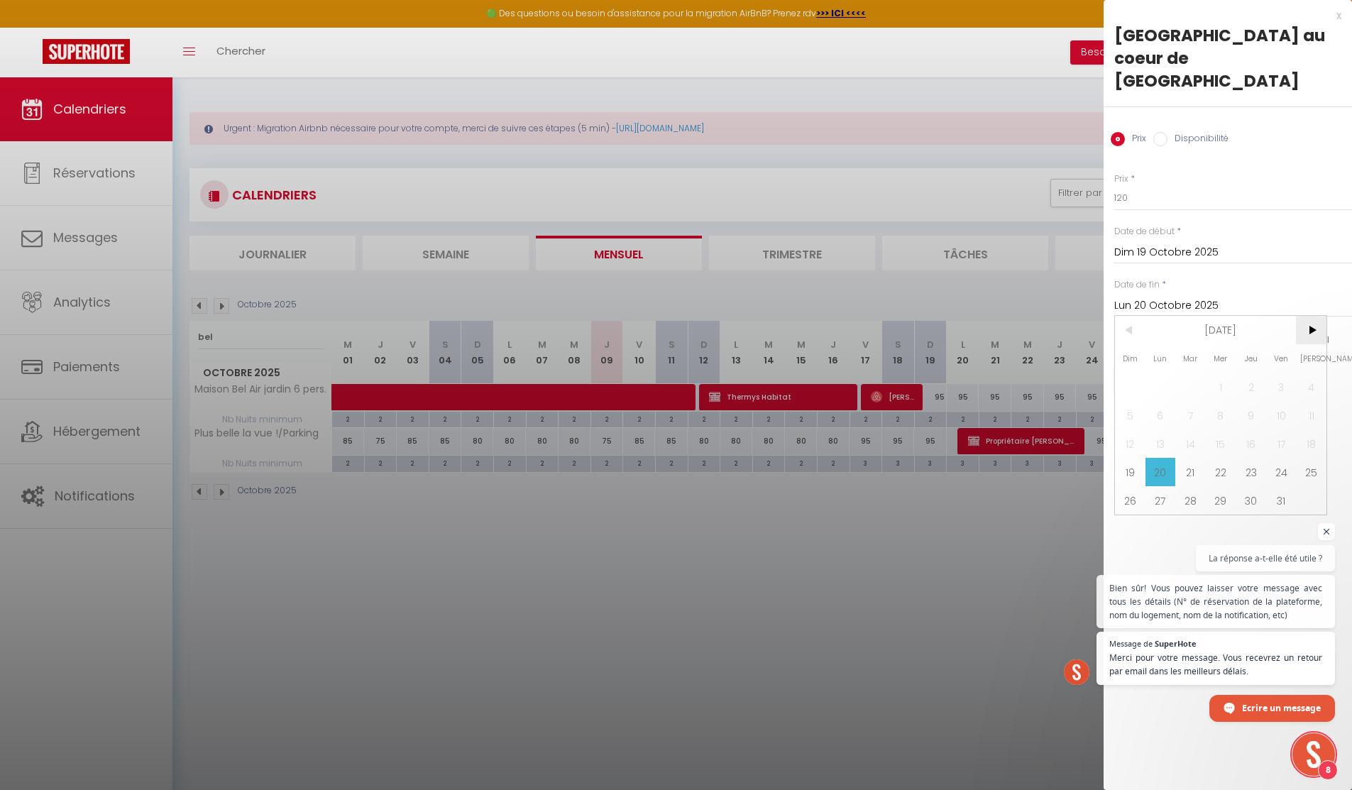
click at [1302, 316] on span ">" at bounding box center [1311, 330] width 31 height 28
click at [1127, 316] on span "<" at bounding box center [1130, 330] width 31 height 28
click at [1133, 514] on span "30" at bounding box center [1130, 528] width 31 height 28
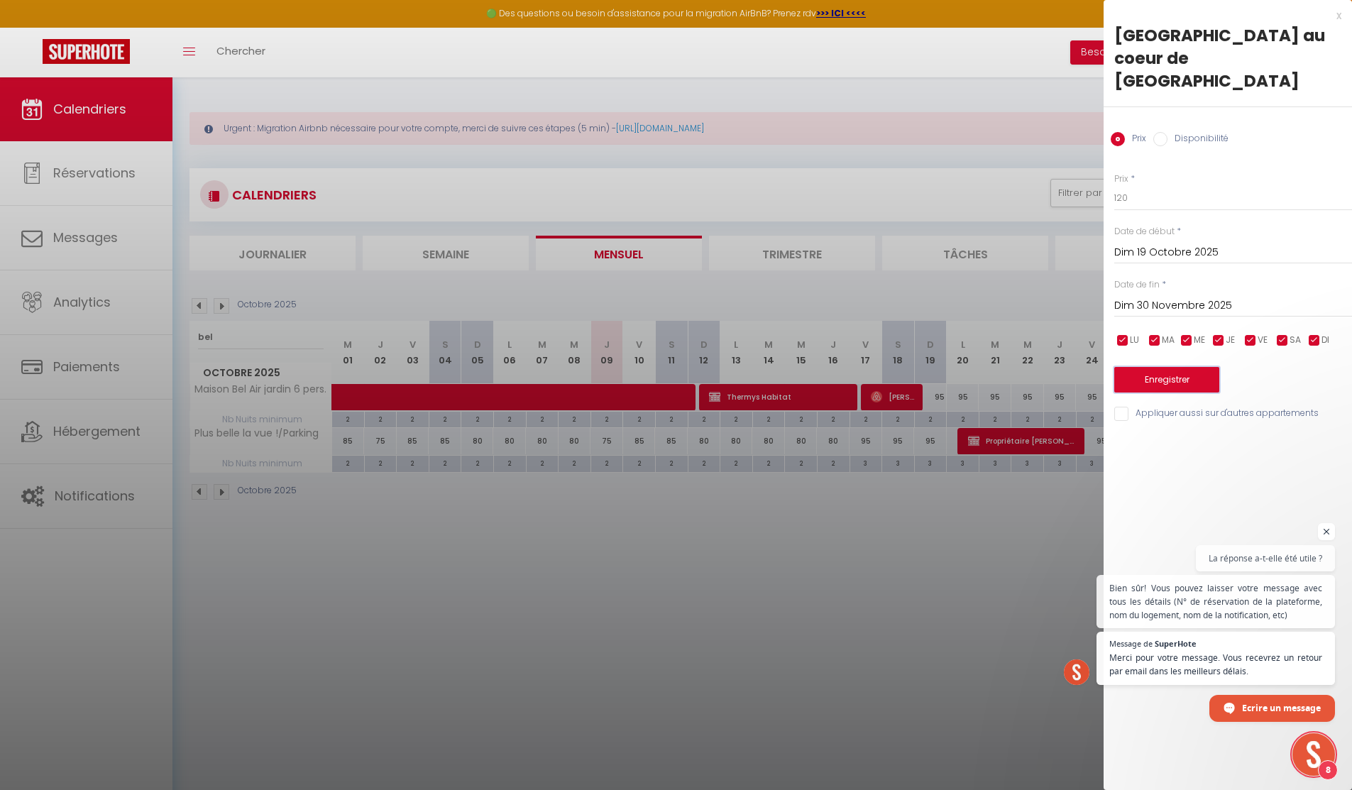
click at [1195, 367] on button "Enregistrer" at bounding box center [1166, 380] width 105 height 26
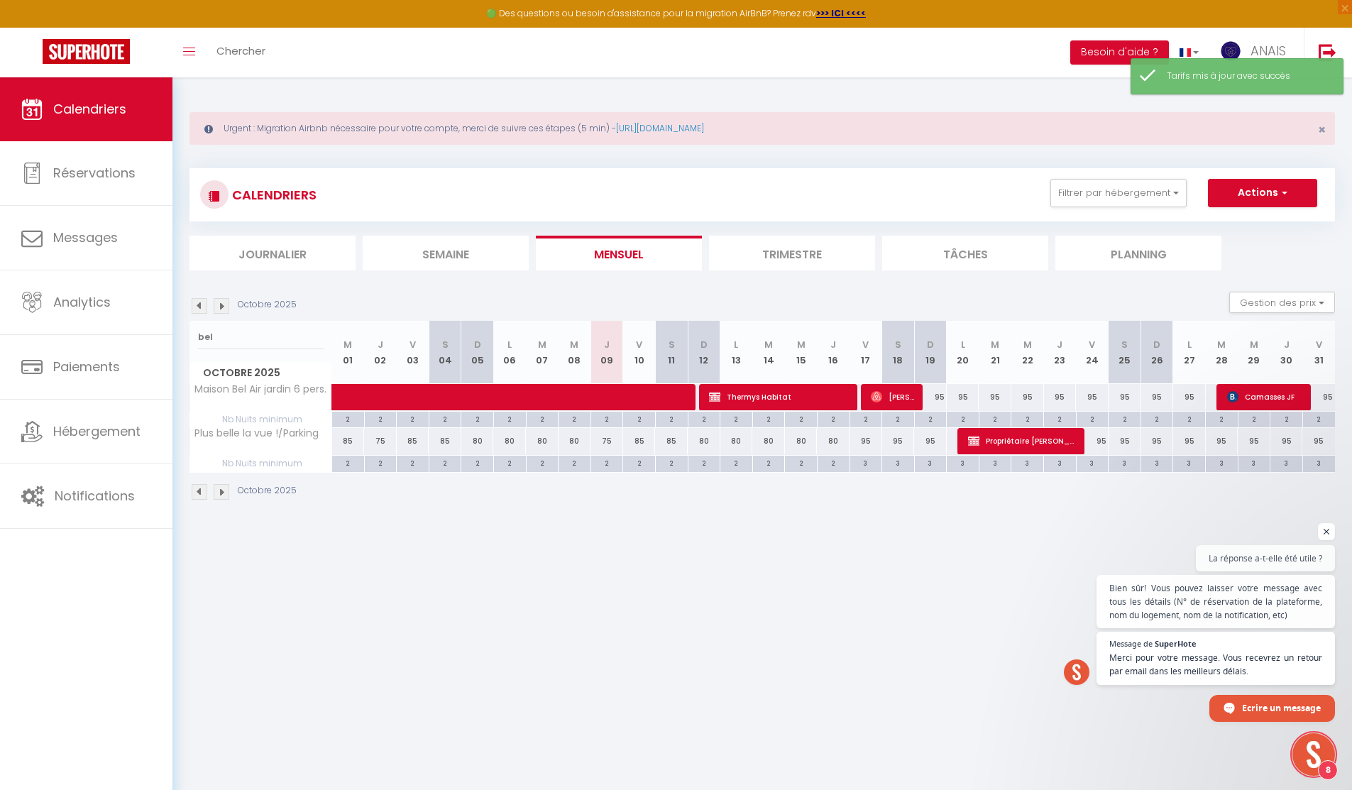
click at [938, 395] on div "95" at bounding box center [930, 397] width 33 height 26
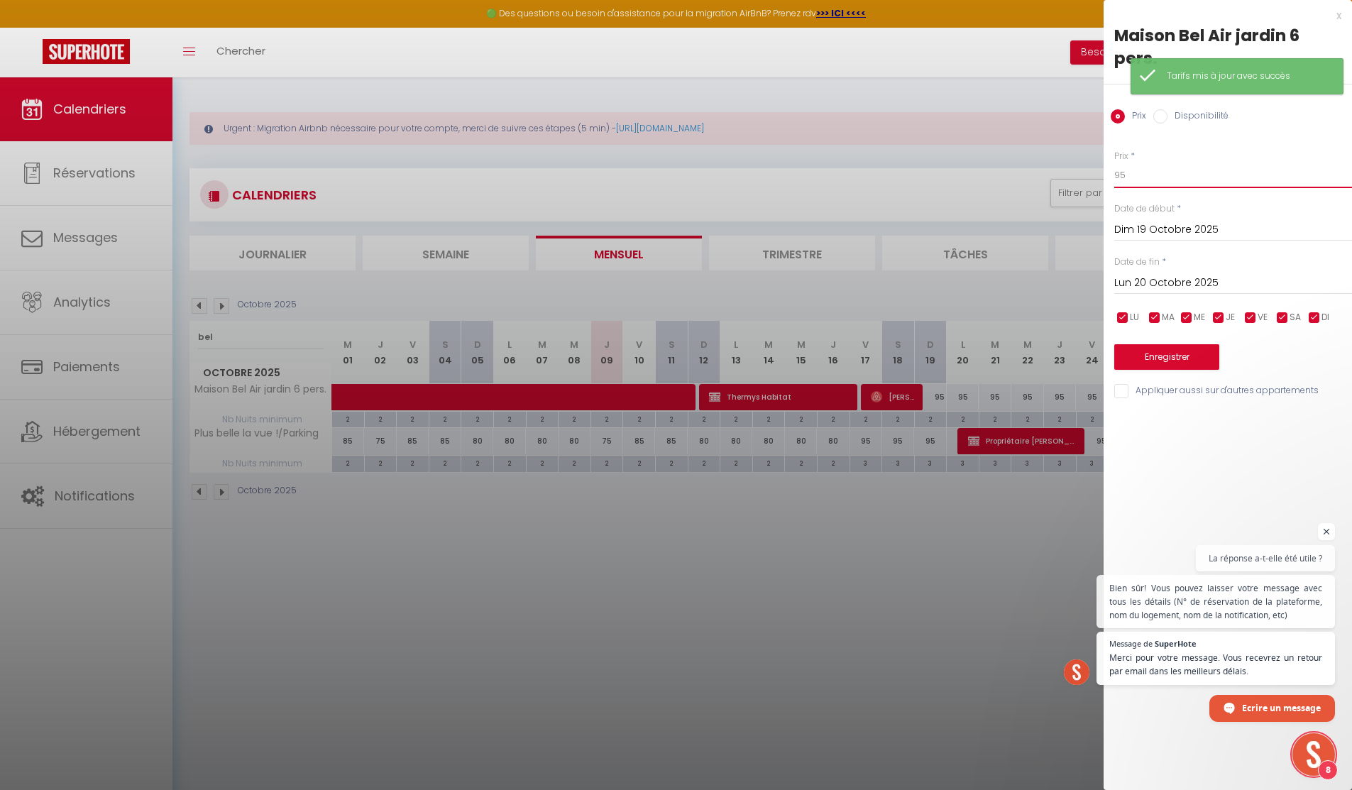
drag, startPoint x: 1147, startPoint y: 183, endPoint x: 1104, endPoint y: 166, distance: 45.8
click at [1104, 166] on div "Prix * 95 Statut * Disponible Indisponible Date de début * Dim 19 Octobre 2025 …" at bounding box center [1227, 266] width 248 height 268
click at [1146, 274] on input "Lun 20 Octobre 2025" at bounding box center [1233, 283] width 238 height 18
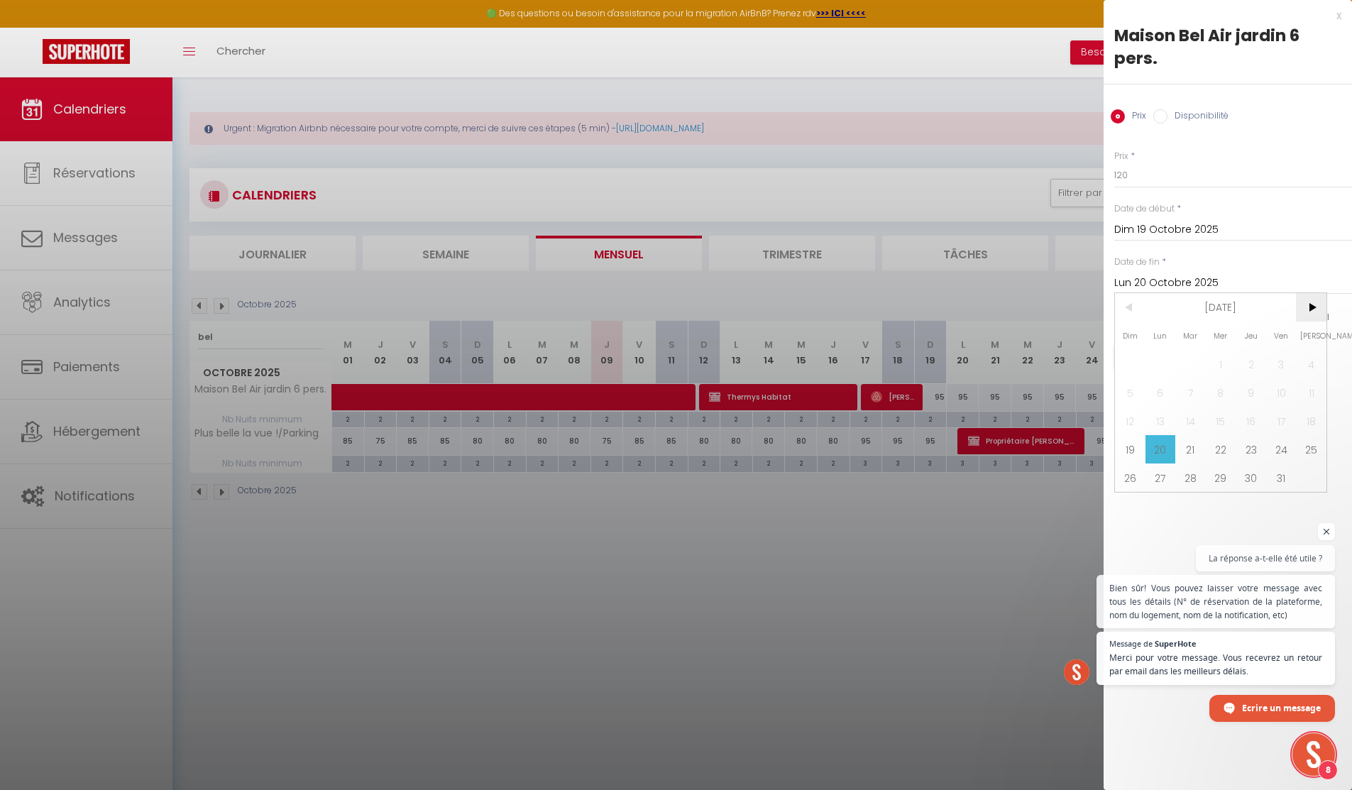
click at [1310, 299] on span ">" at bounding box center [1311, 307] width 31 height 28
click at [1159, 358] on span "1" at bounding box center [1160, 364] width 31 height 28
click at [1169, 355] on button "Enregistrer" at bounding box center [1166, 357] width 105 height 26
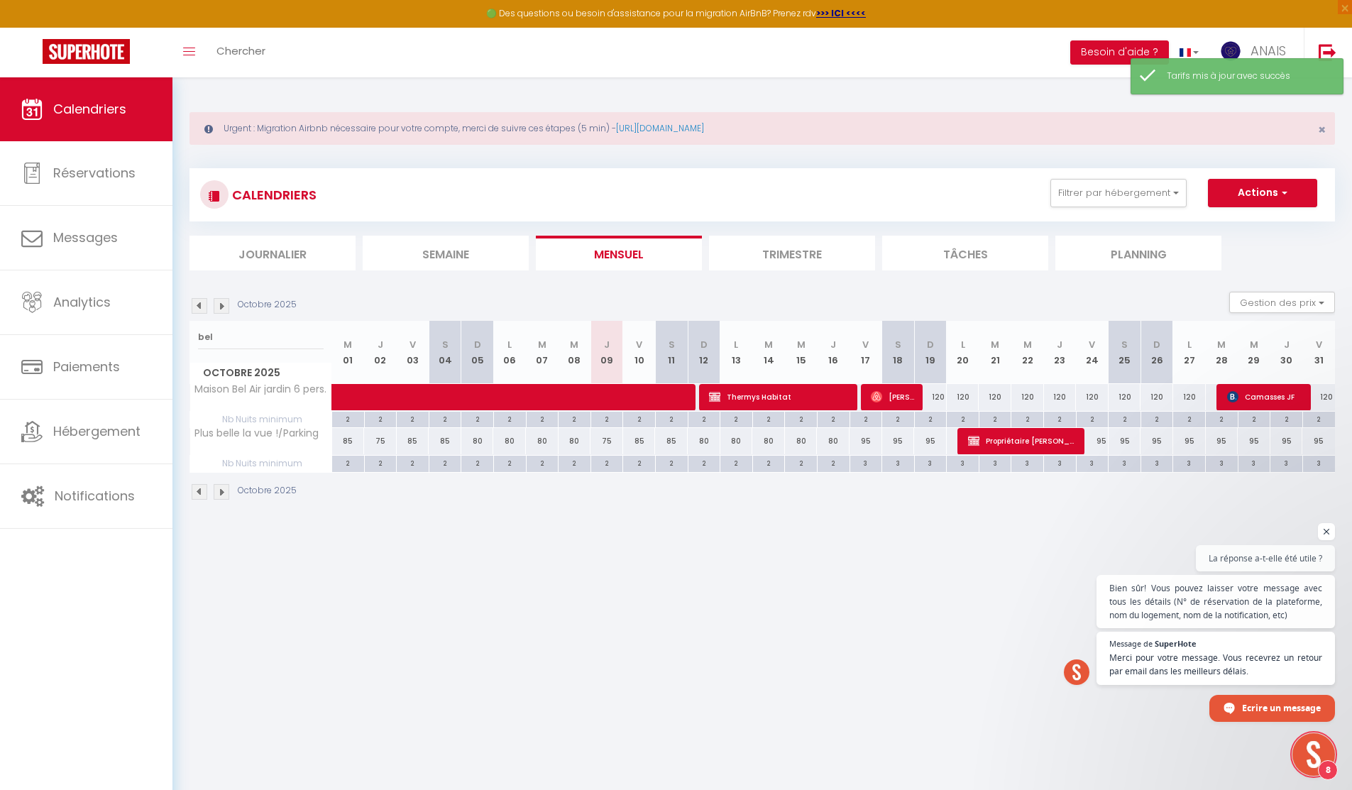
click at [220, 303] on img at bounding box center [222, 306] width 16 height 16
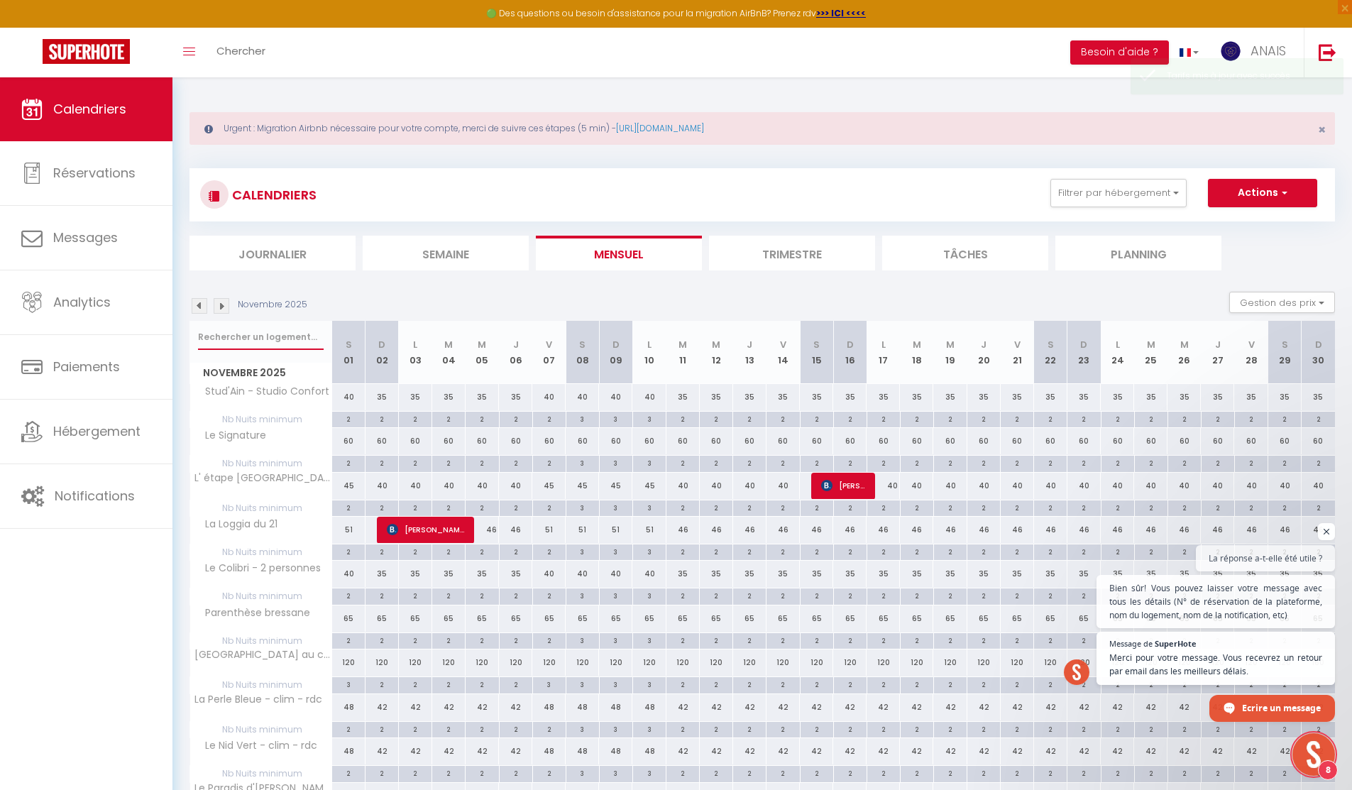
click at [212, 337] on input "text" at bounding box center [261, 337] width 126 height 26
click at [199, 301] on img at bounding box center [200, 306] width 16 height 16
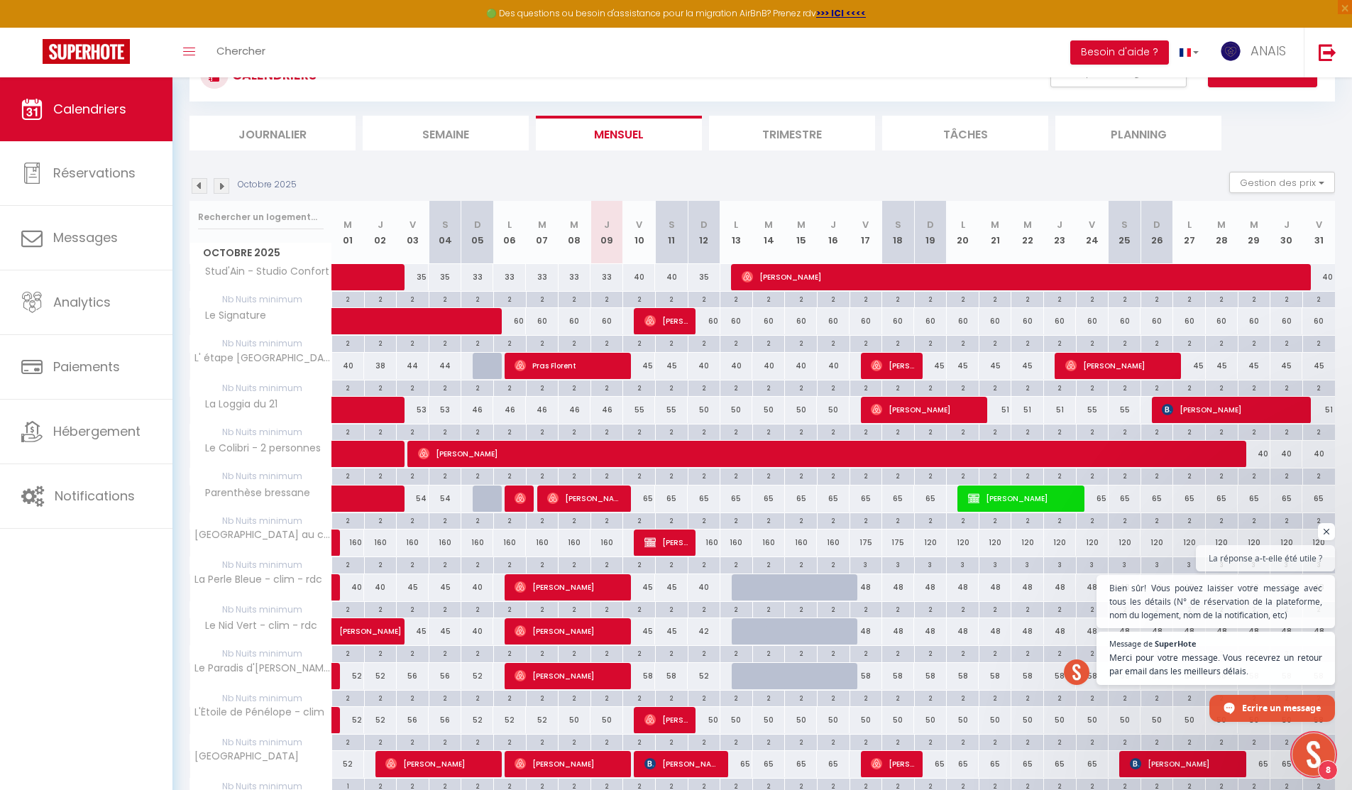
scroll to position [118, 0]
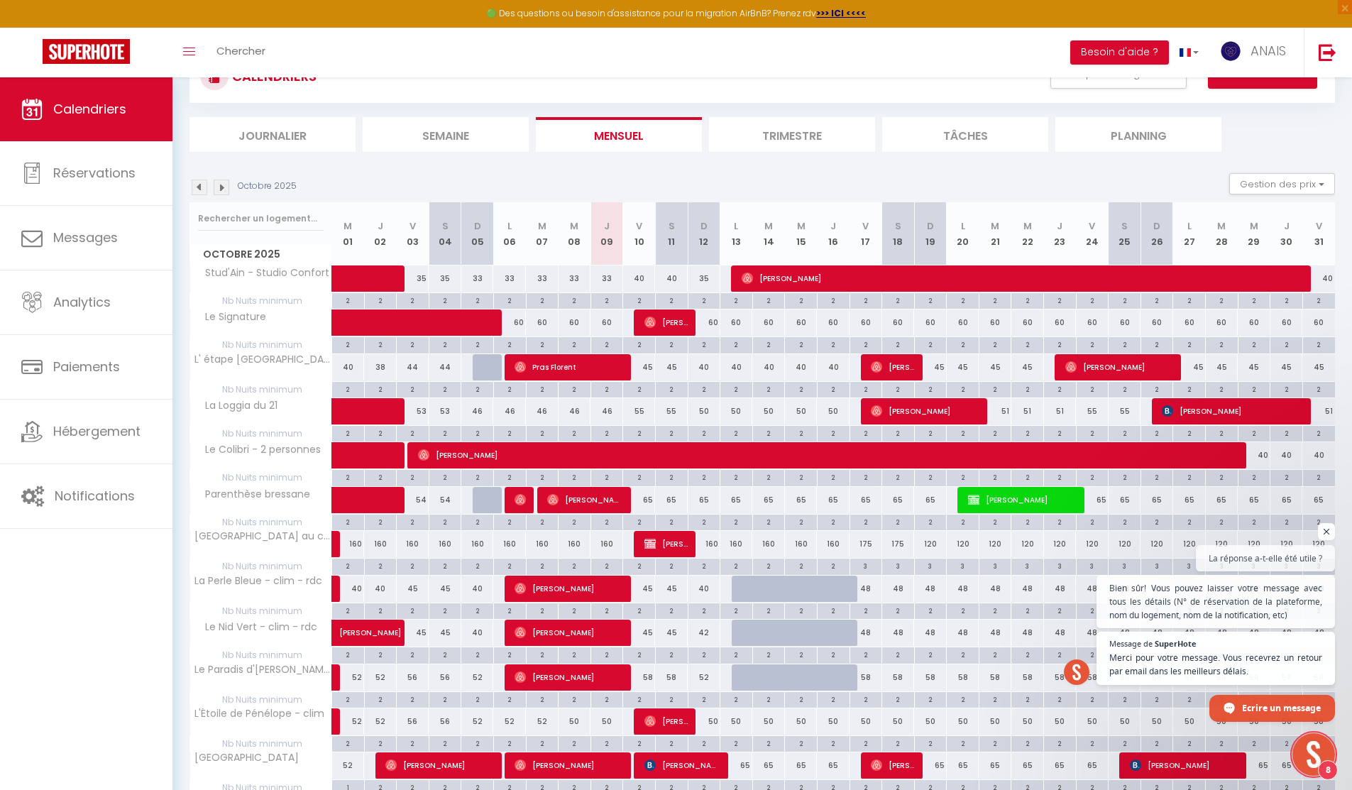
click at [604, 412] on div "46" at bounding box center [606, 411] width 33 height 26
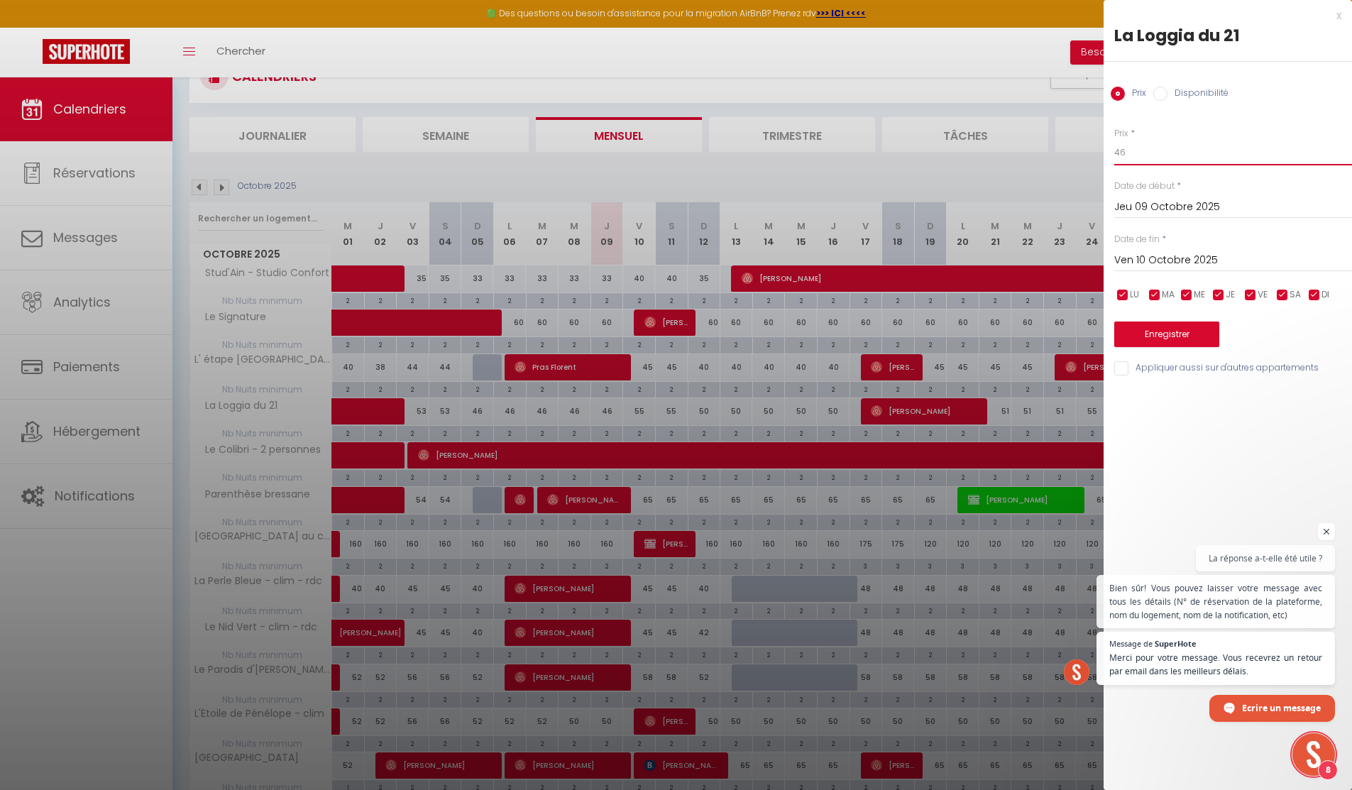
click at [1167, 160] on input "46" at bounding box center [1233, 153] width 238 height 26
click at [1342, 18] on div "x La Loggia du 21 Prix Disponibilité Prix * 45 Statut * Disponible Indisponible…" at bounding box center [1227, 195] width 248 height 391
click at [252, 207] on div at bounding box center [676, 395] width 1352 height 790
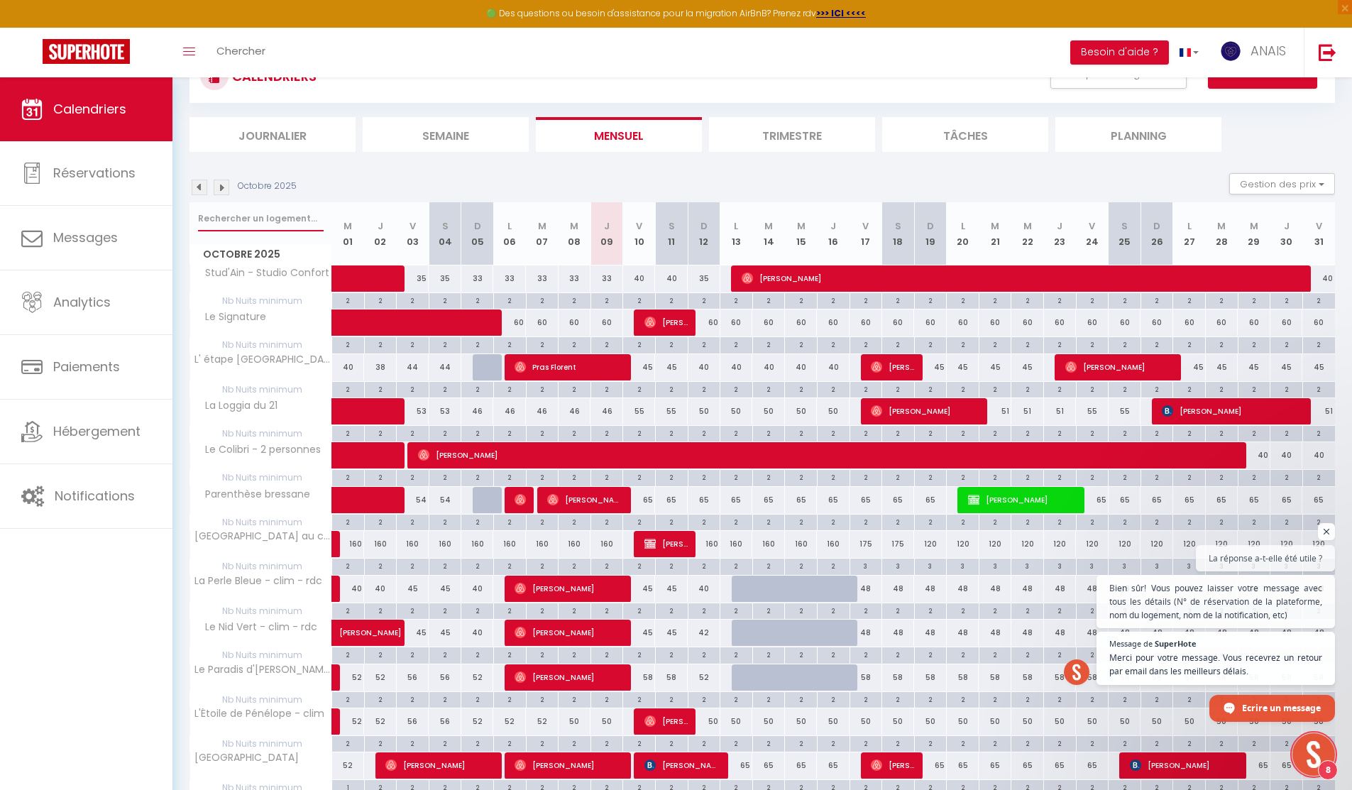
click at [254, 222] on input "text" at bounding box center [261, 219] width 126 height 26
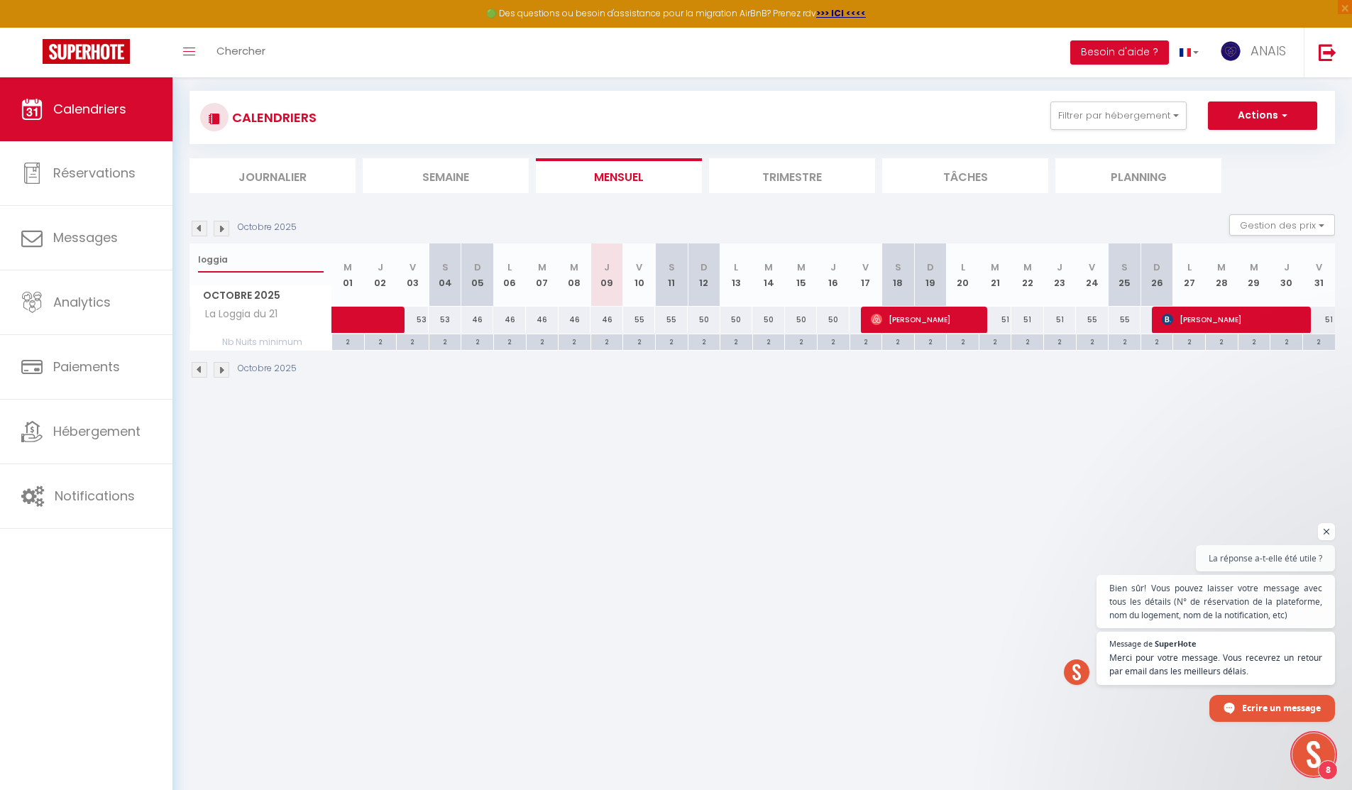
scroll to position [77, 0]
click at [605, 319] on div "46" at bounding box center [606, 320] width 33 height 26
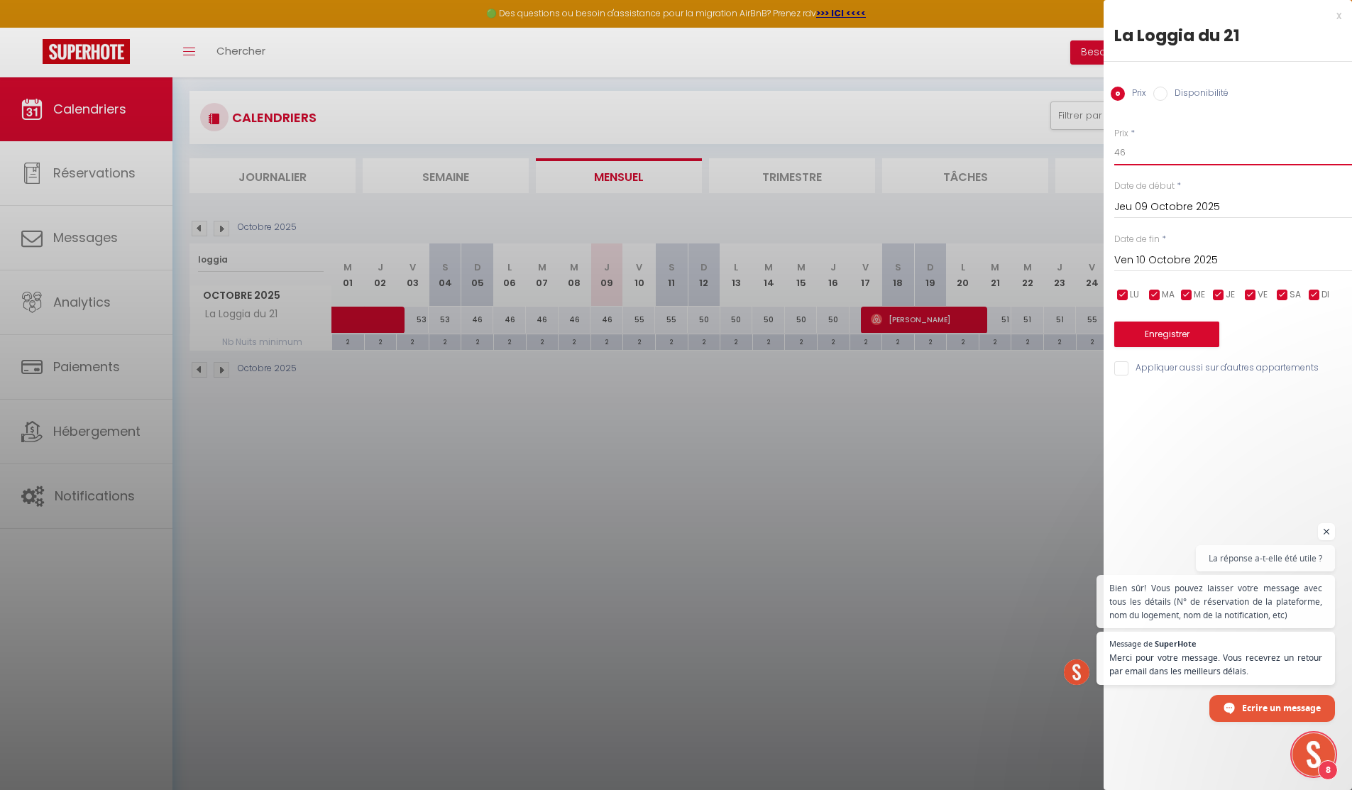
click at [1127, 146] on input "46" at bounding box center [1233, 153] width 238 height 26
click at [1158, 255] on input "Ven 10 Octobre 2025" at bounding box center [1233, 260] width 238 height 18
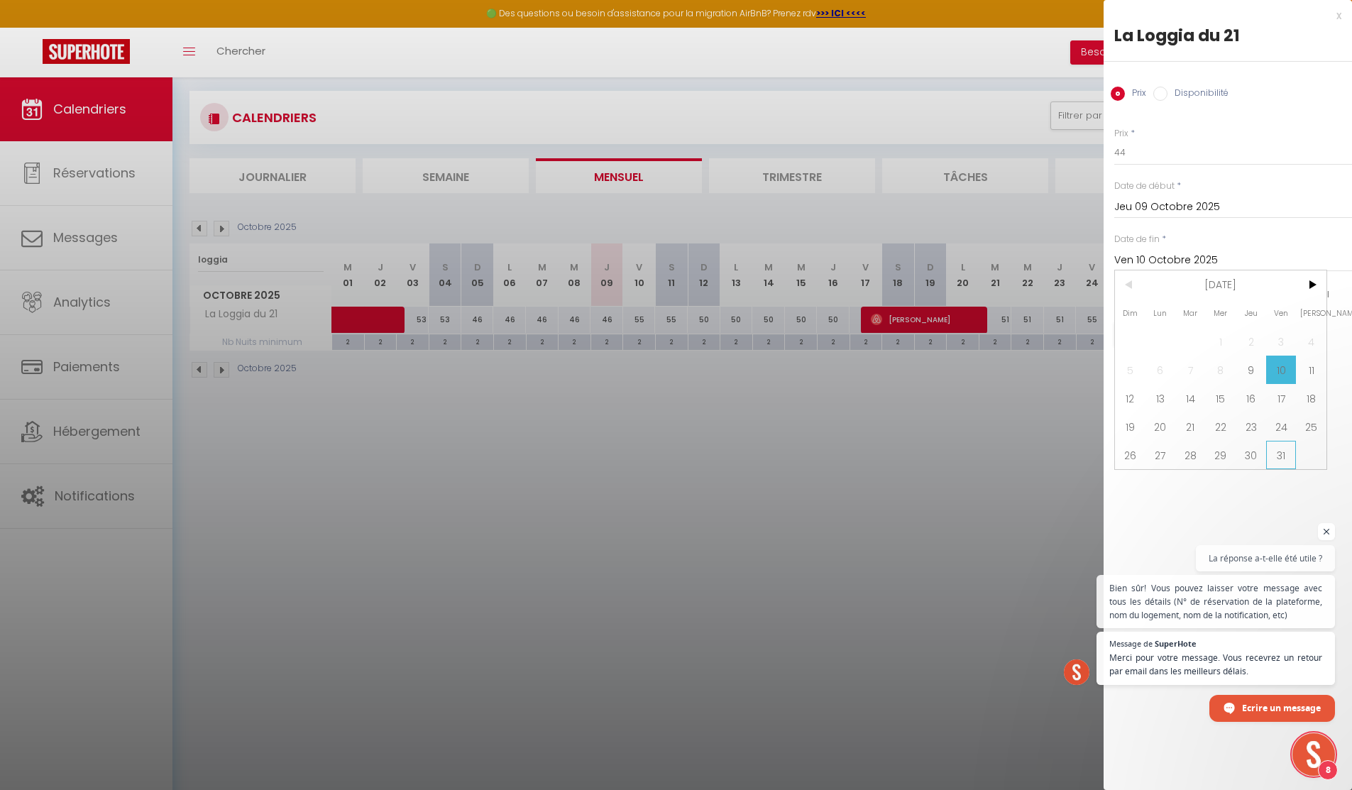
click at [1273, 453] on span "31" at bounding box center [1281, 455] width 31 height 28
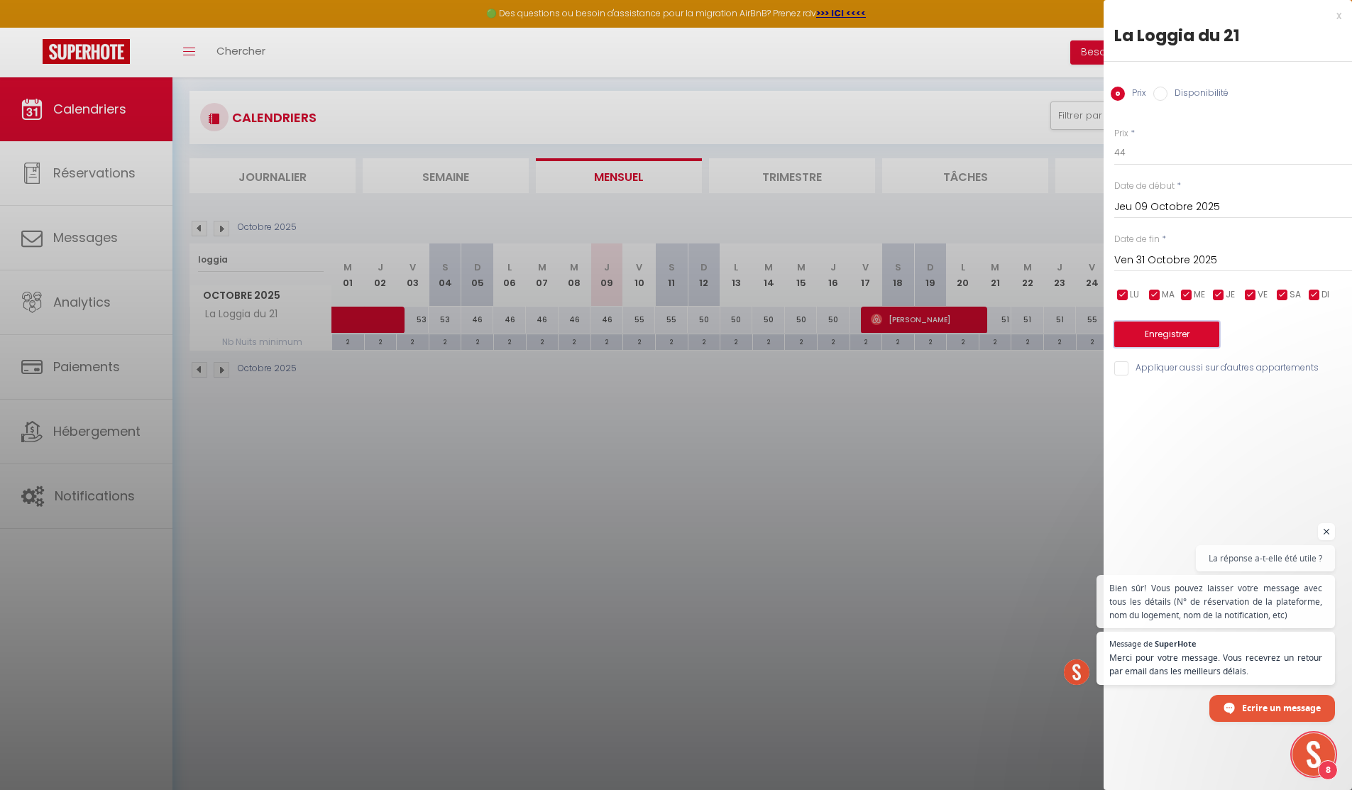
click at [1179, 338] on button "Enregistrer" at bounding box center [1166, 334] width 105 height 26
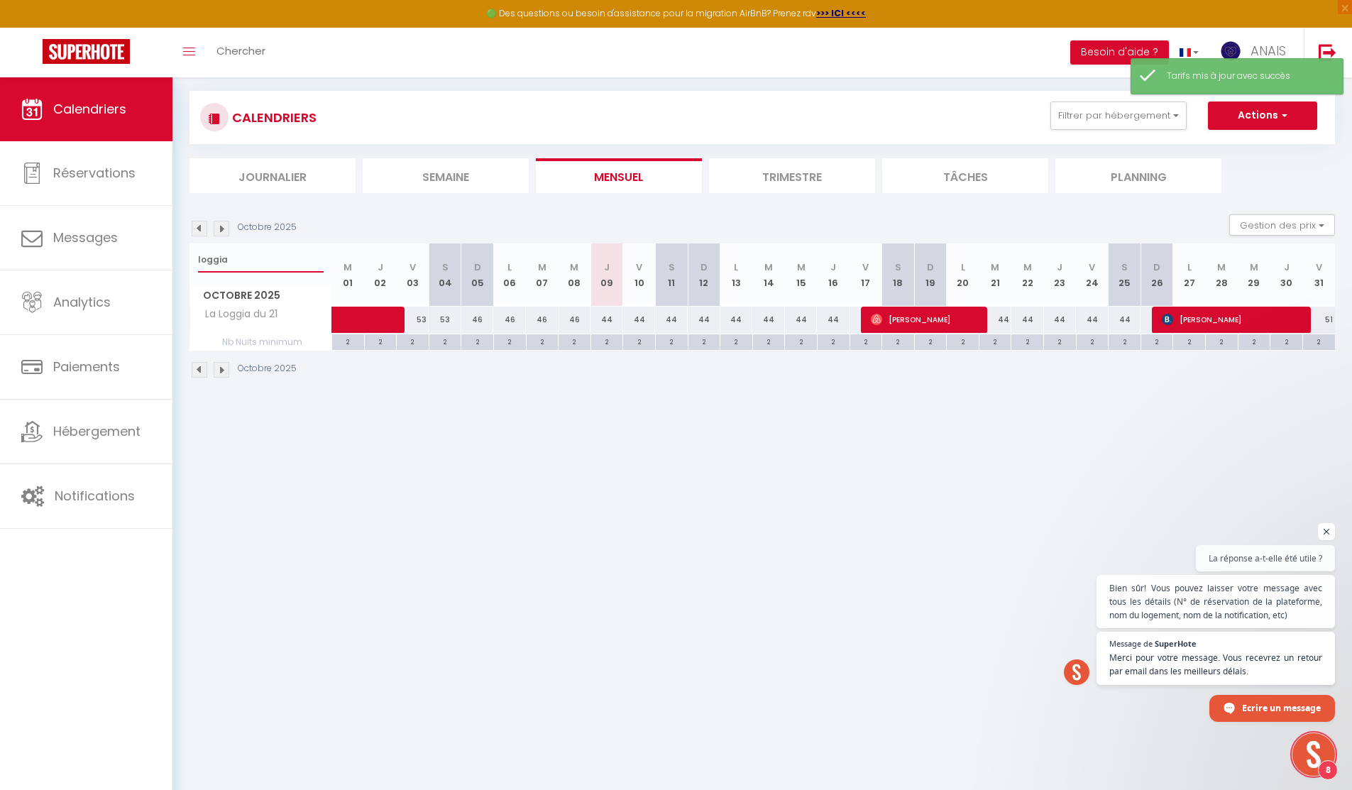
drag, startPoint x: 246, startPoint y: 259, endPoint x: 180, endPoint y: 259, distance: 66.0
click at [180, 259] on div "Urgent : Migration Airbnb nécessaire pour votre compte, merci de suivre ces éta…" at bounding box center [761, 204] width 1179 height 409
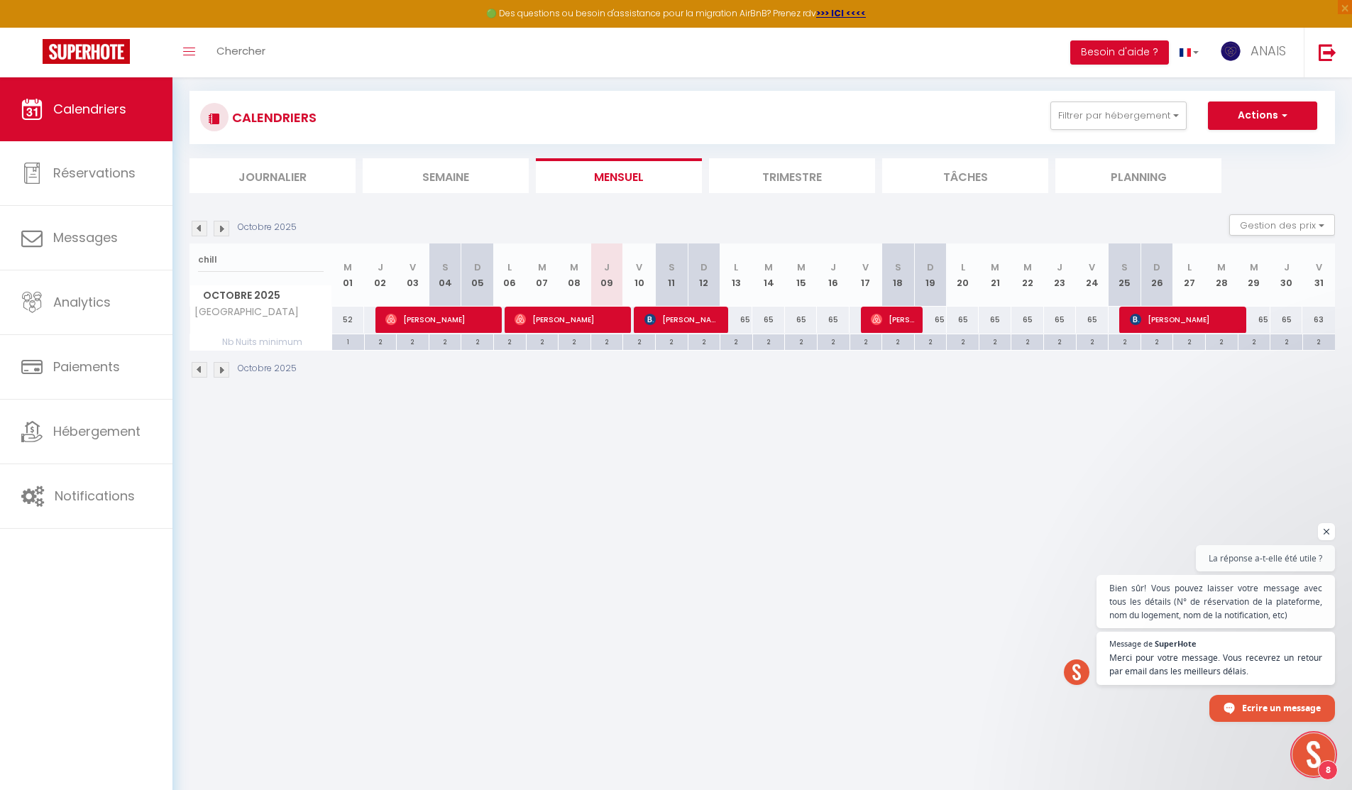
click at [225, 231] on img at bounding box center [222, 229] width 16 height 16
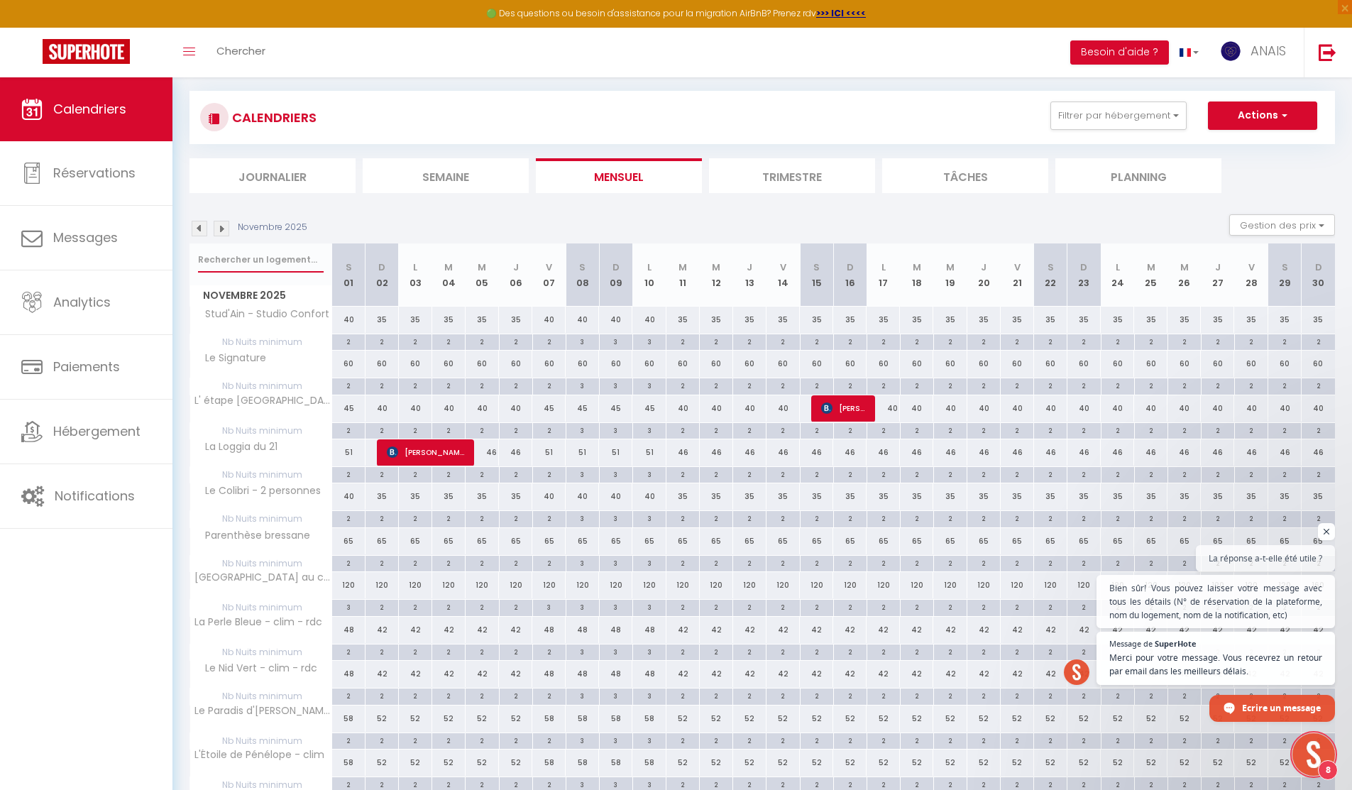
click at [220, 258] on input "text" at bounding box center [261, 260] width 126 height 26
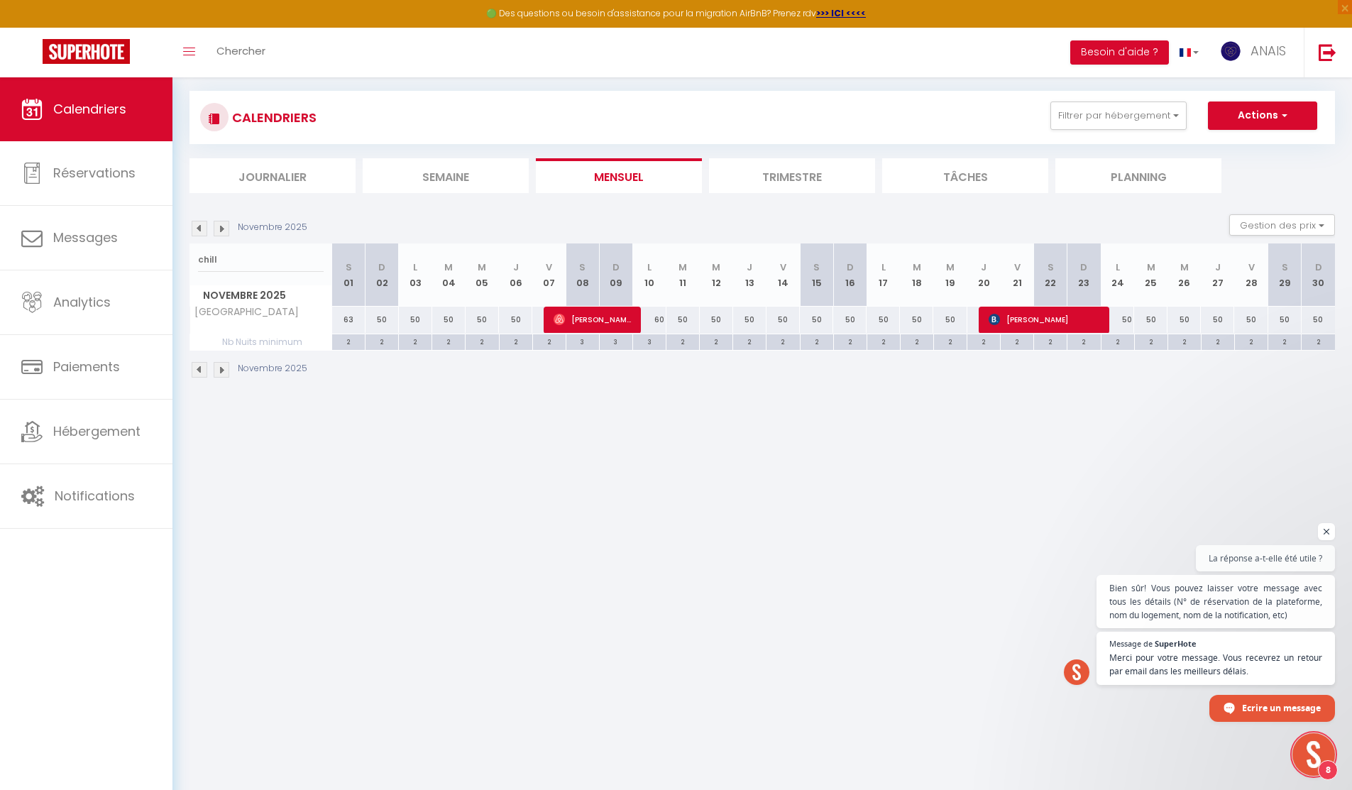
click at [221, 230] on img at bounding box center [222, 229] width 16 height 16
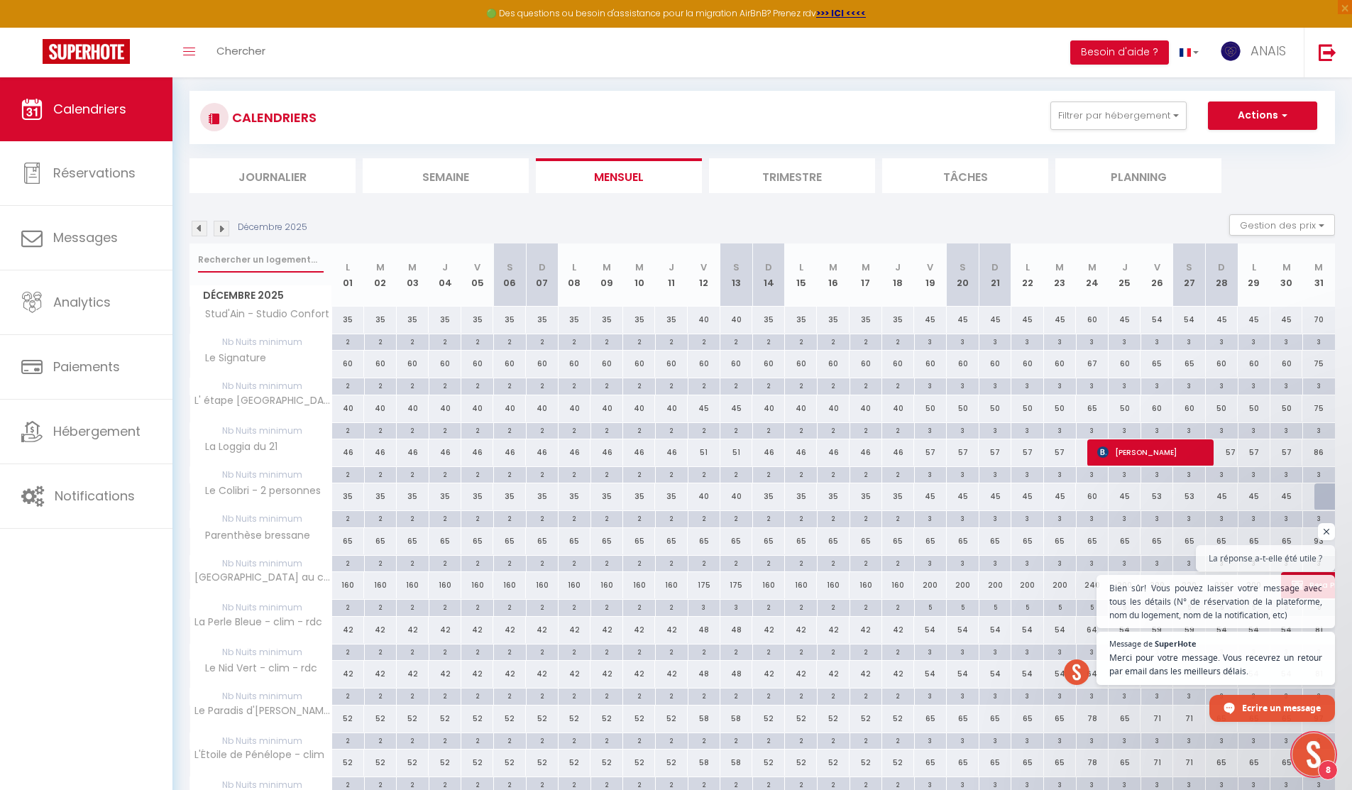
click at [228, 255] on input "text" at bounding box center [261, 260] width 126 height 26
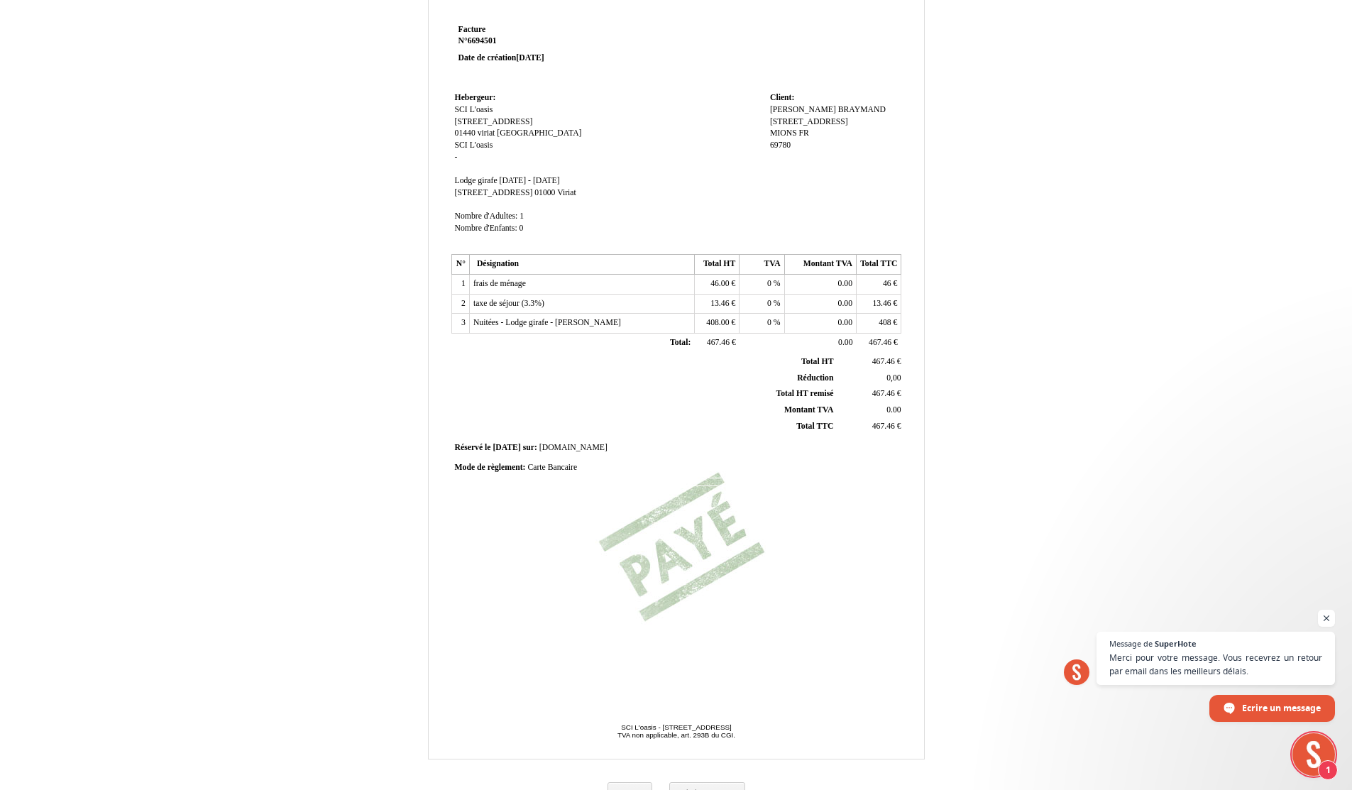
scroll to position [2158, 0]
